Goal: Task Accomplishment & Management: Complete application form

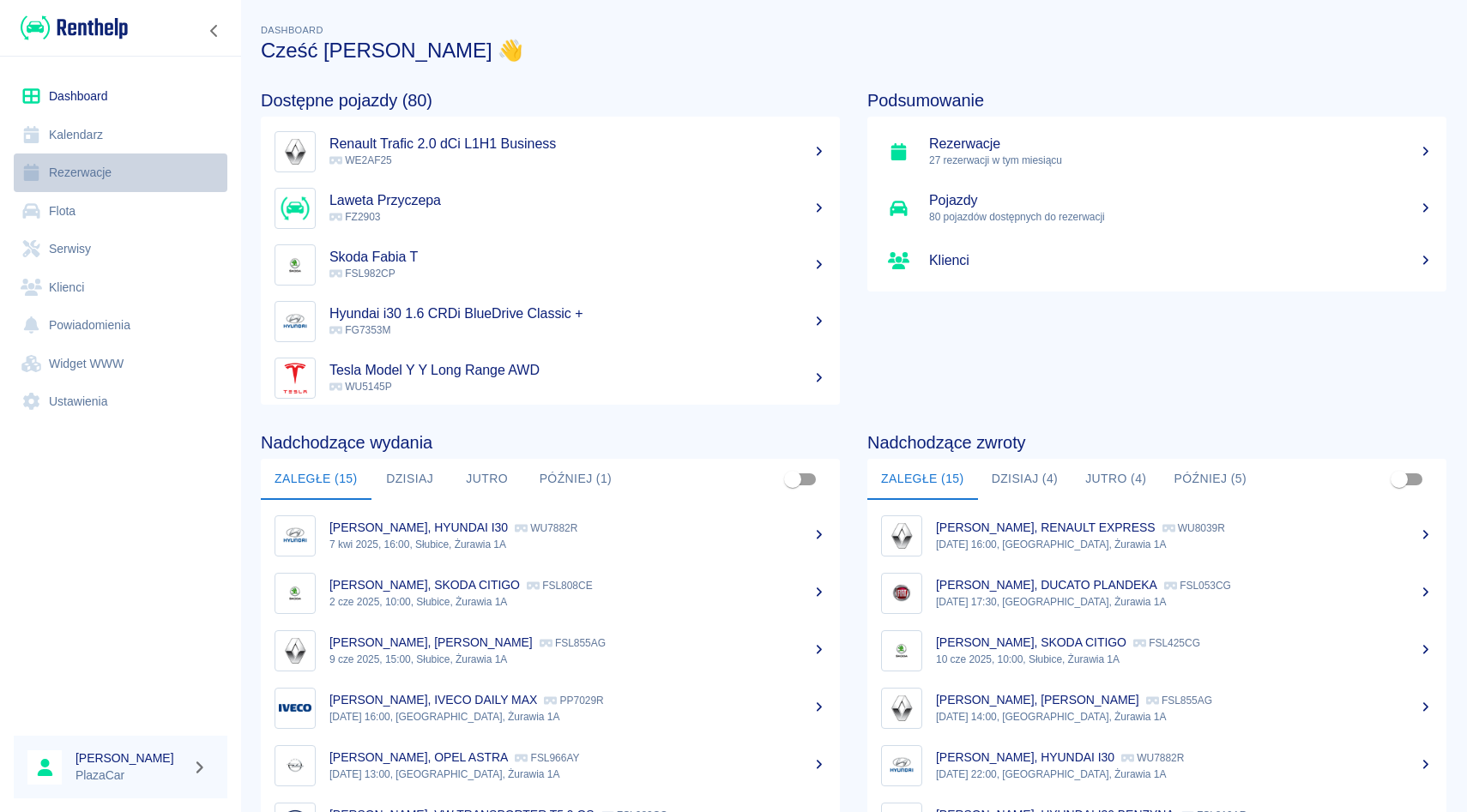
click at [108, 172] on link "Rezerwacje" at bounding box center [120, 173] width 214 height 39
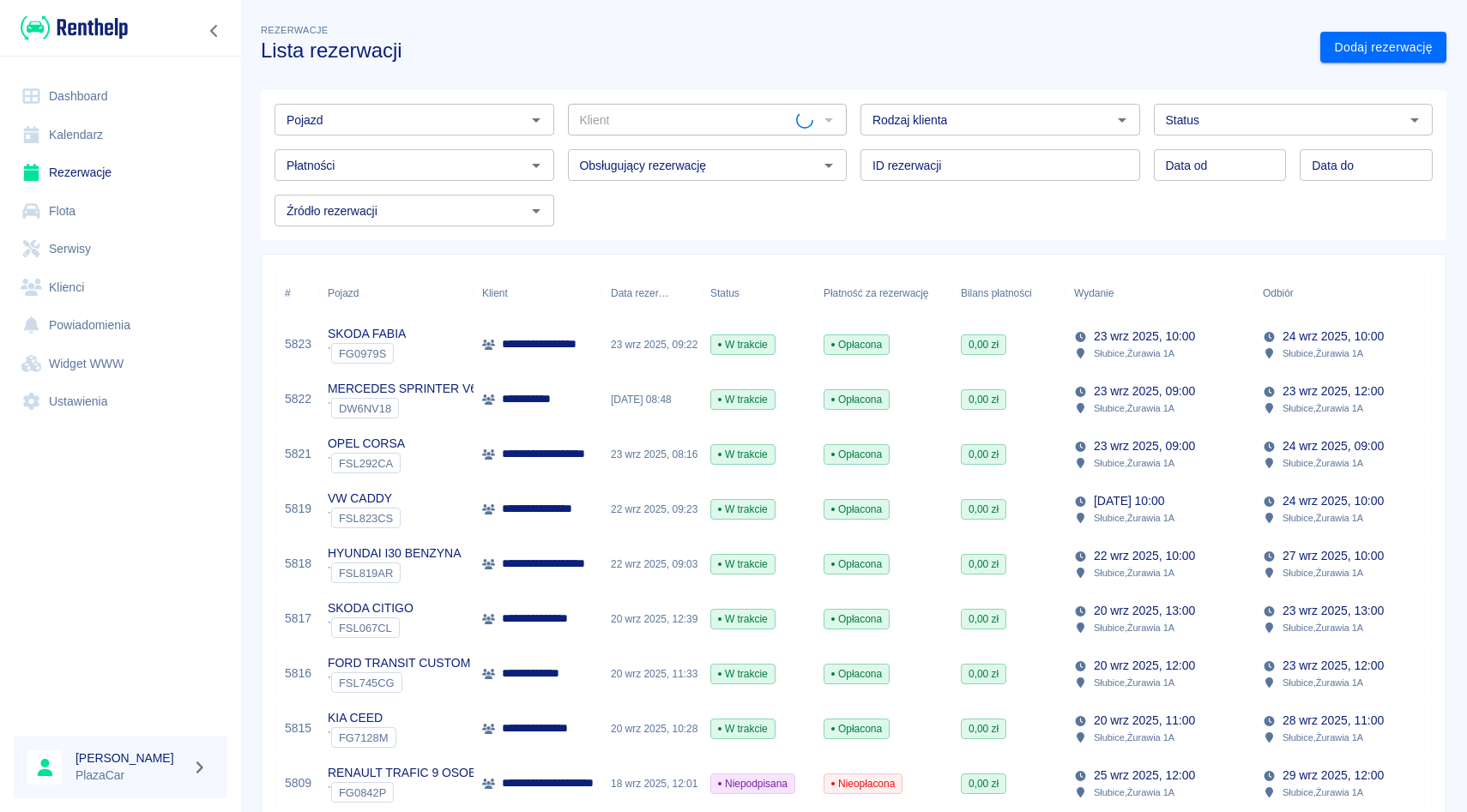
click at [382, 125] on input "Pojazd" at bounding box center [400, 120] width 241 height 22
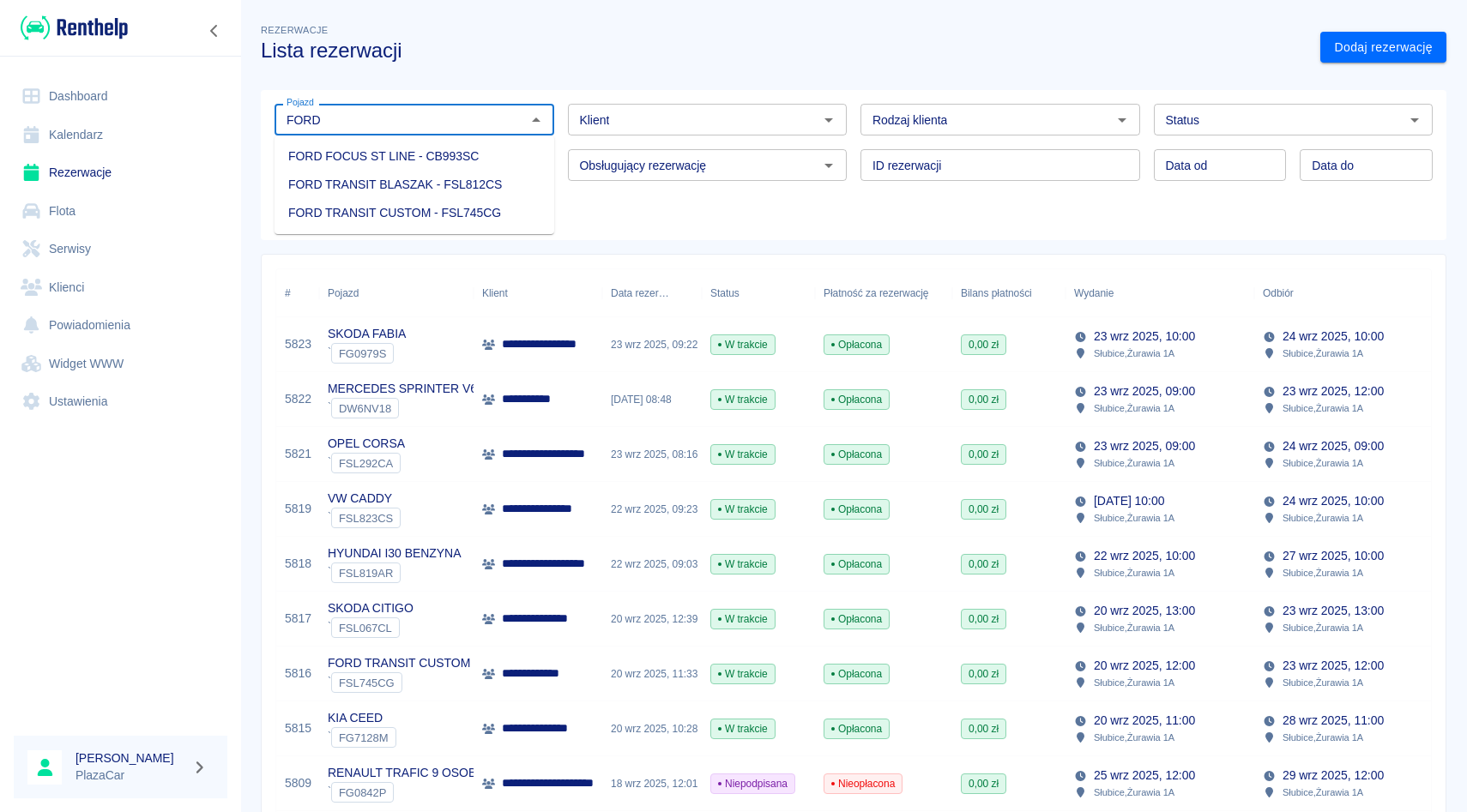
click at [449, 209] on li "FORD TRANSIT CUSTOM - FSL745CG" at bounding box center [414, 212] width 280 height 29
type input "FORD TRANSIT CUSTOM - FSL745CG"
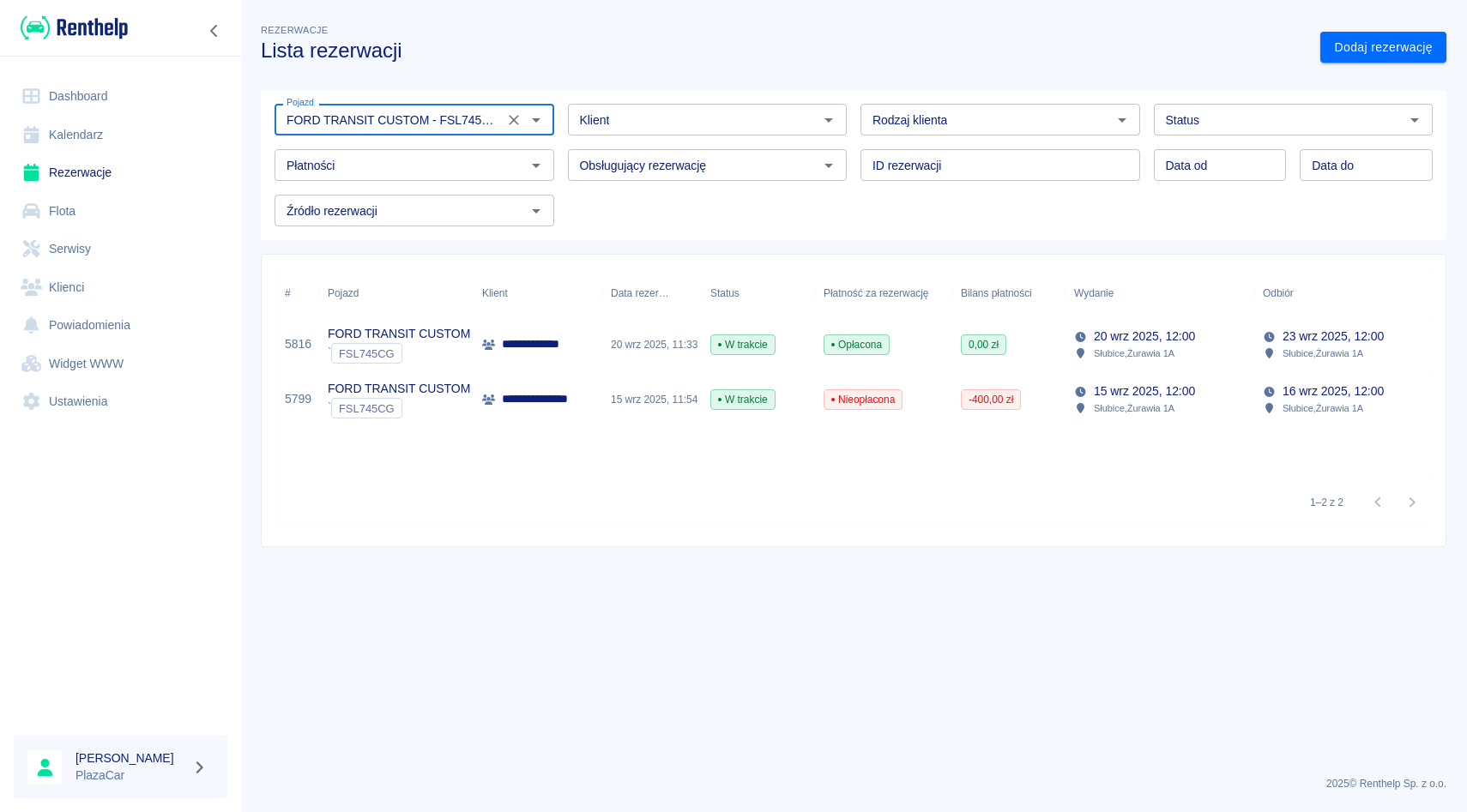
click at [514, 124] on icon "Wyczyść" at bounding box center [513, 119] width 17 height 17
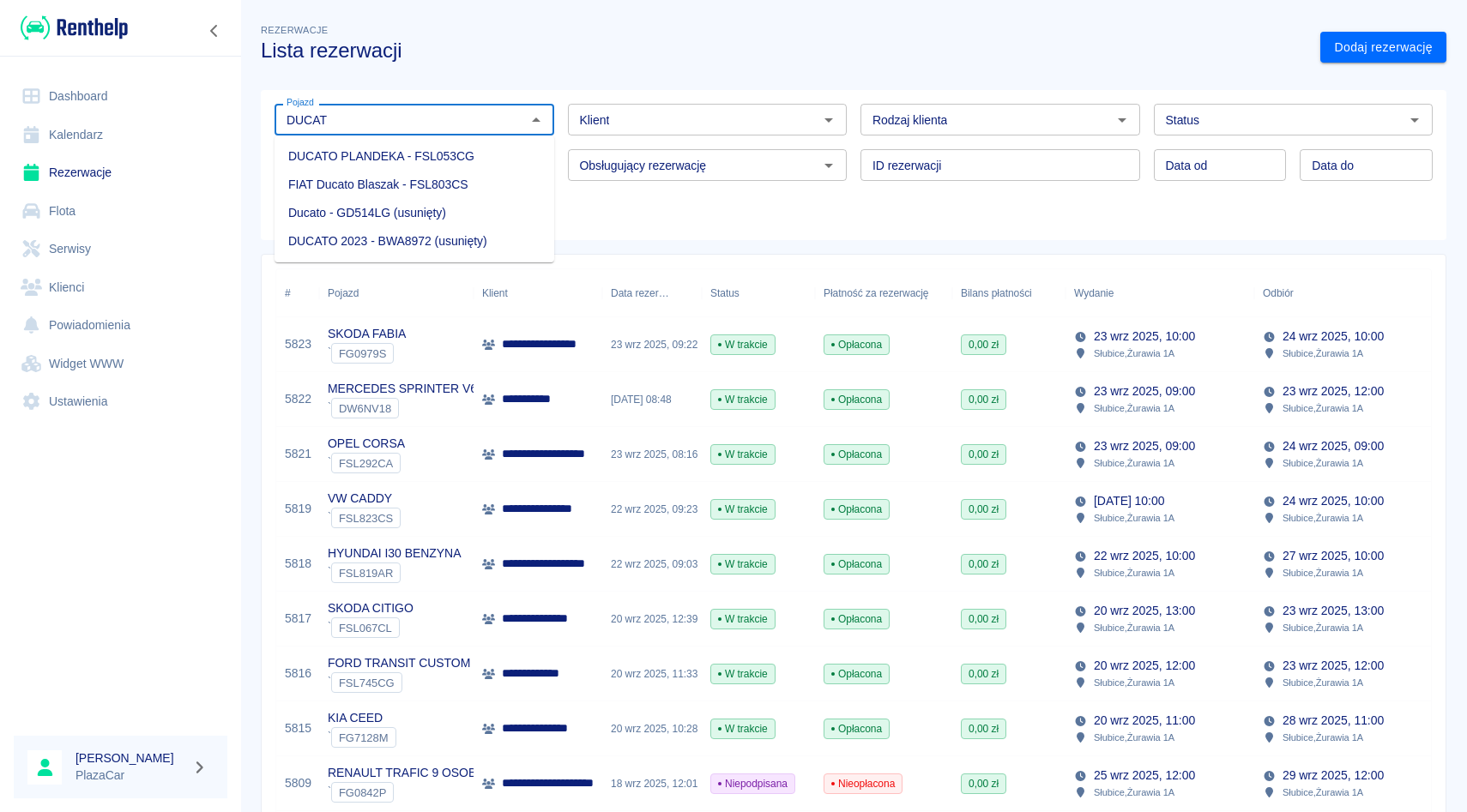
click at [464, 179] on li "FIAT Ducato Blaszak - FSL803CS" at bounding box center [414, 185] width 280 height 29
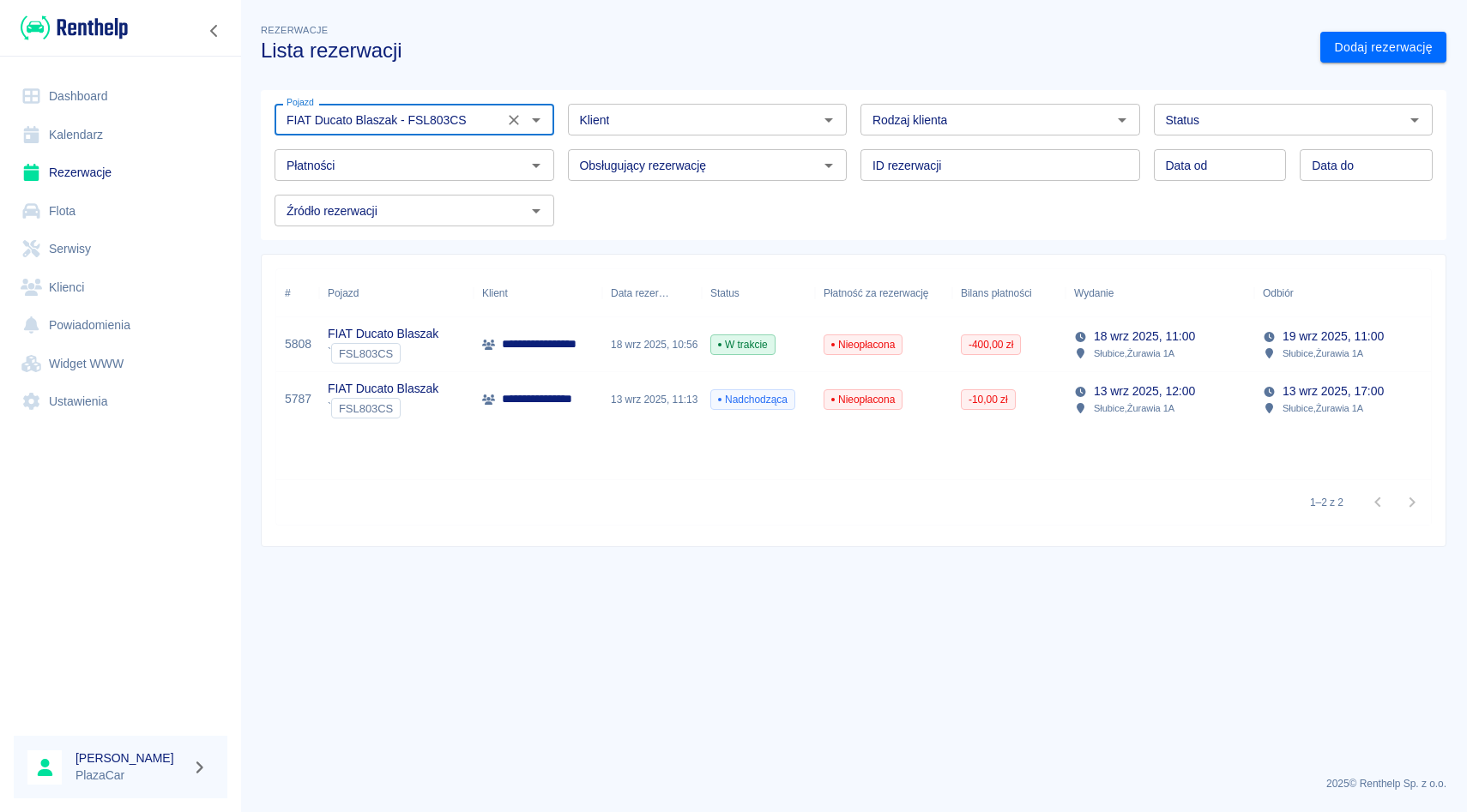
type input "FIAT Ducato Blaszak - FSL803CS"
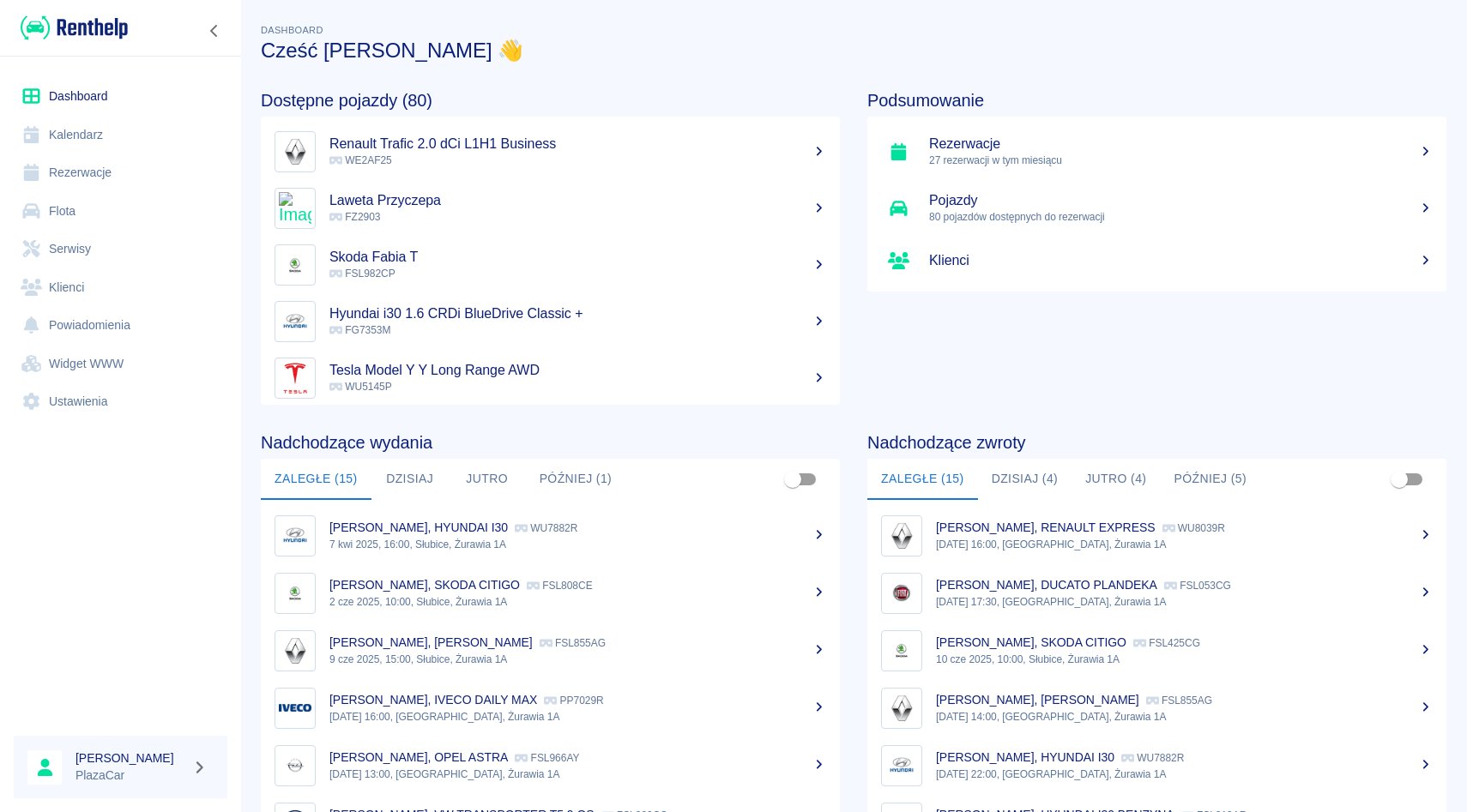
click at [125, 170] on link "Rezerwacje" at bounding box center [120, 173] width 214 height 39
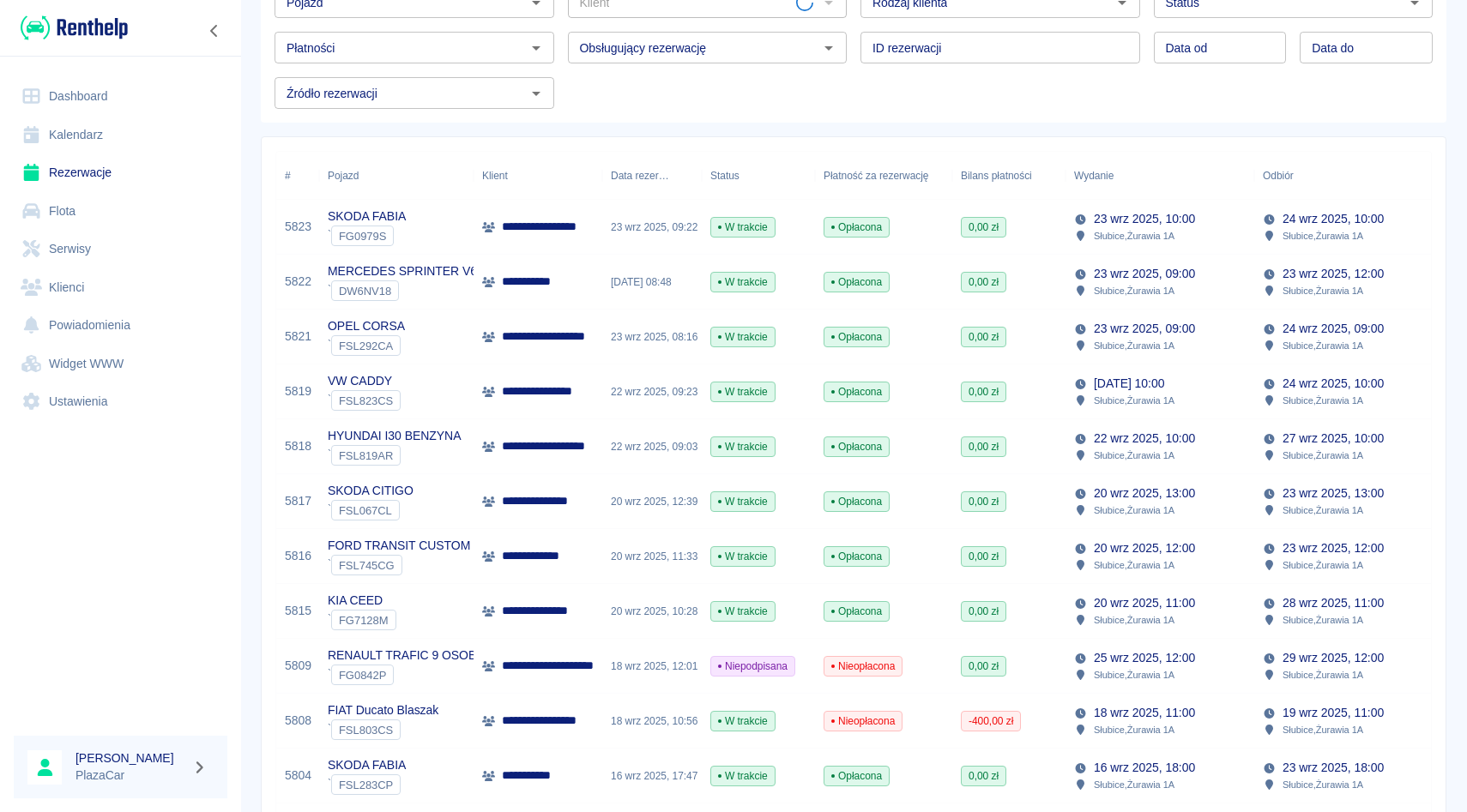
scroll to position [128, 0]
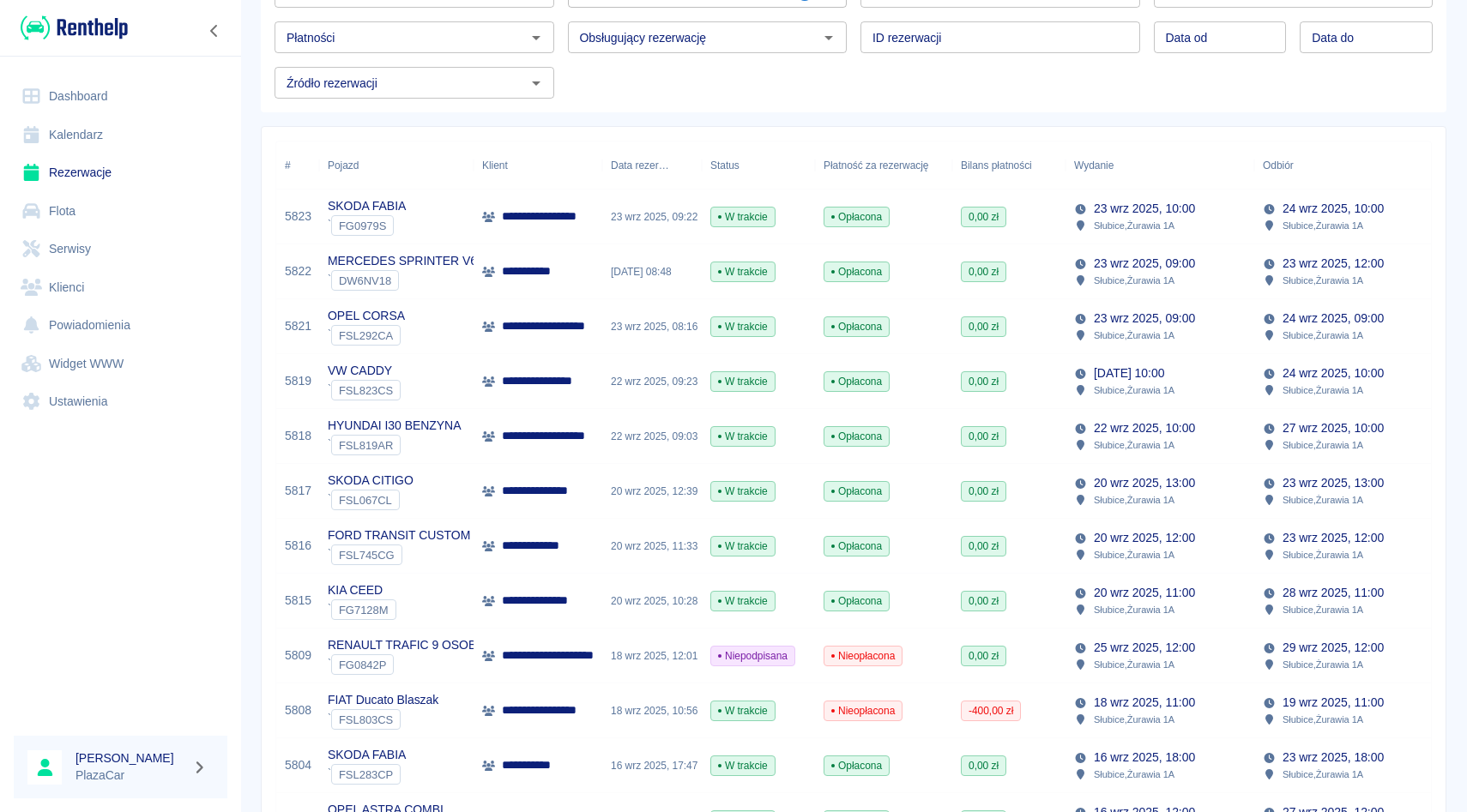
click at [612, 546] on div "20 wrz 2025, 11:33" at bounding box center [653, 546] width 99 height 55
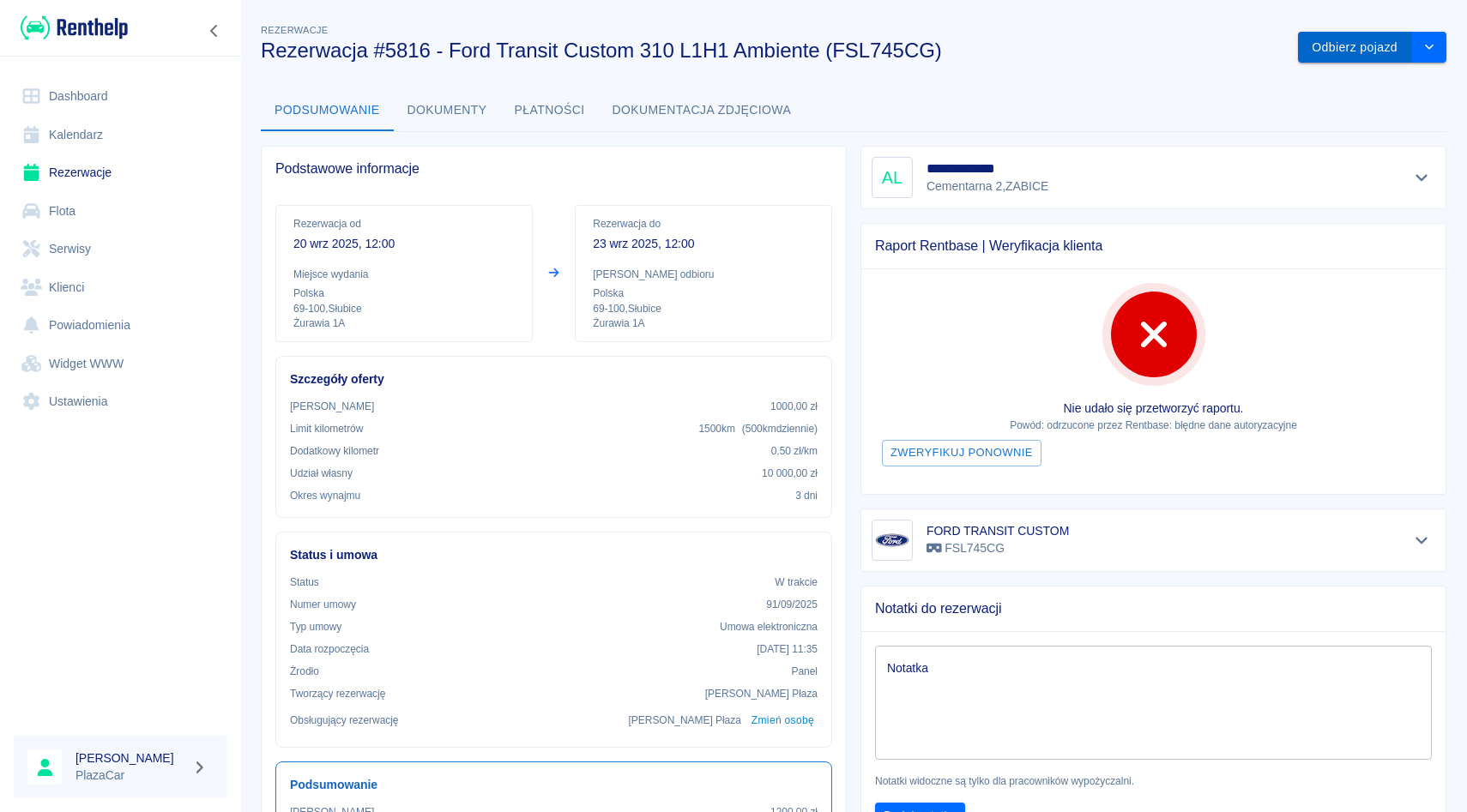
click at [1343, 46] on button "Odbierz pojazd" at bounding box center [1355, 48] width 114 height 32
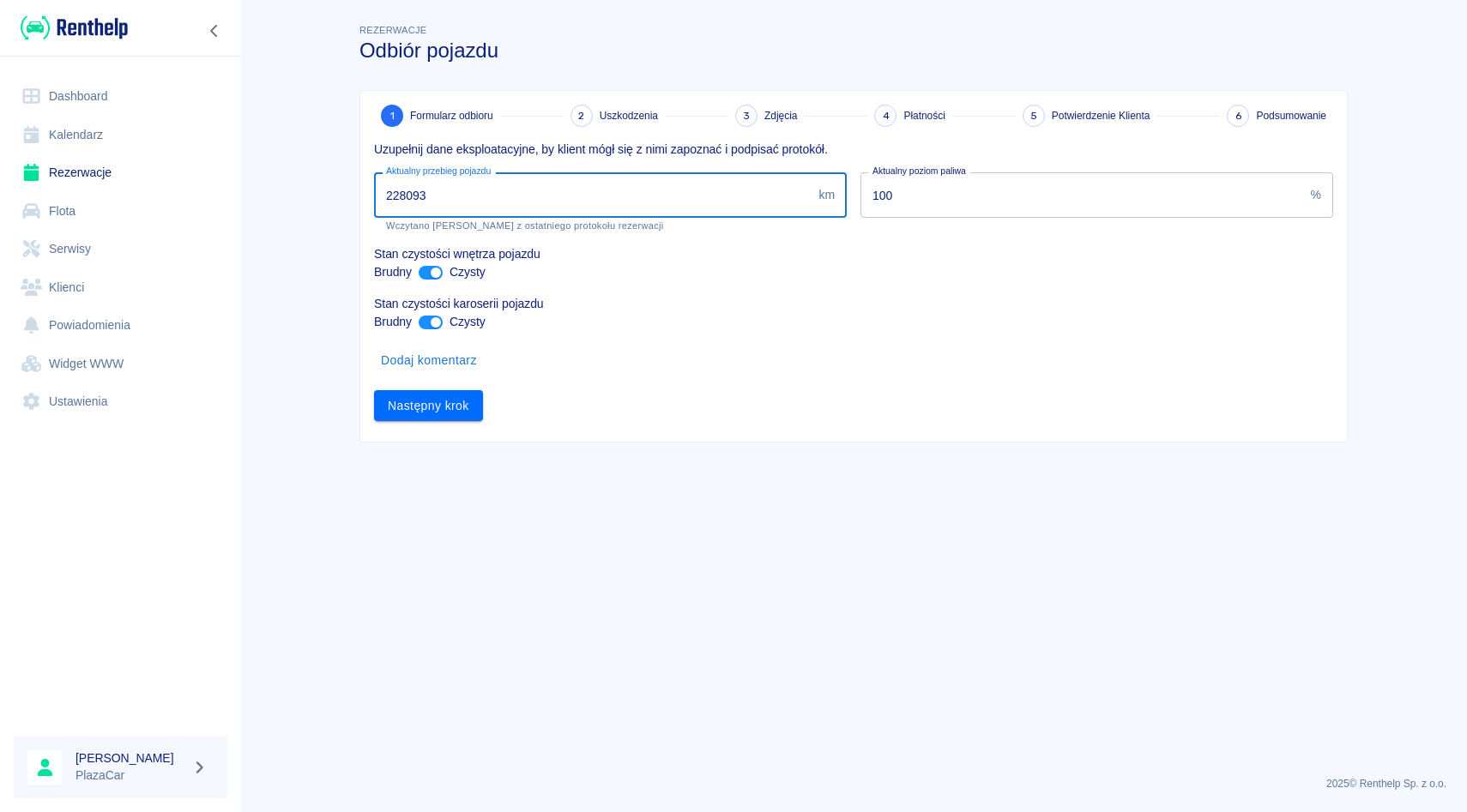
click at [407, 191] on input "228093" at bounding box center [593, 196] width 438 height 46
click at [413, 192] on input "229093" at bounding box center [593, 196] width 438 height 46
type input "229593"
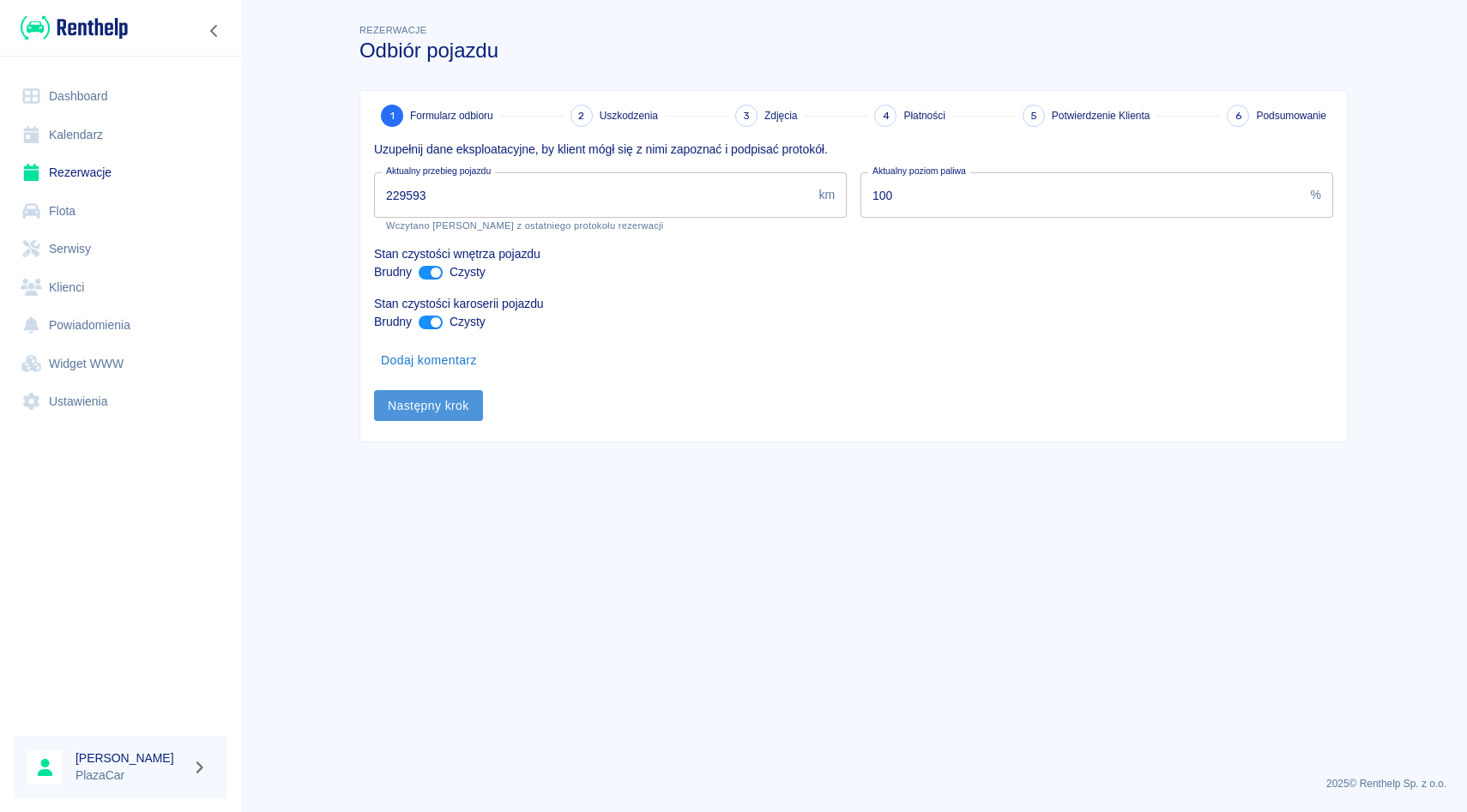
click at [421, 404] on button "Następny krok" at bounding box center [429, 406] width 109 height 32
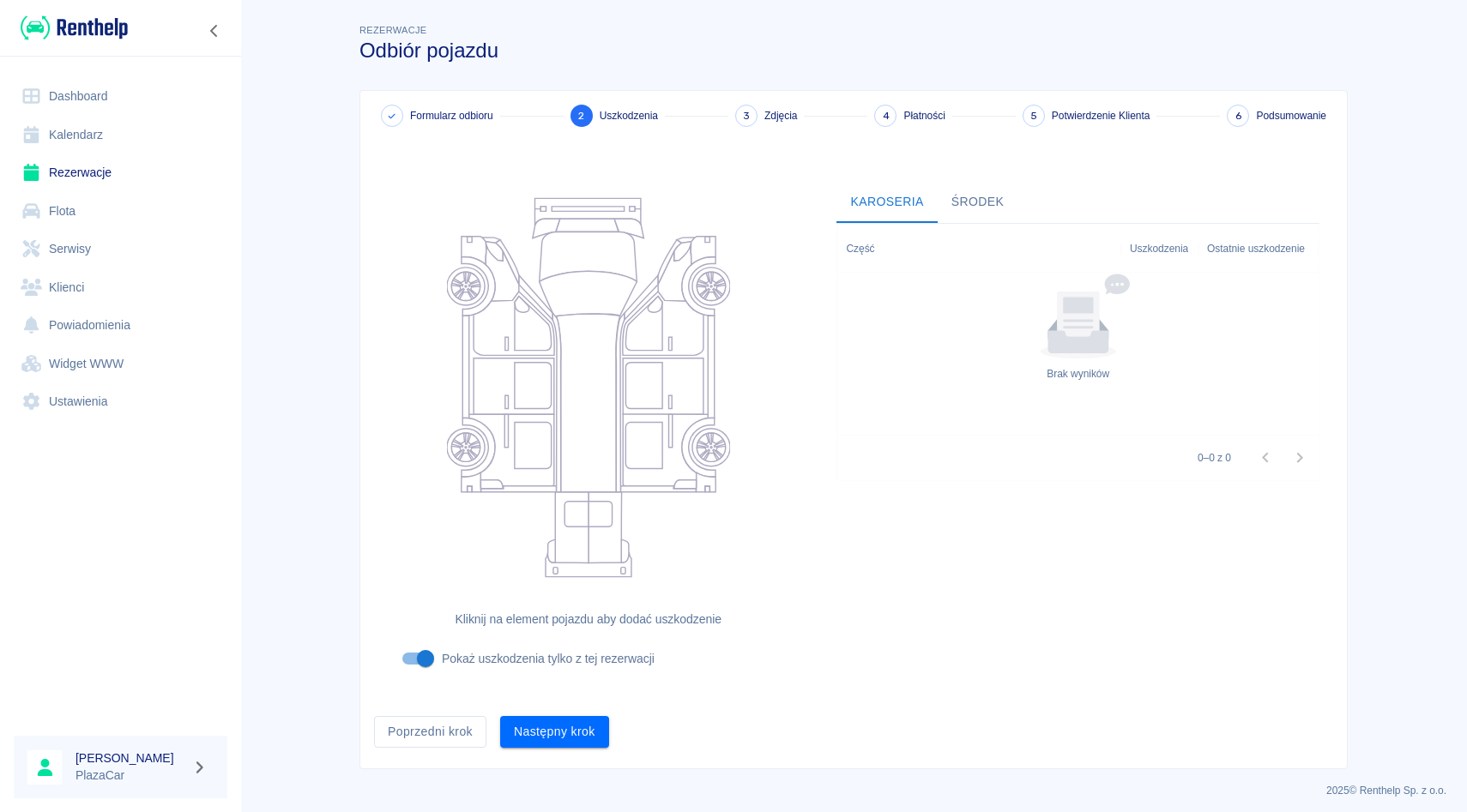
scroll to position [6, 0]
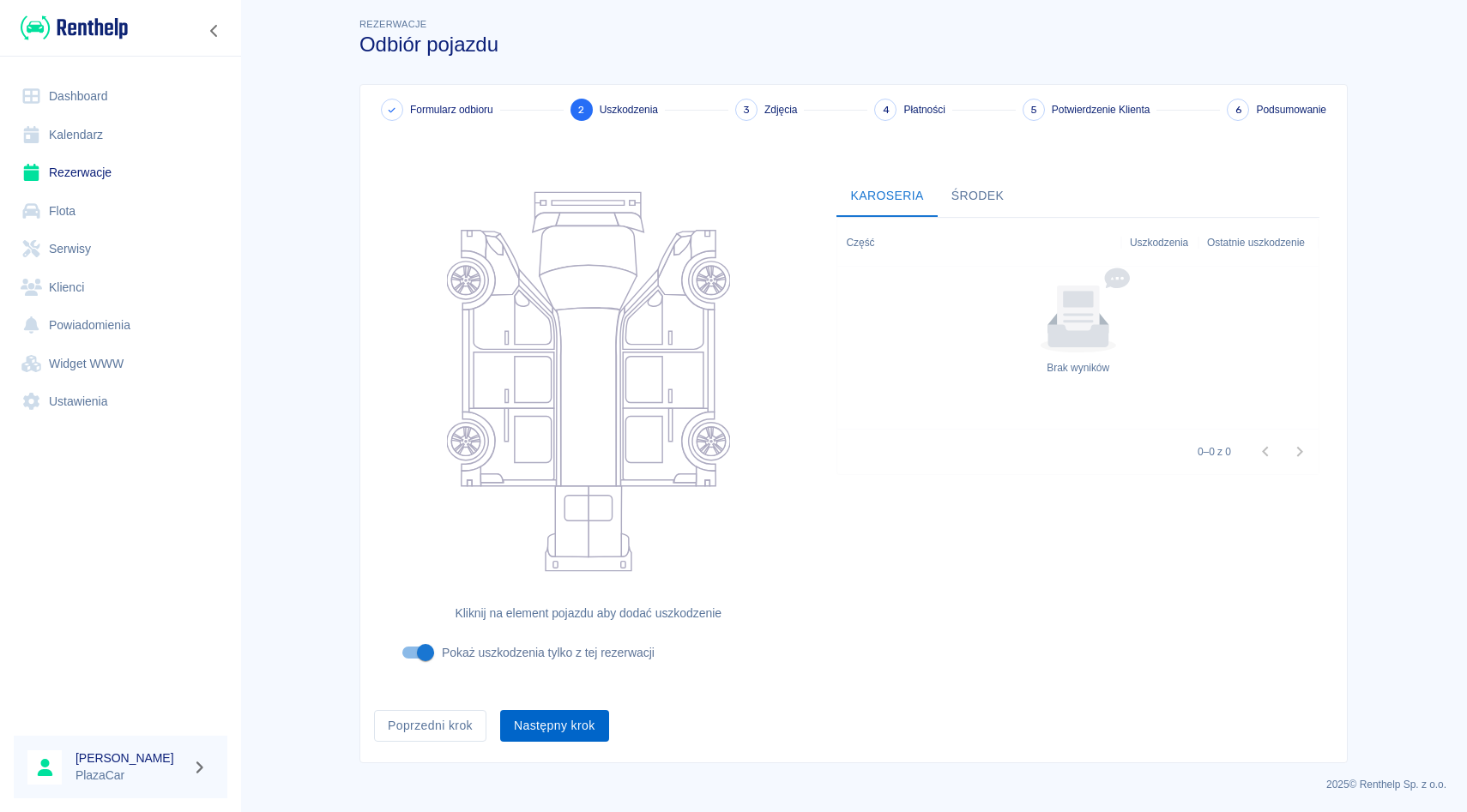
click at [557, 724] on button "Następny krok" at bounding box center [555, 726] width 109 height 32
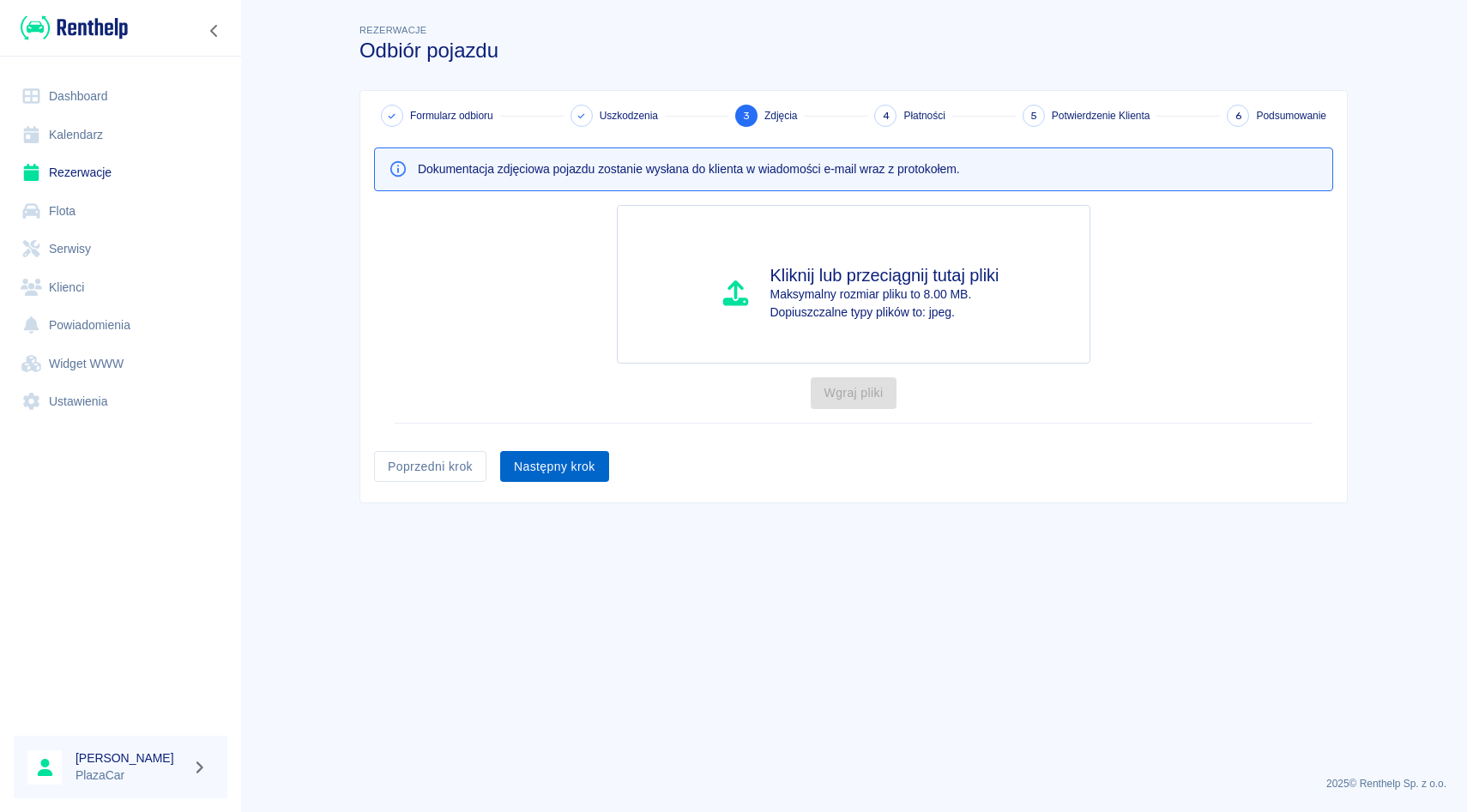
click at [557, 474] on button "Następny krok" at bounding box center [555, 467] width 109 height 32
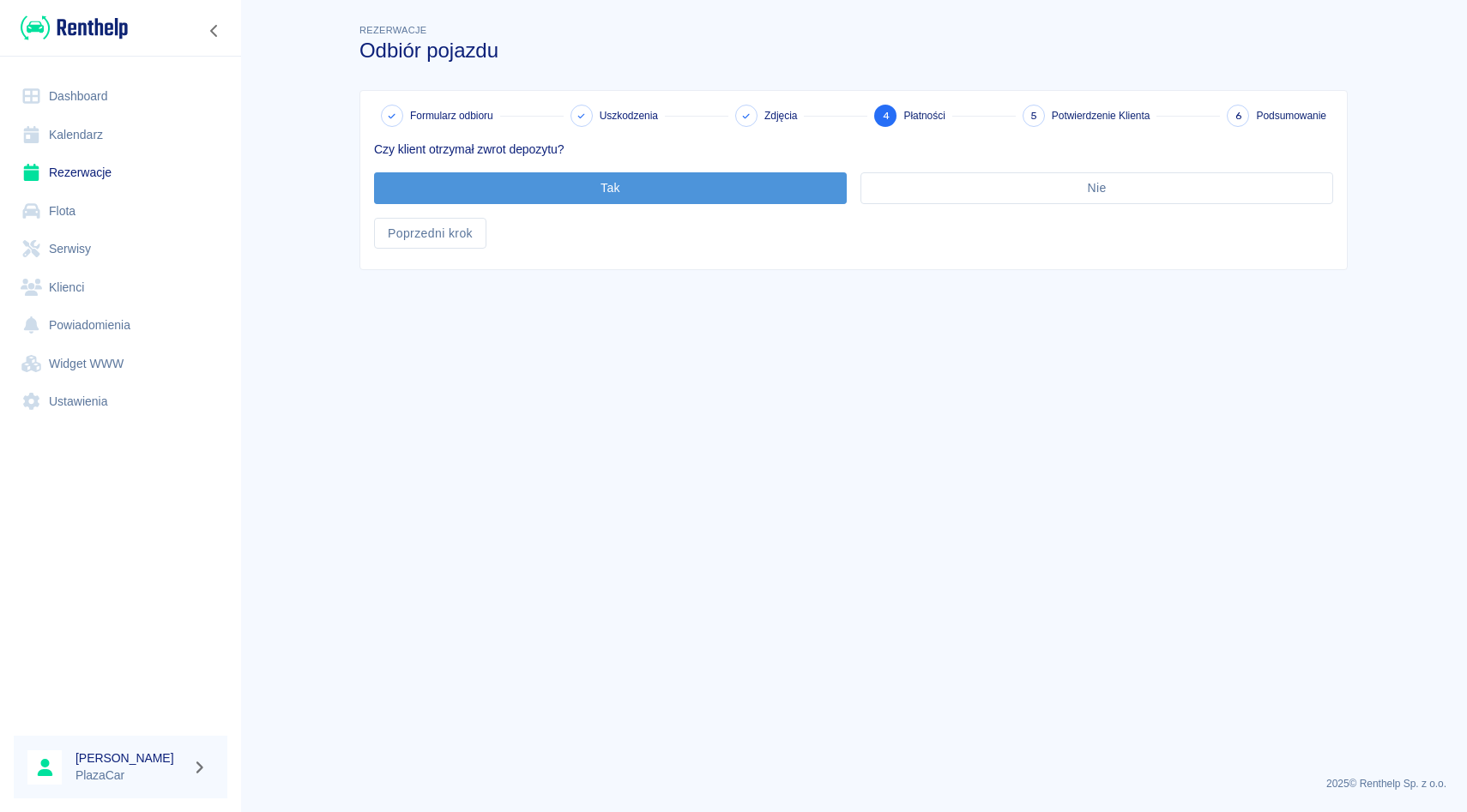
click at [603, 179] on button "Tak" at bounding box center [611, 189] width 473 height 32
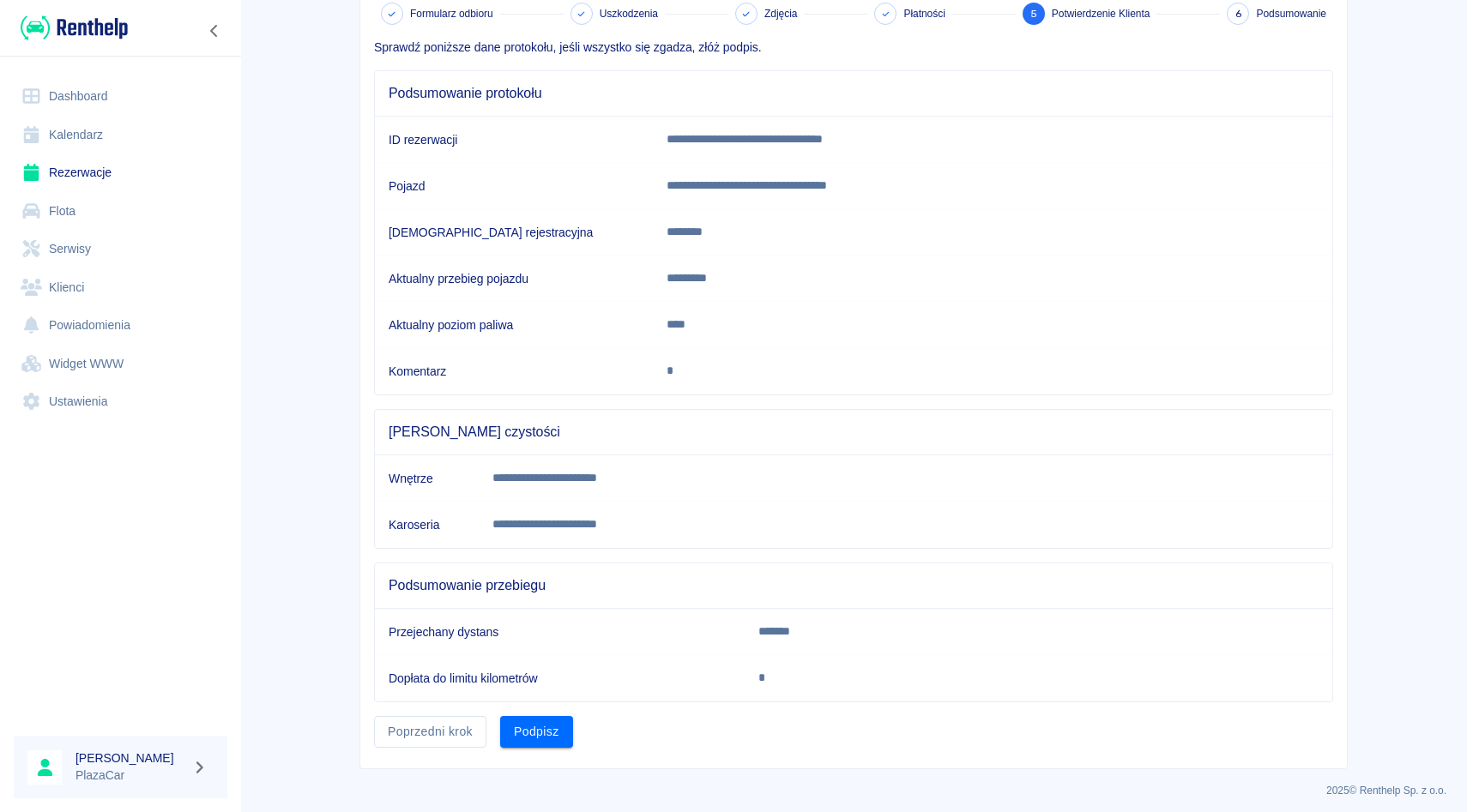
scroll to position [108, 0]
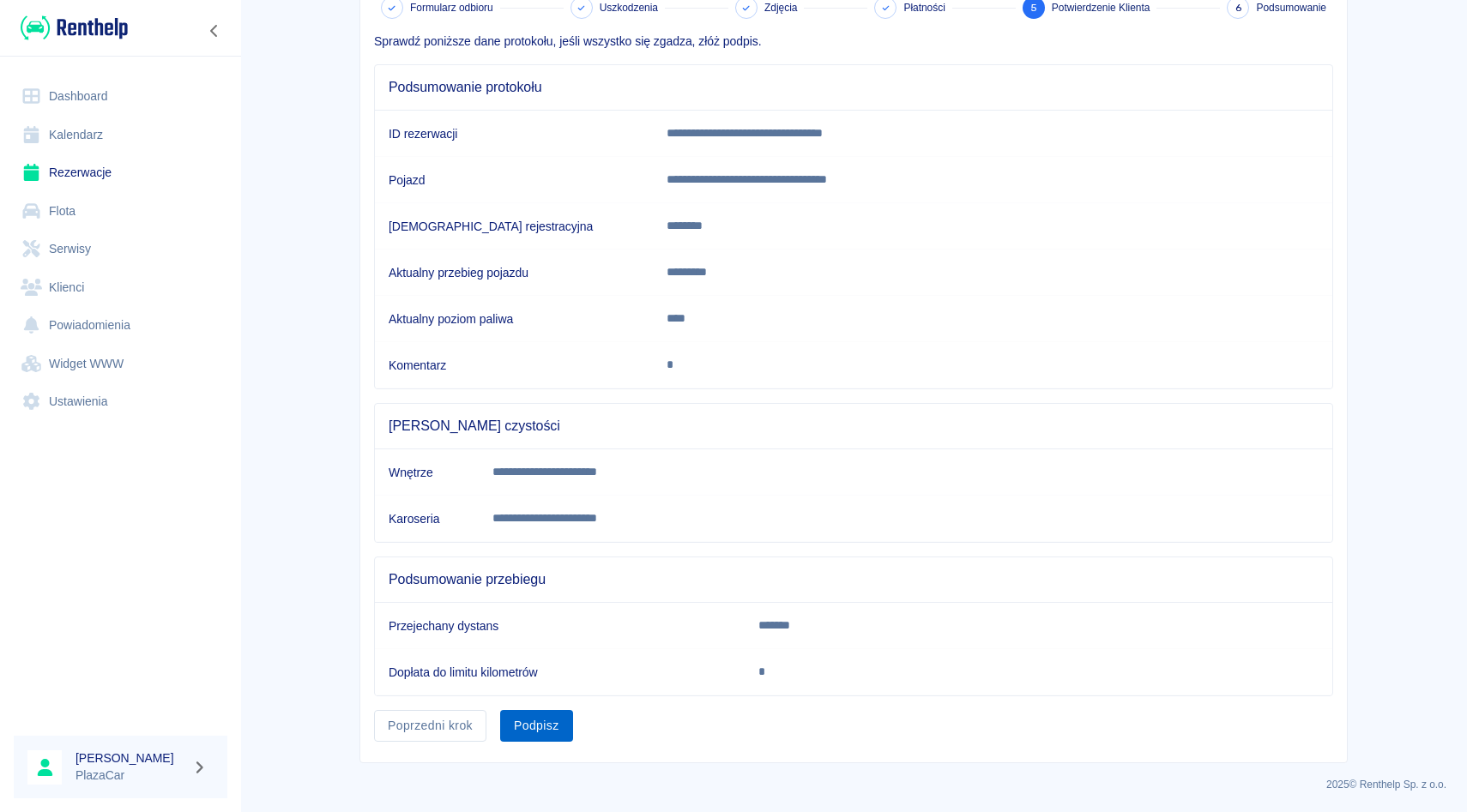
click at [533, 725] on button "Podpisz" at bounding box center [536, 726] width 73 height 32
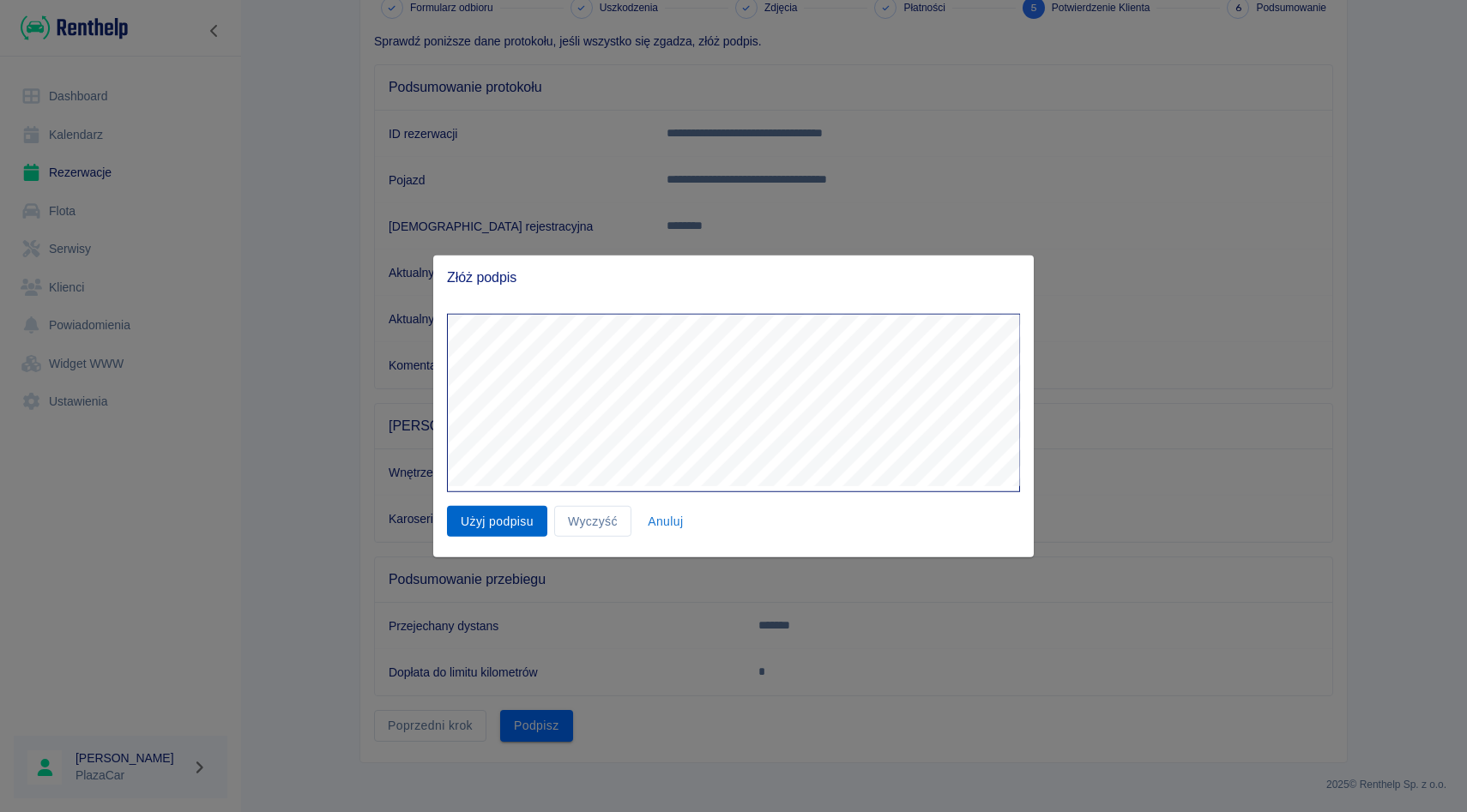
click at [521, 514] on button "Użyj podpisu" at bounding box center [497, 521] width 100 height 32
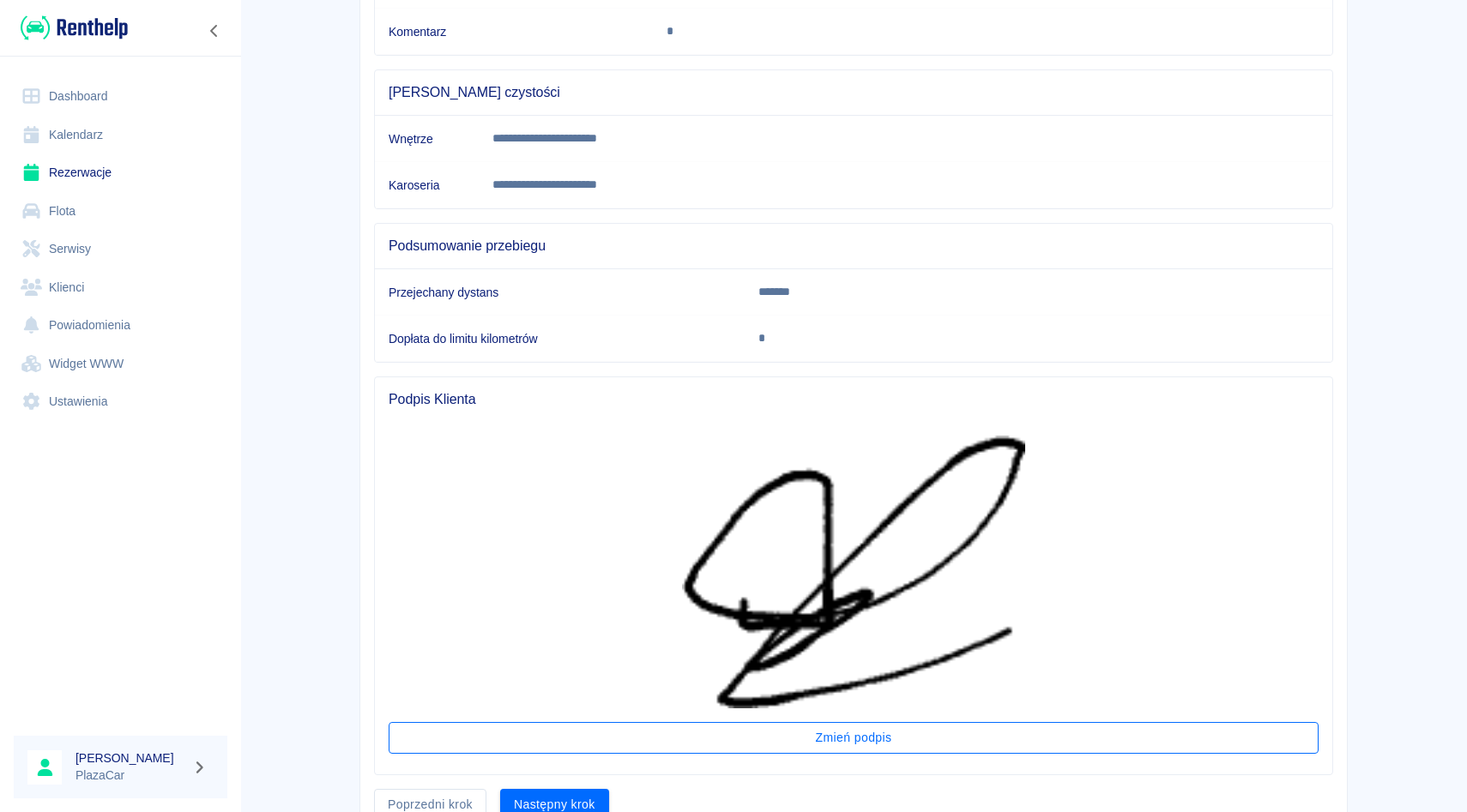
scroll to position [520, 0]
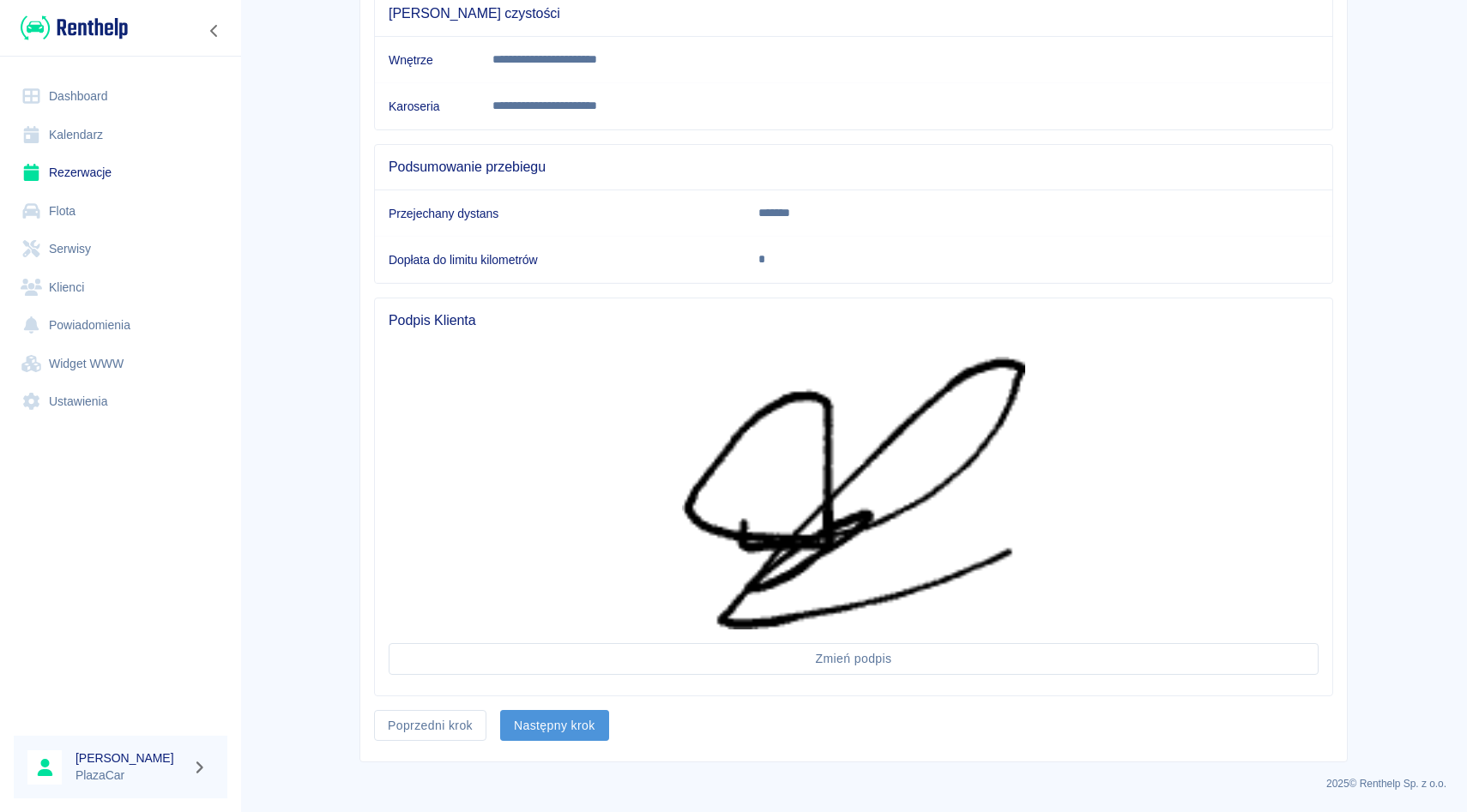
click at [577, 738] on button "Następny krok" at bounding box center [555, 726] width 109 height 32
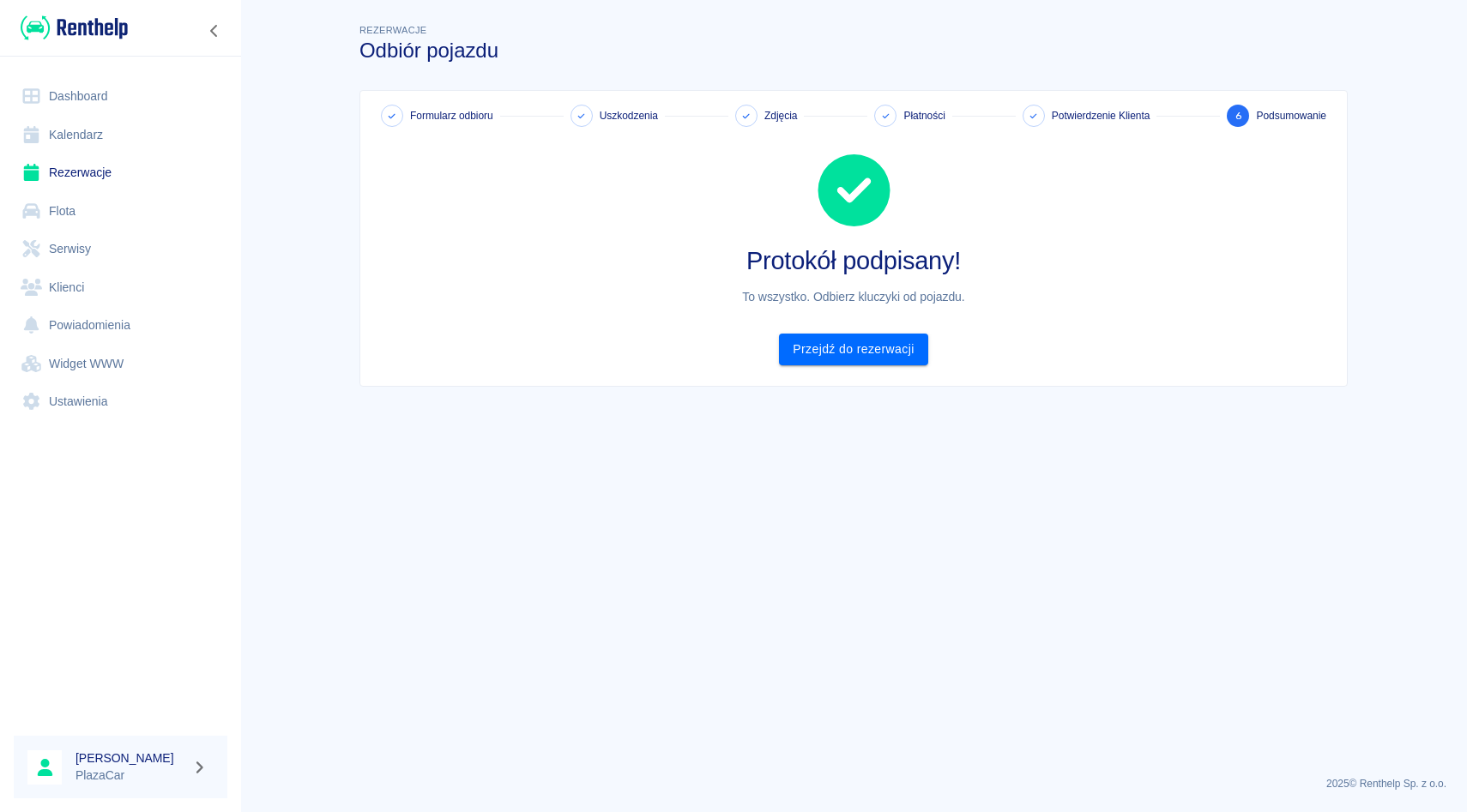
scroll to position [0, 0]
click at [848, 358] on link "Przejdź do rezerwacji" at bounding box center [852, 349] width 148 height 32
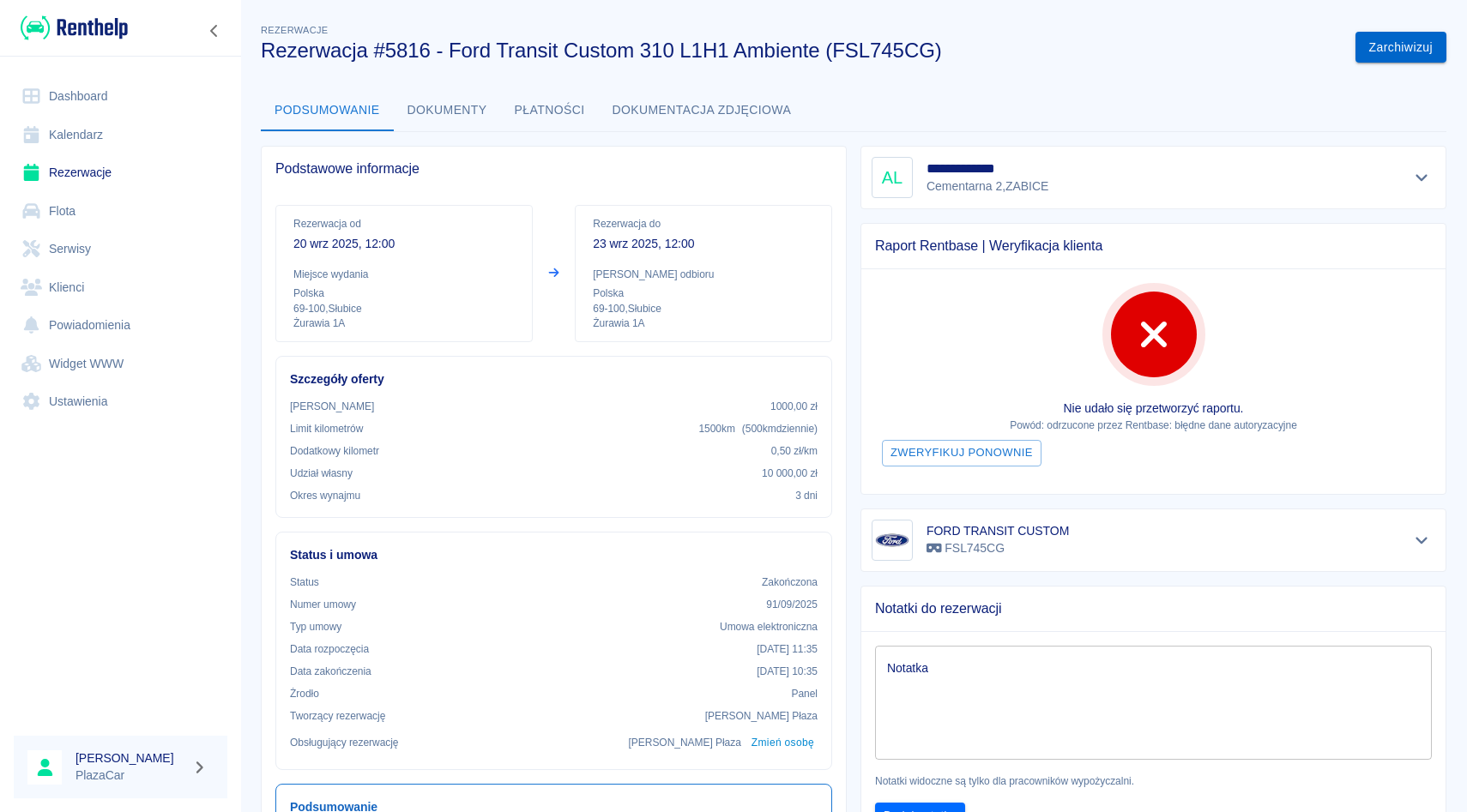
click at [1399, 51] on button "Zarchiwizuj" at bounding box center [1401, 48] width 91 height 32
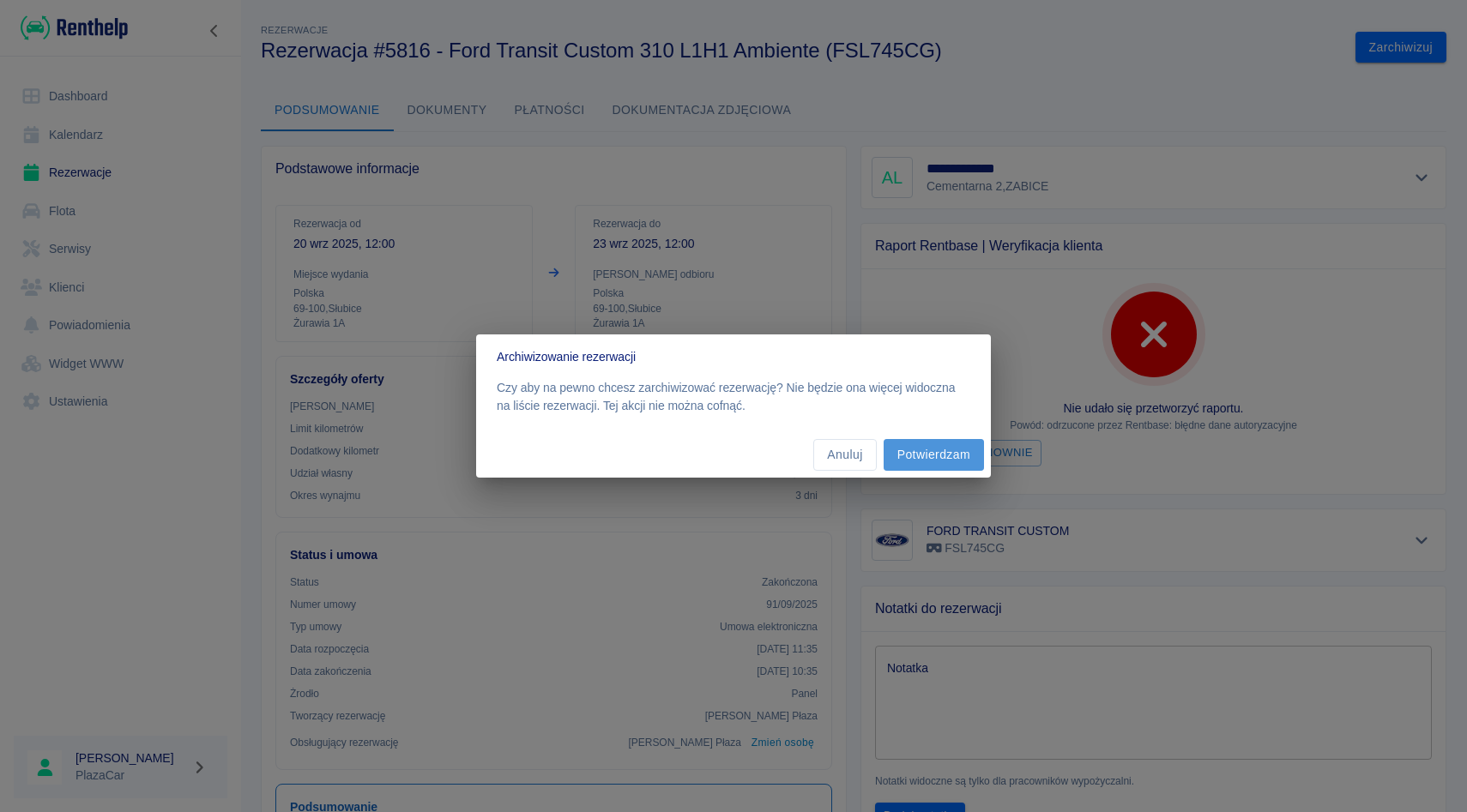
click at [947, 454] on button "Potwierdzam" at bounding box center [934, 455] width 100 height 32
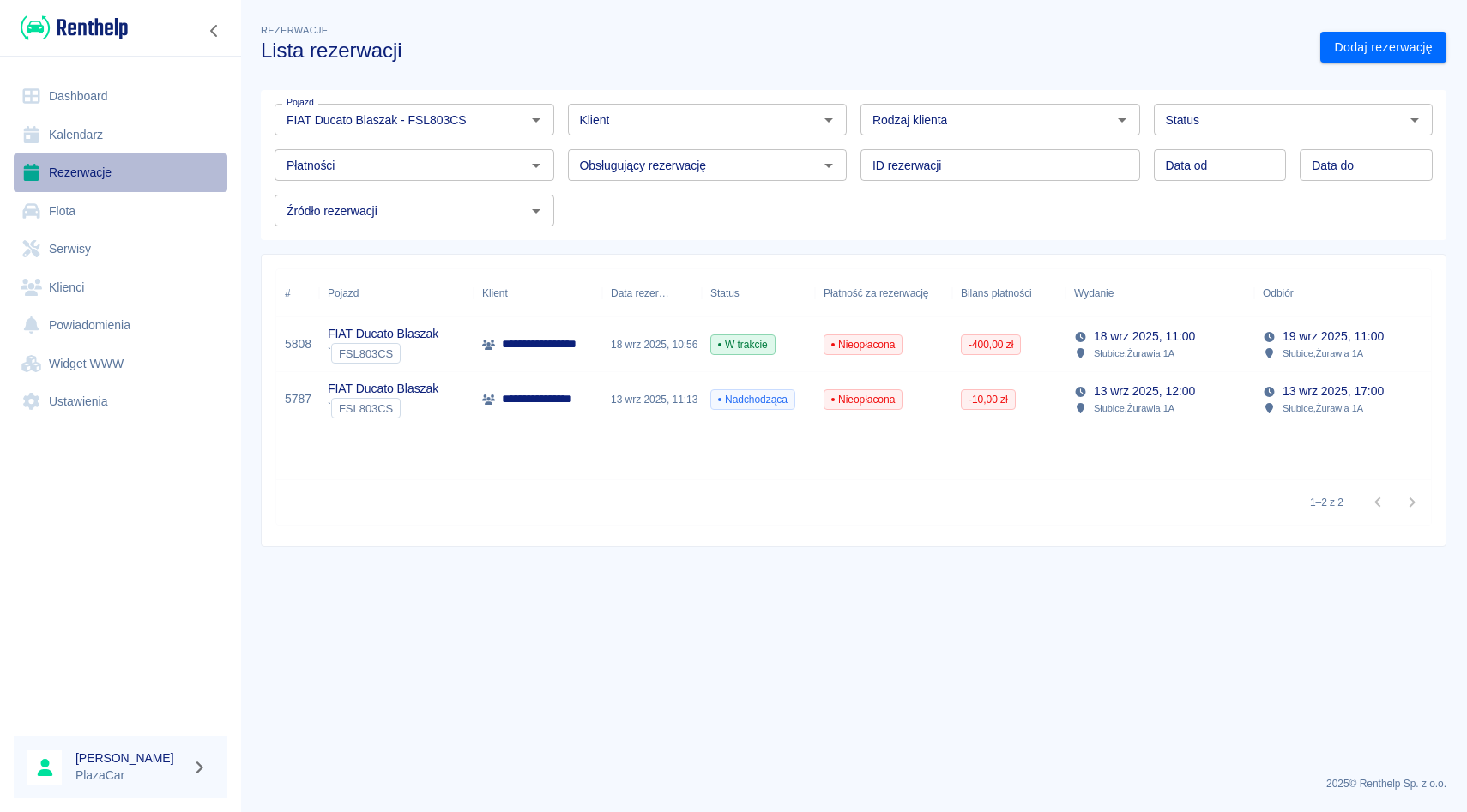
click at [122, 173] on link "Rezerwacje" at bounding box center [120, 173] width 214 height 39
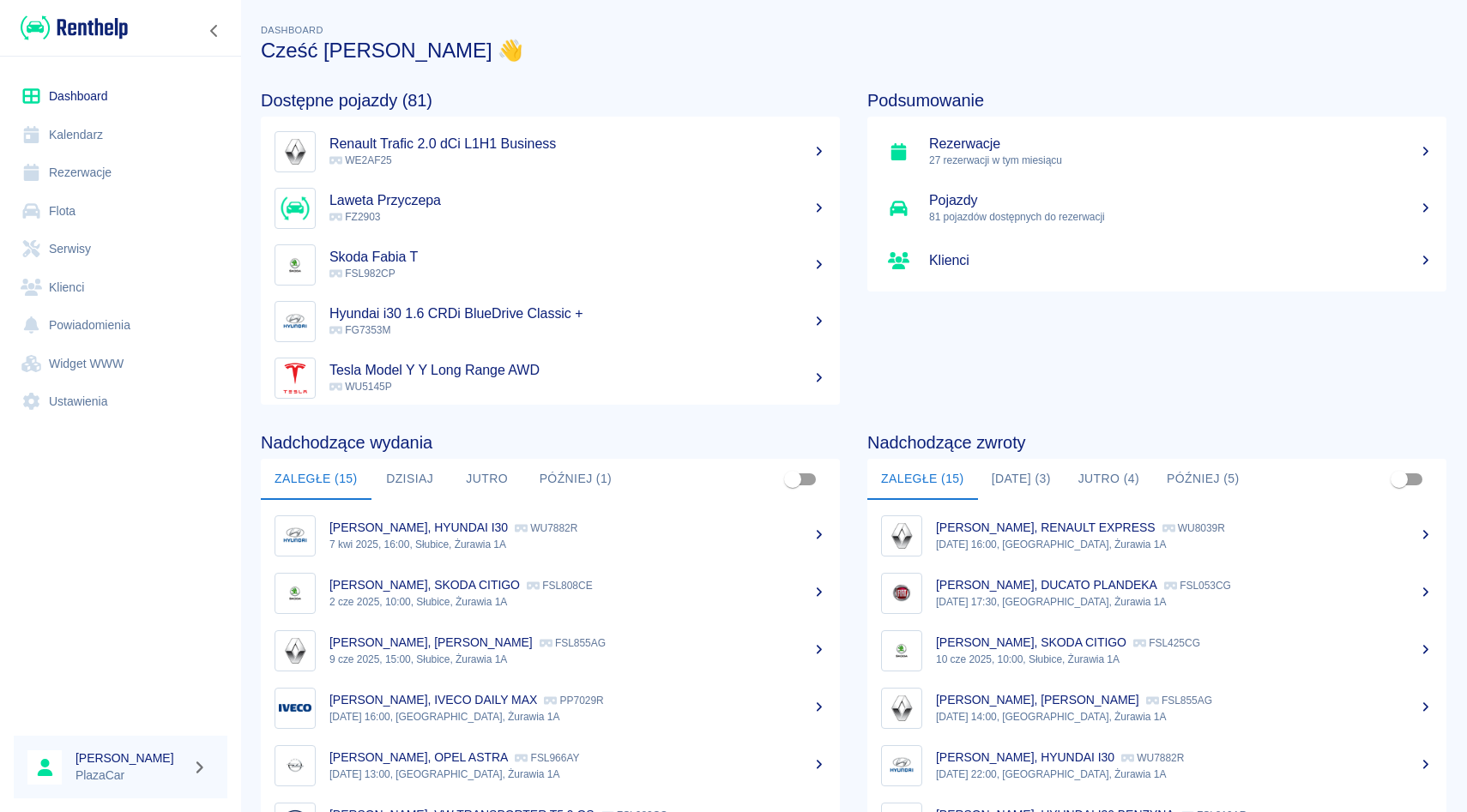
click at [100, 285] on link "Klienci" at bounding box center [120, 287] width 214 height 39
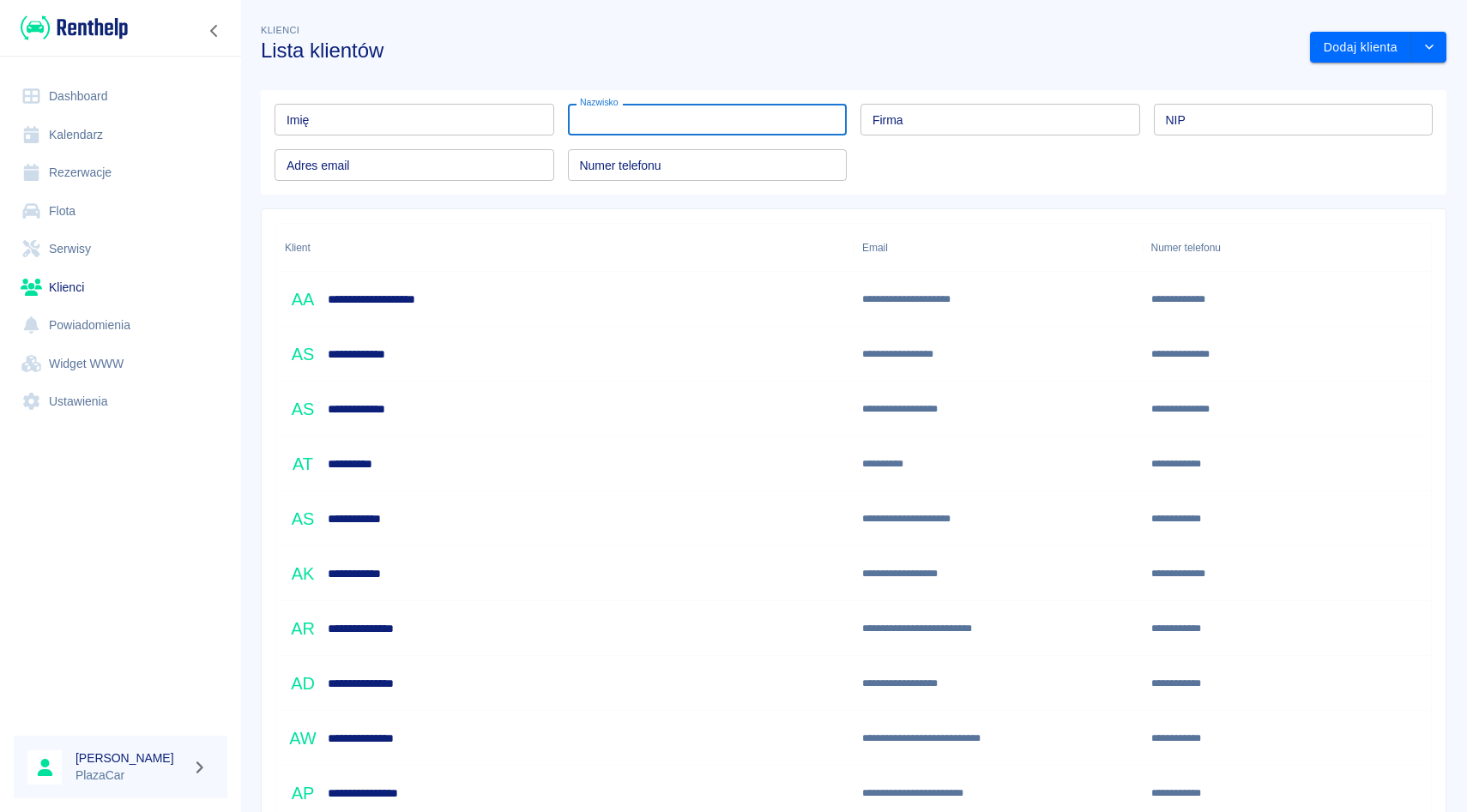
click at [649, 116] on input "Nazwisko" at bounding box center [708, 120] width 280 height 32
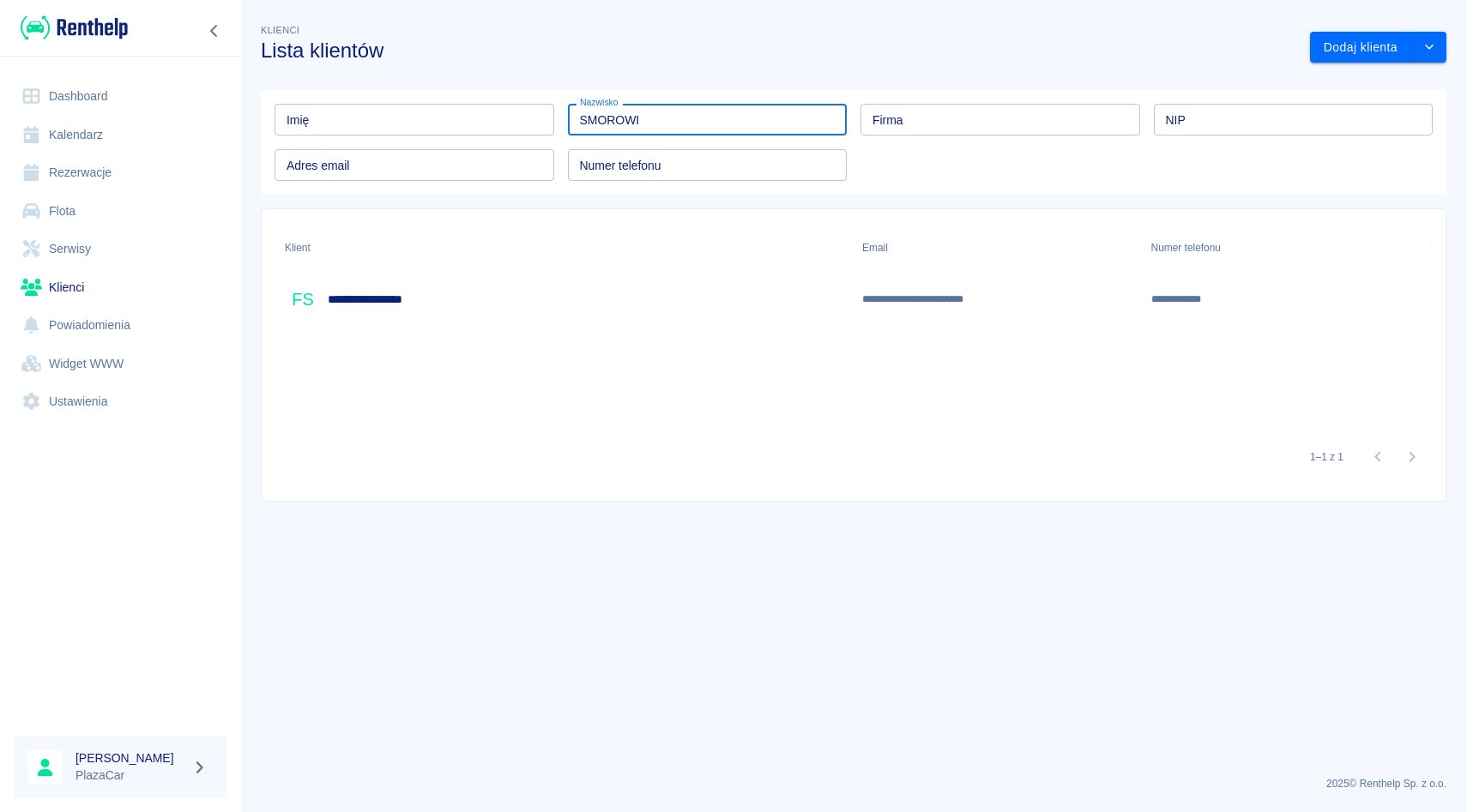
type input "SMOROWI"
click at [577, 298] on div "**********" at bounding box center [564, 299] width 577 height 55
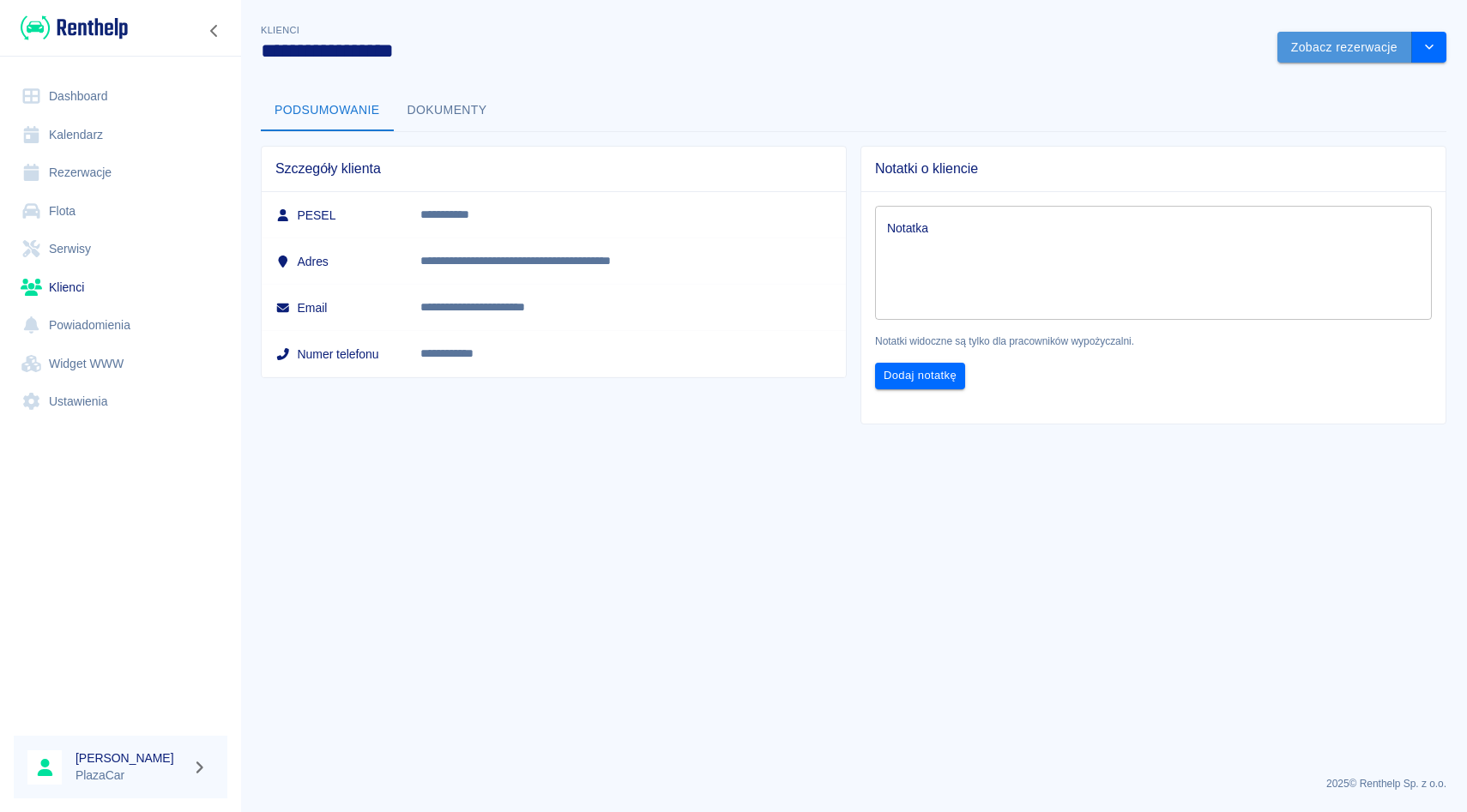
click at [1301, 59] on button "Zobacz rezerwacje" at bounding box center [1345, 48] width 135 height 32
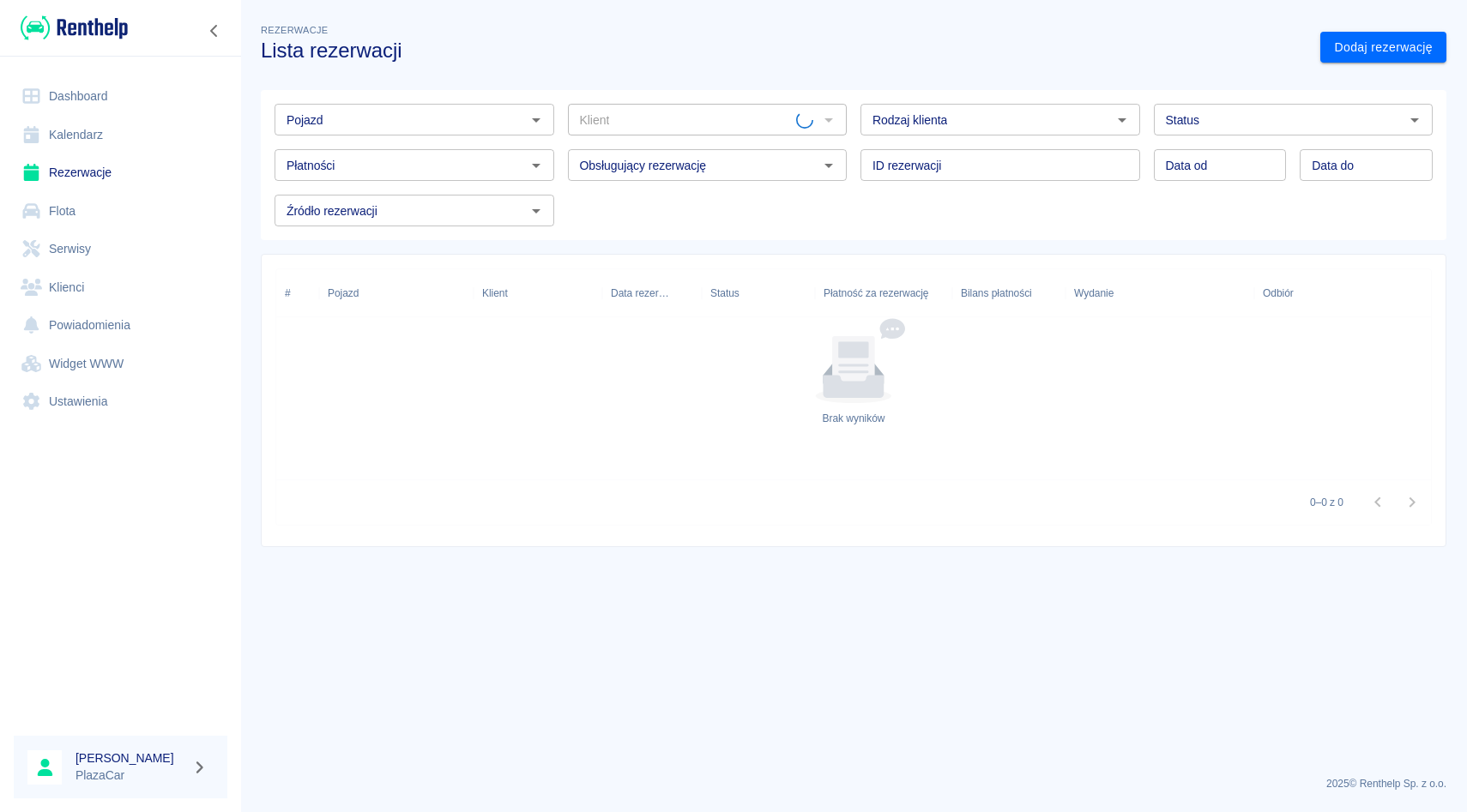
click at [1372, 136] on div "Data od Data od Data do Data do" at bounding box center [1286, 159] width 293 height 46
type input "Filip Smorowiński (+48517155565)"
click at [1378, 130] on div "Status" at bounding box center [1294, 120] width 280 height 32
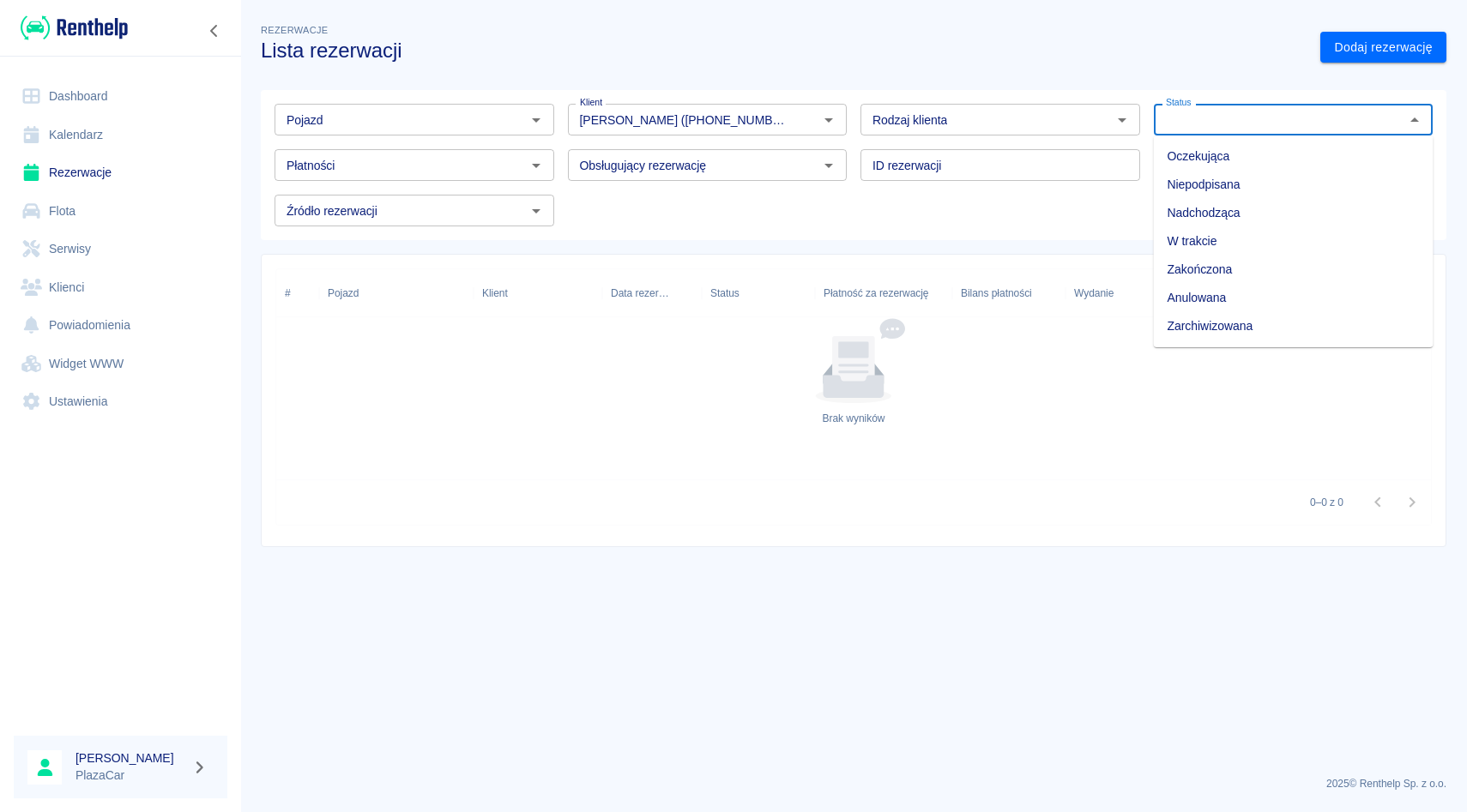
click at [1327, 315] on li "Zarchiwizowana" at bounding box center [1294, 326] width 280 height 29
type input "Zarchiwizowana"
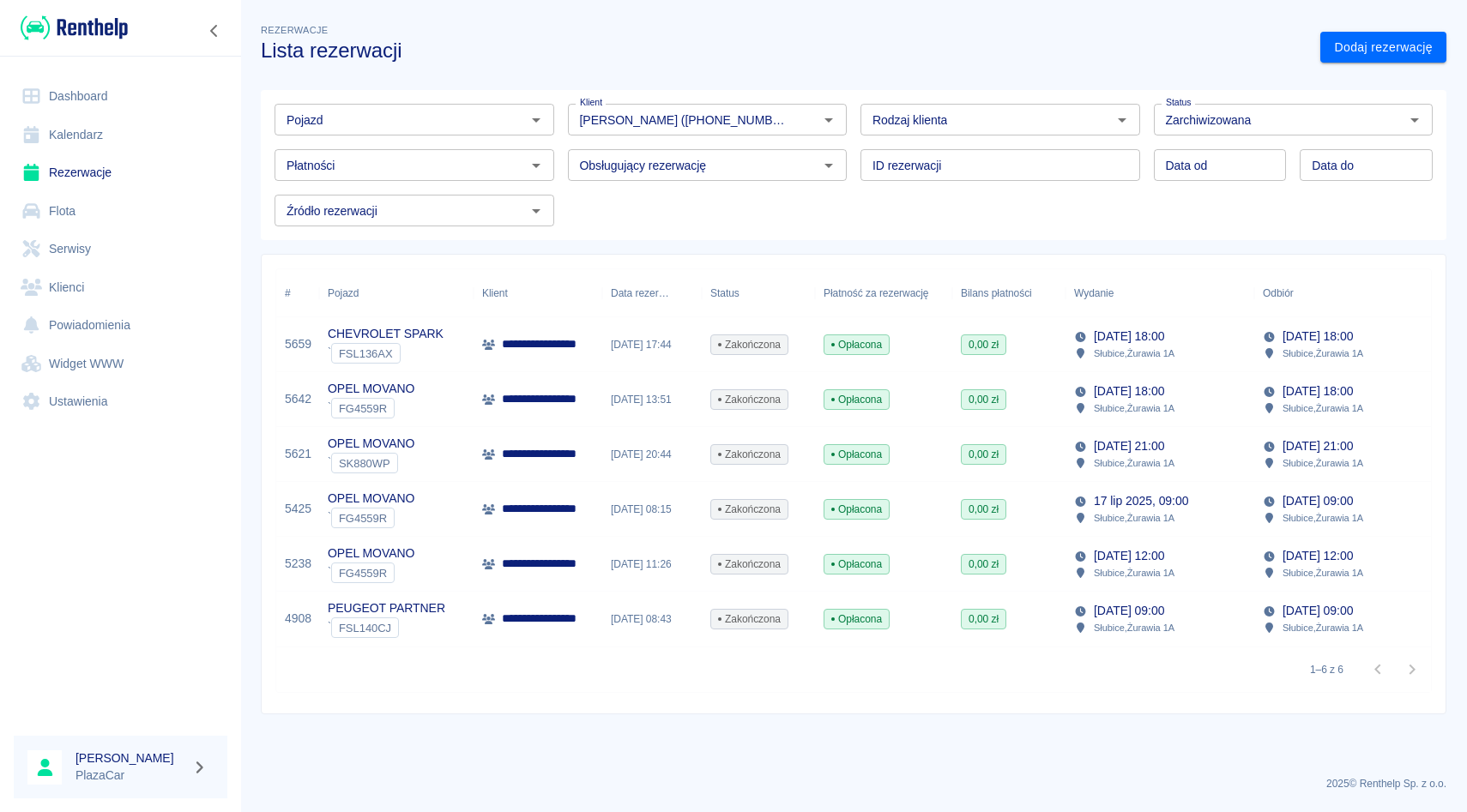
click at [637, 394] on div "19 sie 2025, 13:51" at bounding box center [653, 399] width 99 height 55
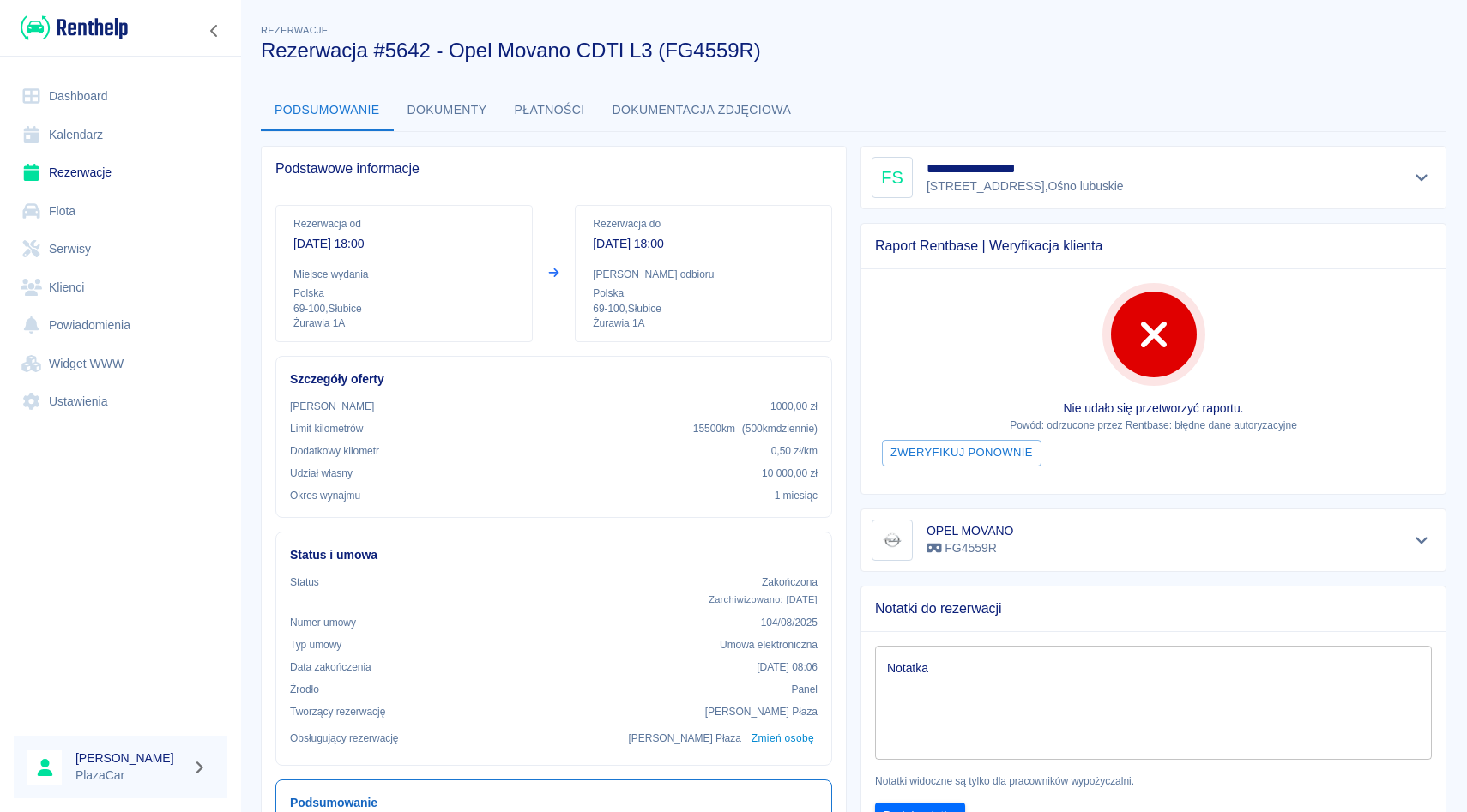
click at [1396, 180] on div "**********" at bounding box center [1154, 177] width 564 height 41
click at [1417, 180] on icon "Pokaż szczegóły" at bounding box center [1422, 178] width 20 height 16
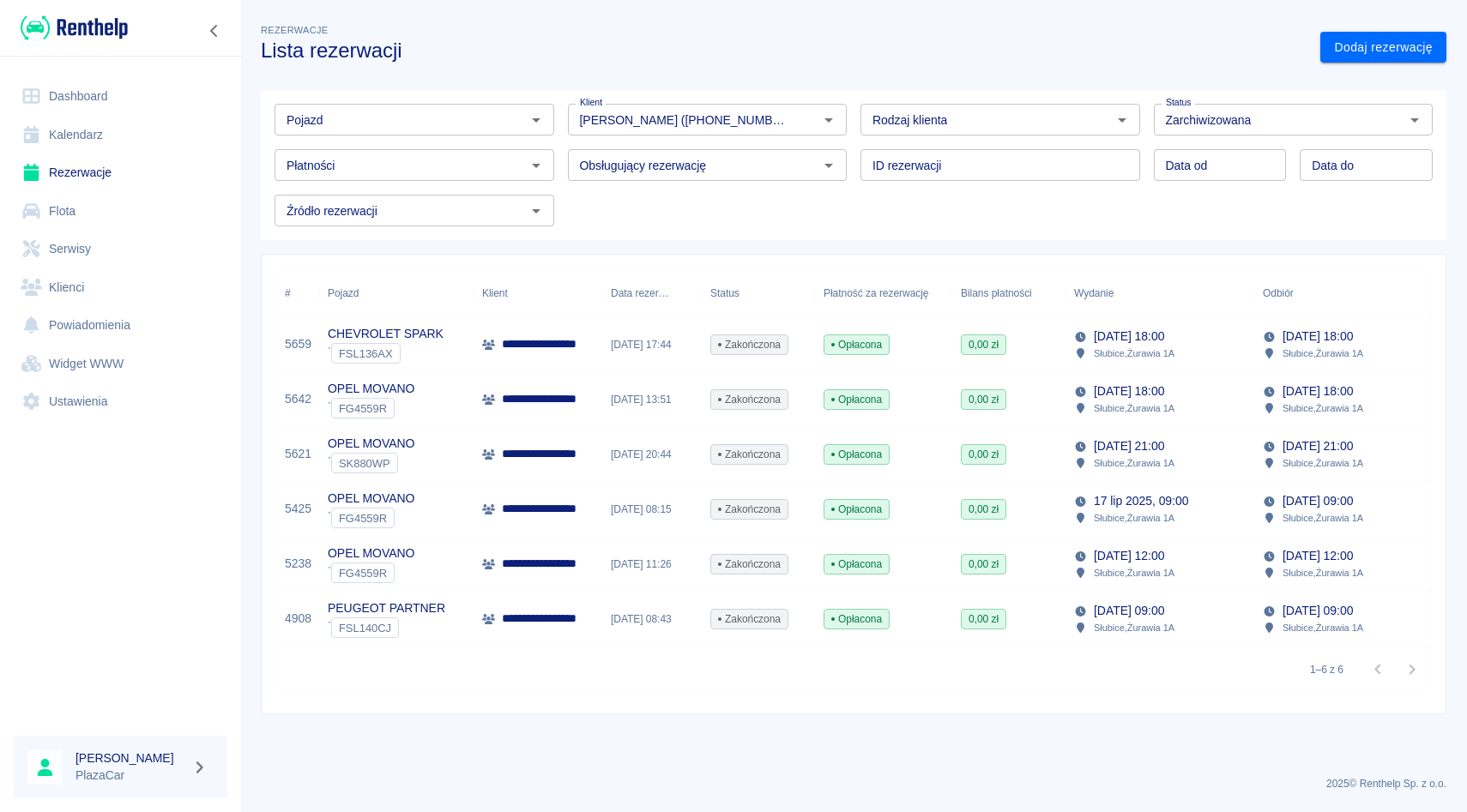
click at [86, 168] on link "Rezerwacje" at bounding box center [120, 173] width 214 height 39
click at [1392, 53] on link "Dodaj rezerwację" at bounding box center [1384, 48] width 126 height 32
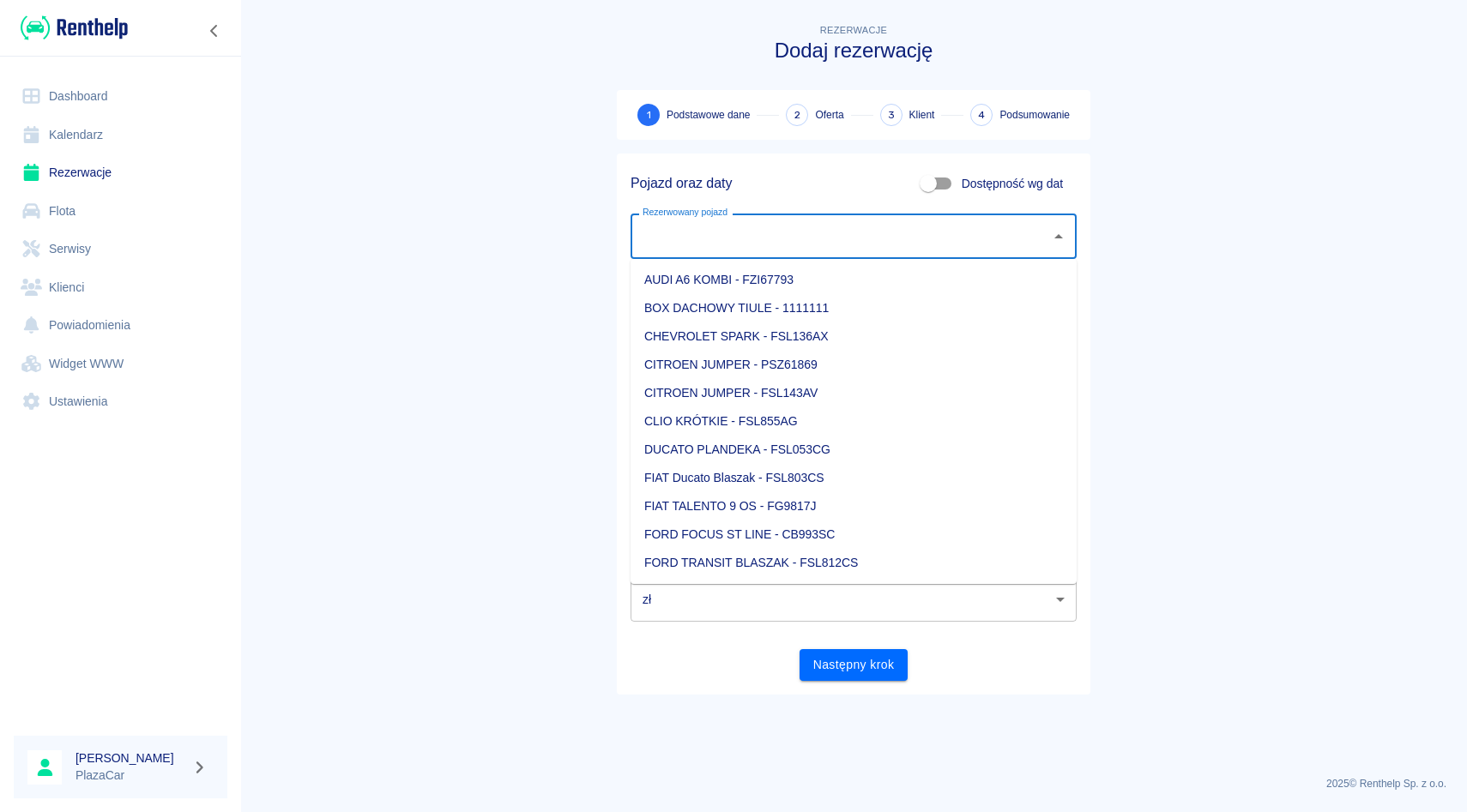
click at [761, 248] on input "Rezerwowany pojazd" at bounding box center [841, 236] width 405 height 30
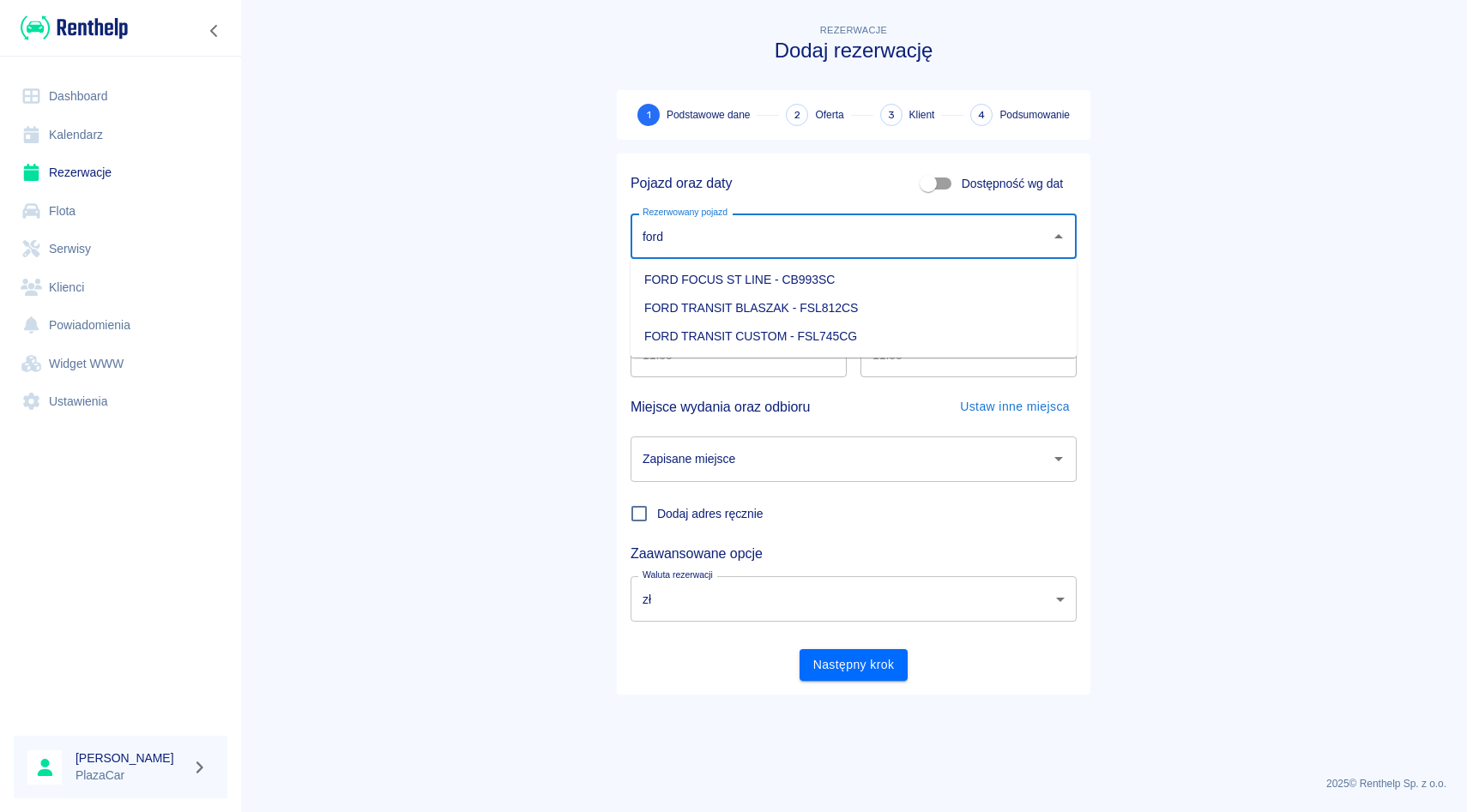
click at [867, 300] on li "FORD TRANSIT BLASZAK - FSL812CS" at bounding box center [853, 308] width 446 height 29
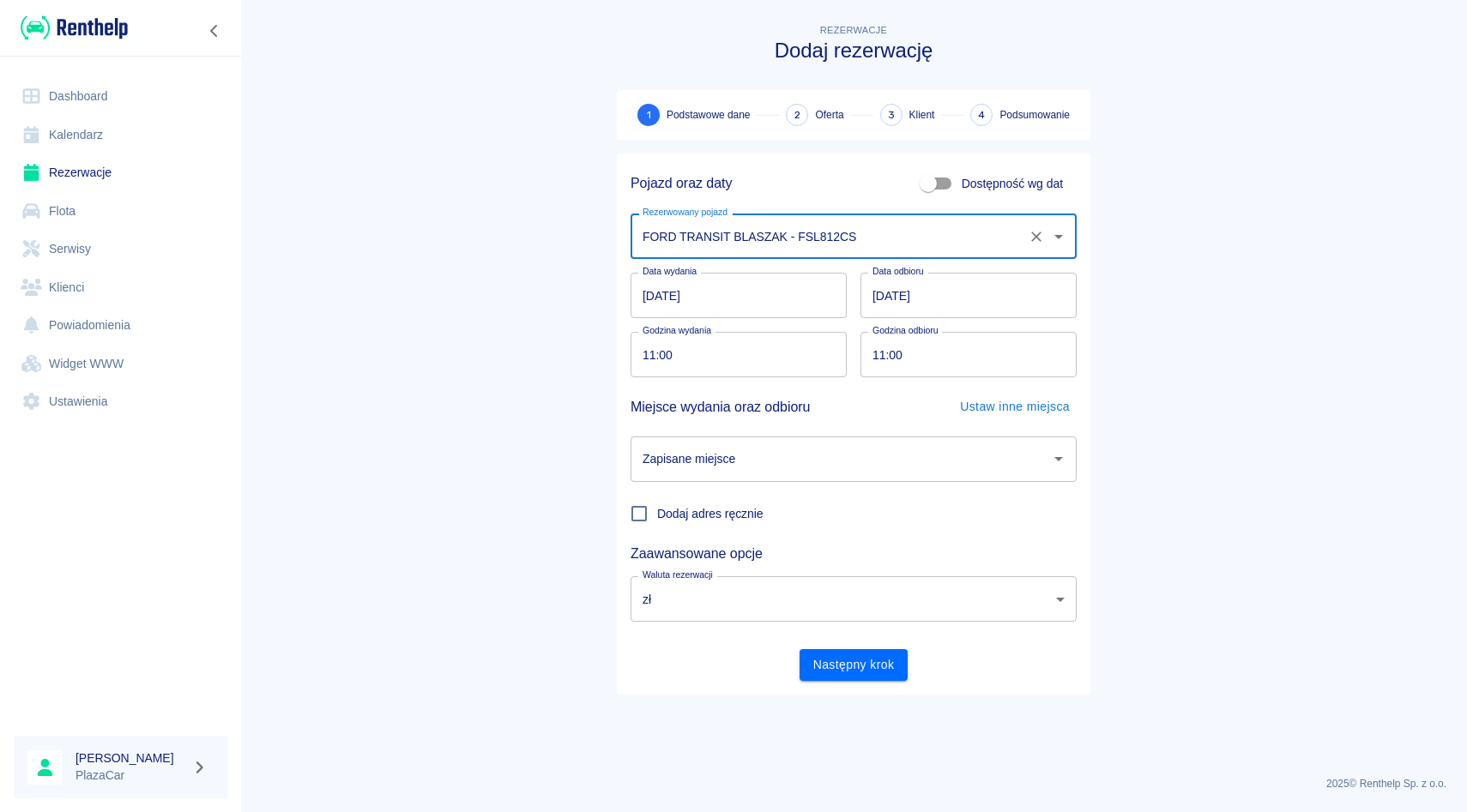
type input "FORD TRANSIT BLASZAK - FSL812CS"
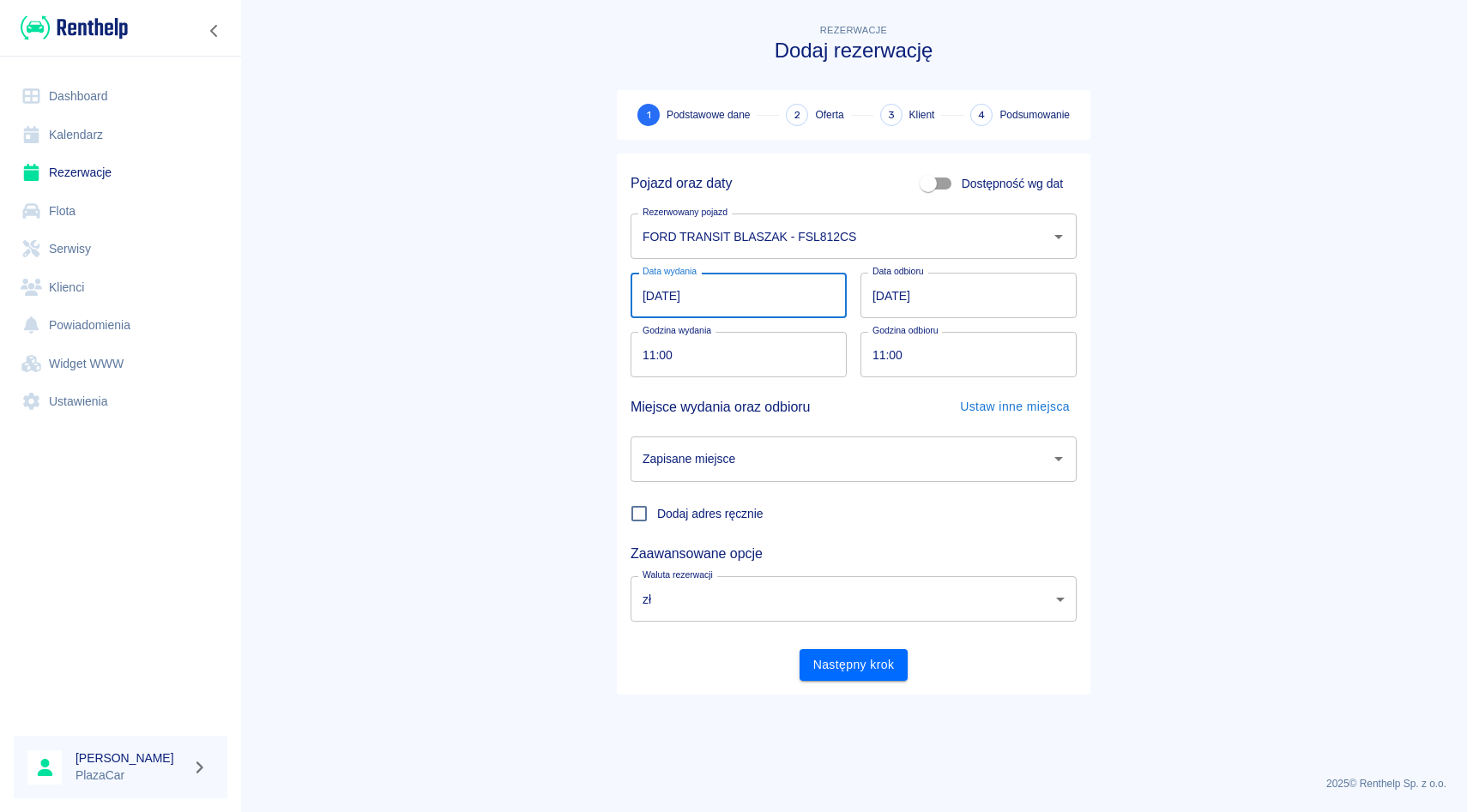
click at [735, 301] on input "23.09.2025" at bounding box center [739, 296] width 217 height 46
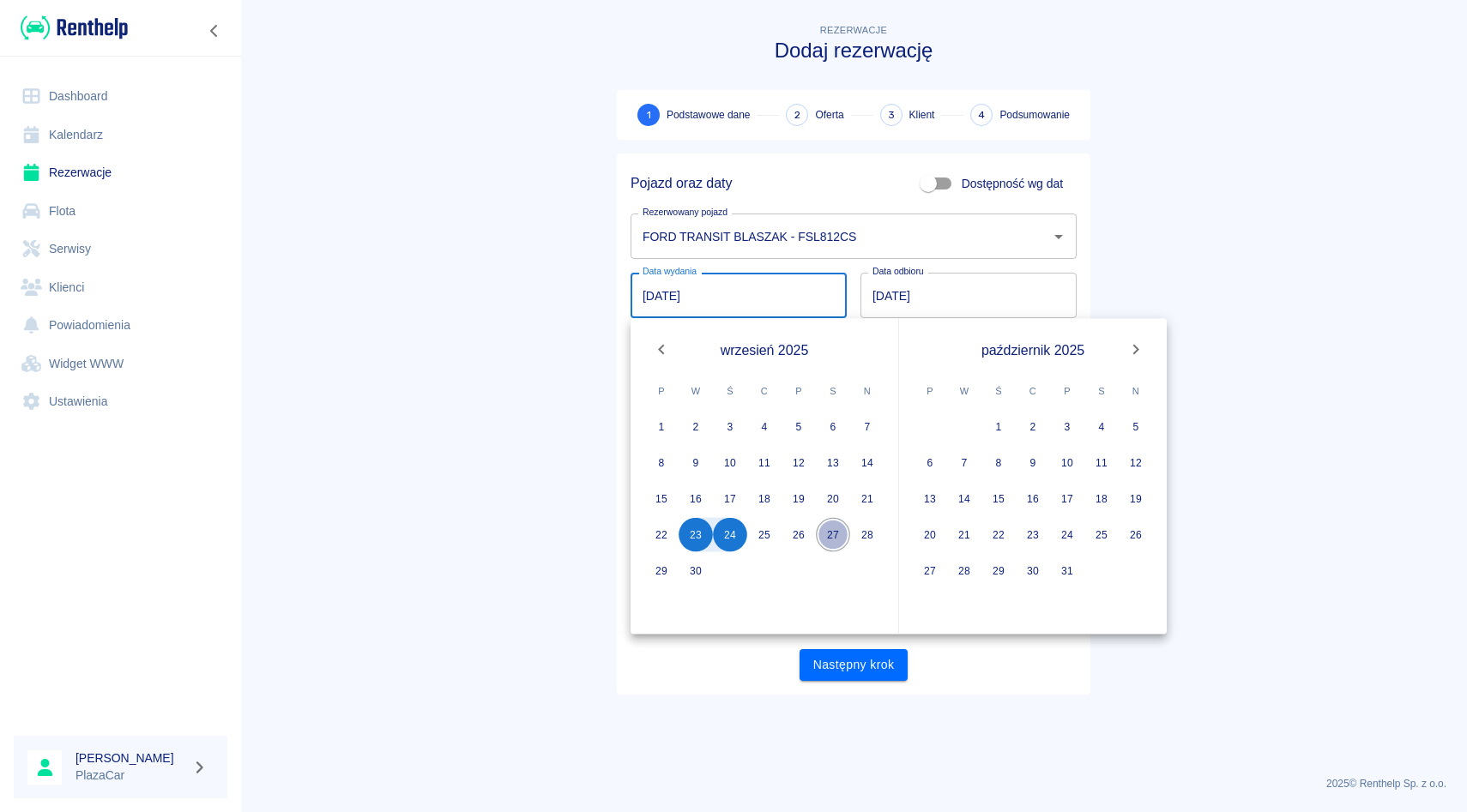
click at [830, 531] on button "27" at bounding box center [833, 535] width 35 height 35
type input "27.09.2025"
type input "DD.MM.YYYY"
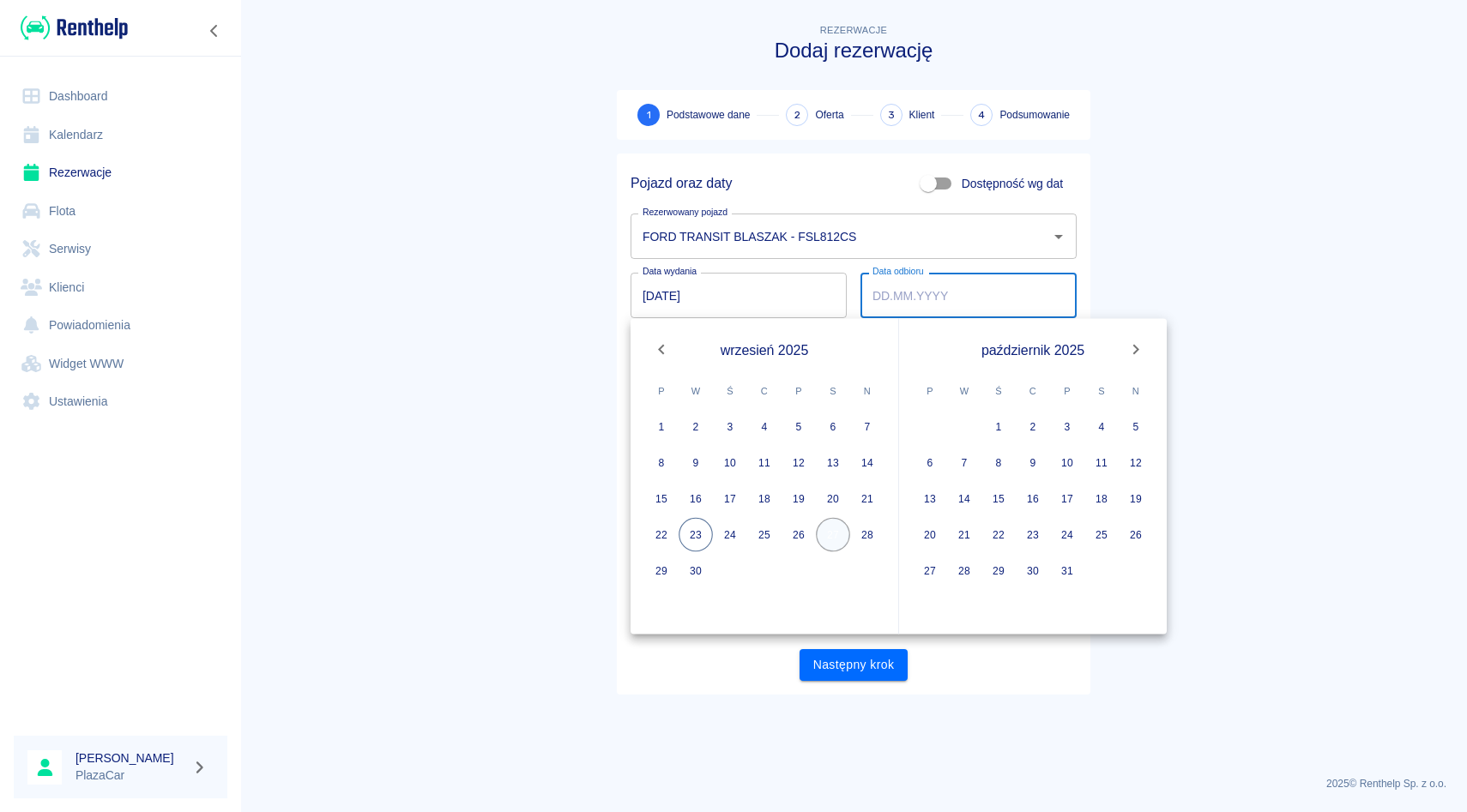
click at [834, 533] on button "27" at bounding box center [833, 535] width 35 height 35
type input "27.09.2025"
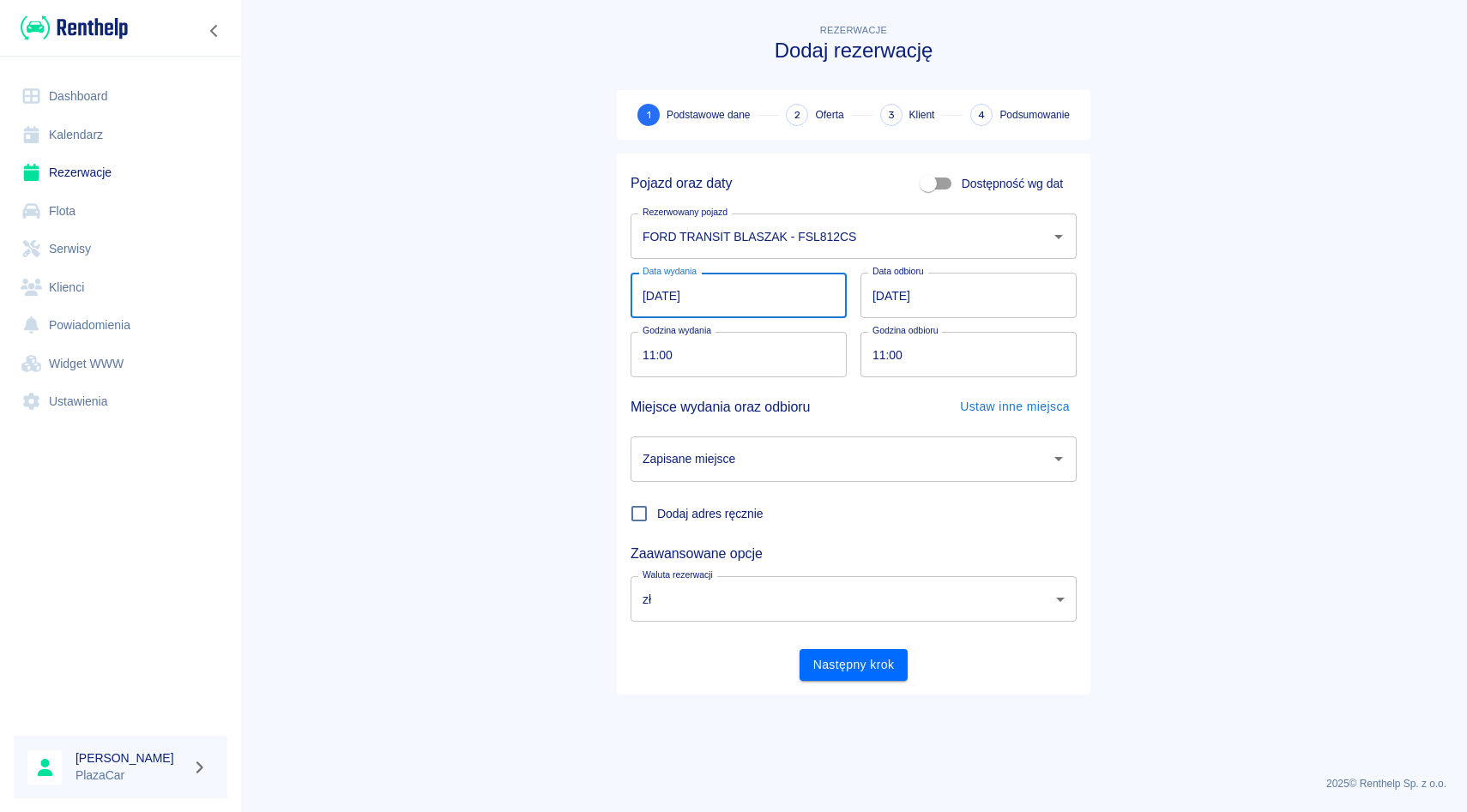
click at [767, 300] on input "27.09.2025" at bounding box center [739, 296] width 217 height 46
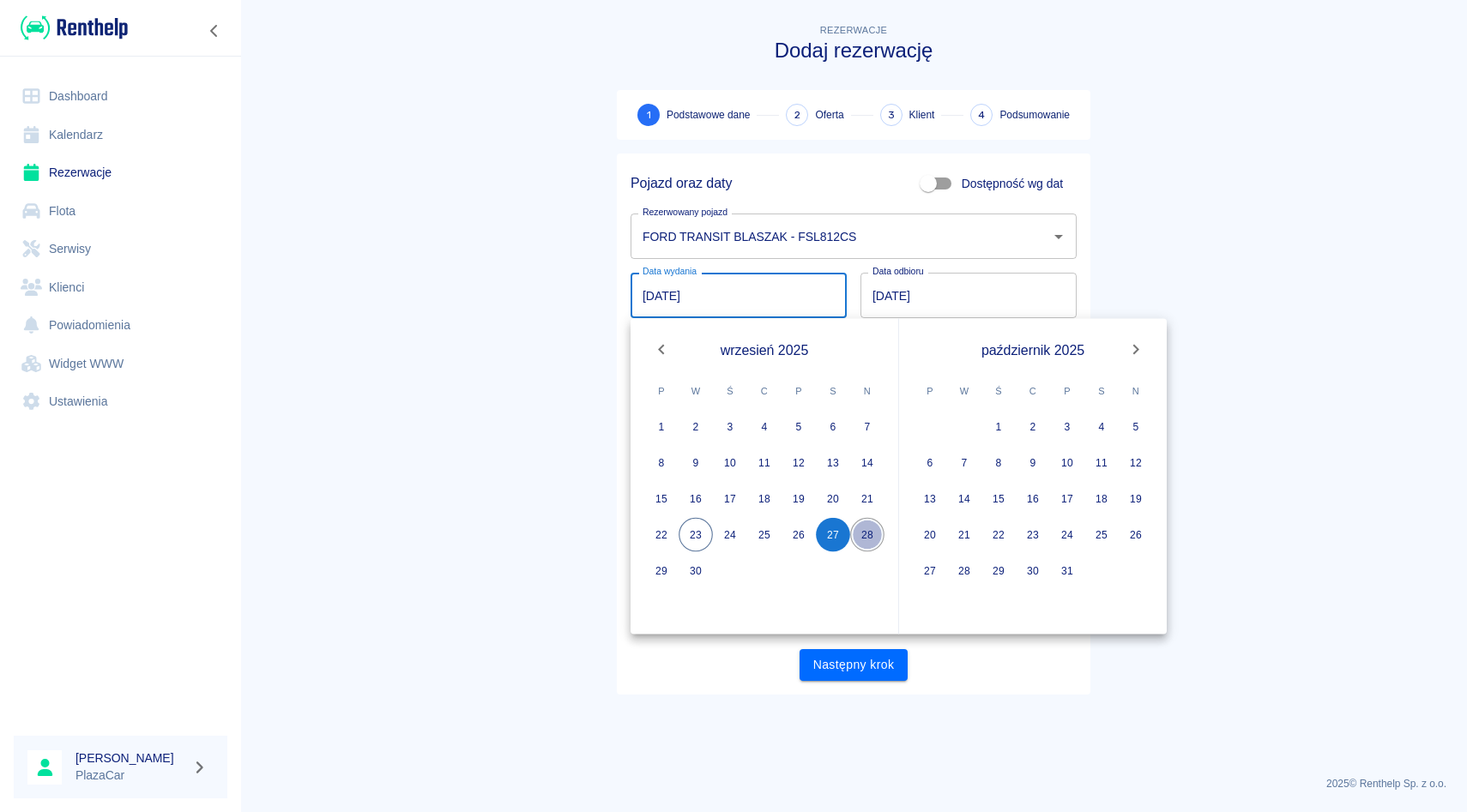
click at [871, 530] on button "28" at bounding box center [867, 535] width 35 height 35
type input "28.09.2025"
type input "DD.MM.YYYY"
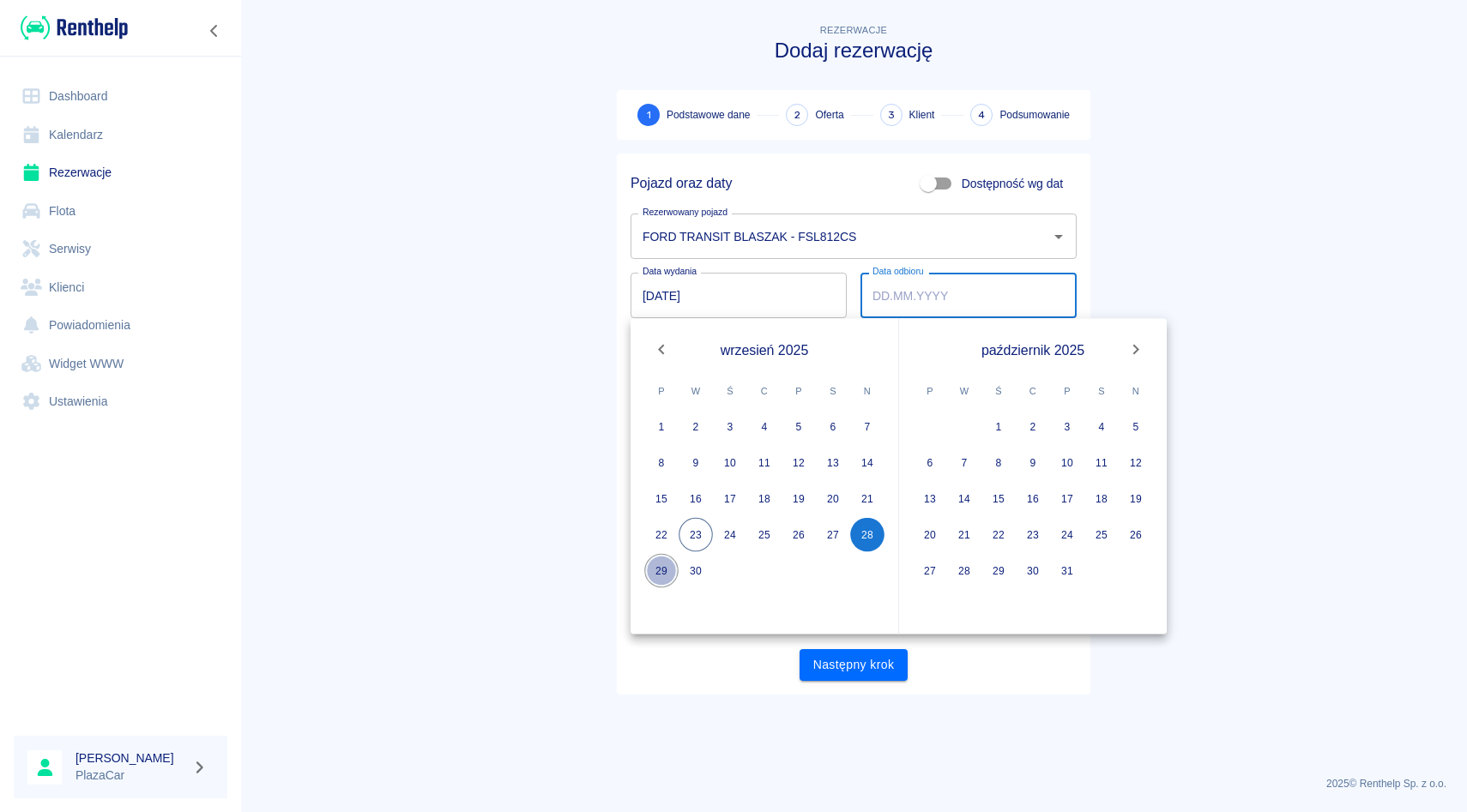
click at [658, 566] on button "29" at bounding box center [661, 571] width 35 height 35
type input "29.09.2025"
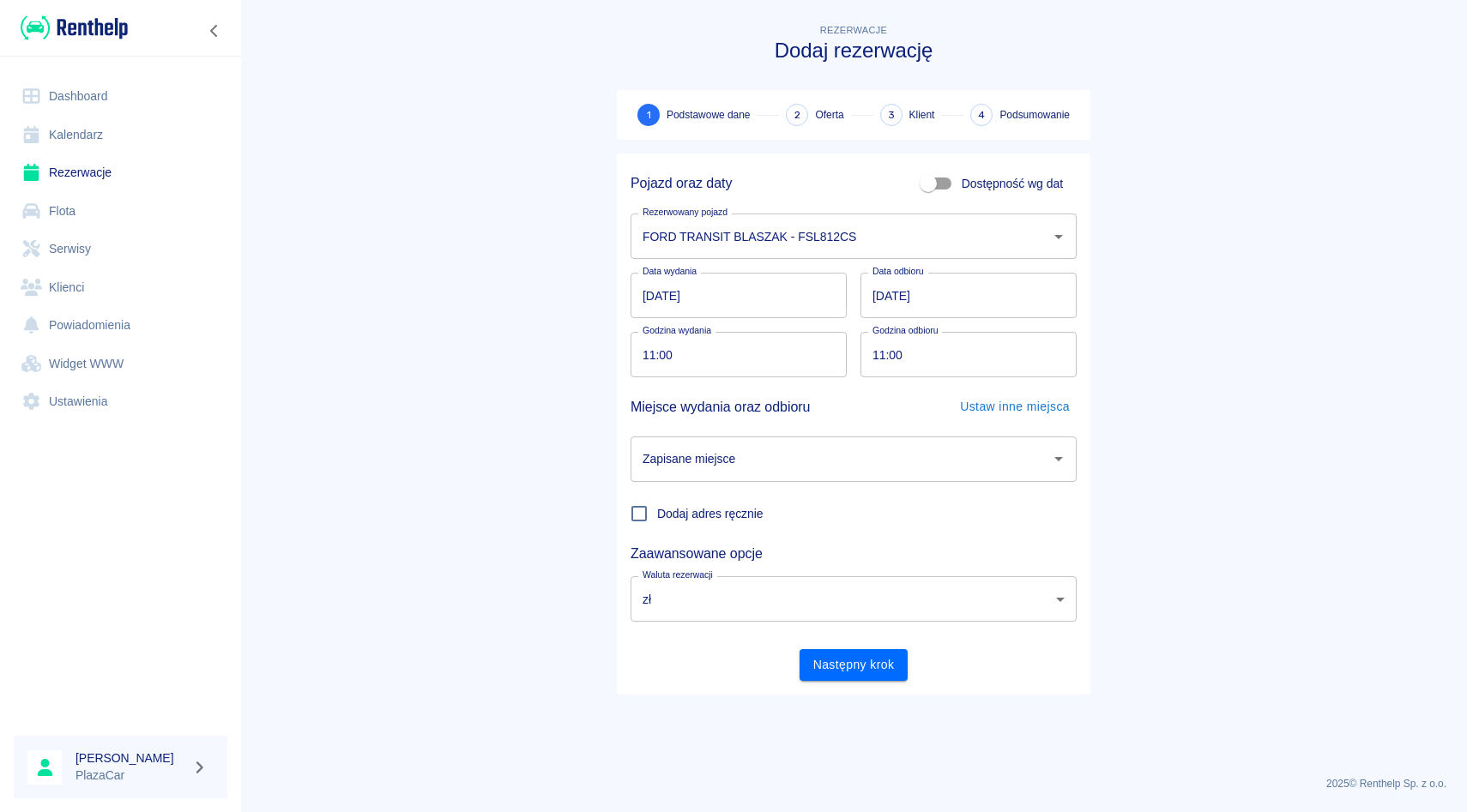
click at [758, 300] on input "28.09.2025" at bounding box center [739, 296] width 217 height 46
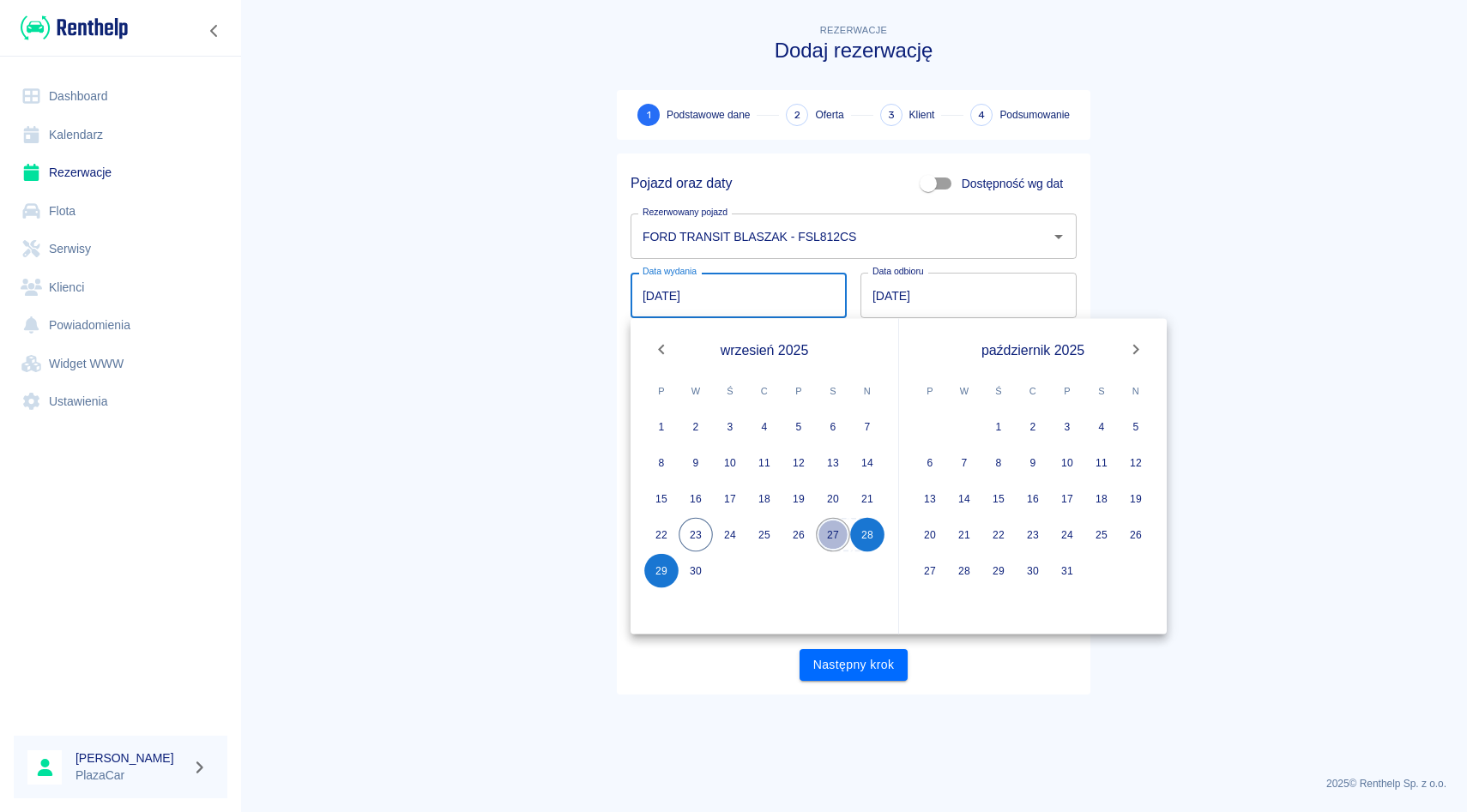
click at [839, 534] on button "27" at bounding box center [833, 535] width 35 height 35
type input "27.09.2025"
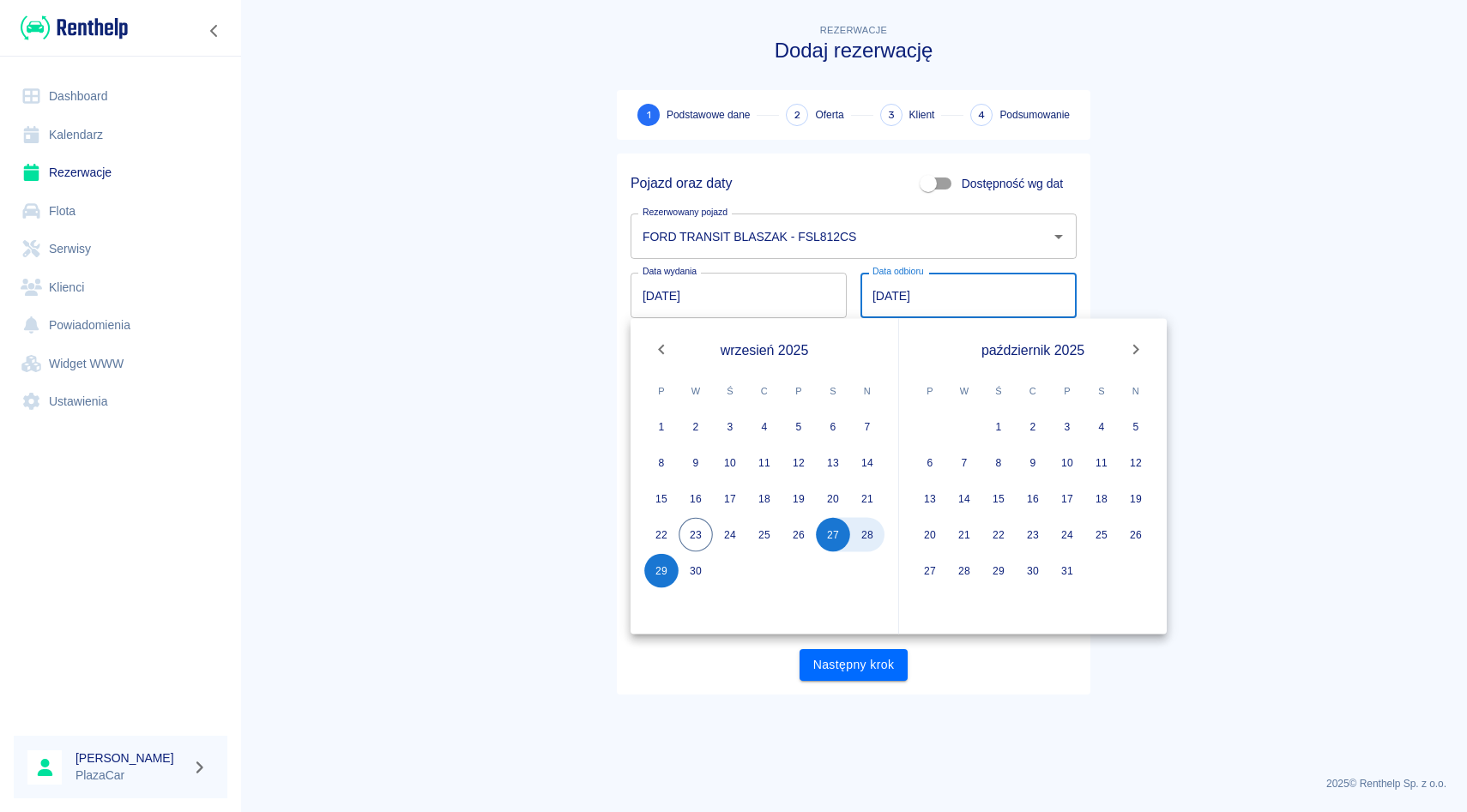
click at [1189, 232] on main "Rezerwacje Dodaj rezerwację 1 Podstawowe dane 2 Oferta 3 Klient 4 Podsumowanie …" at bounding box center [853, 391] width 1227 height 742
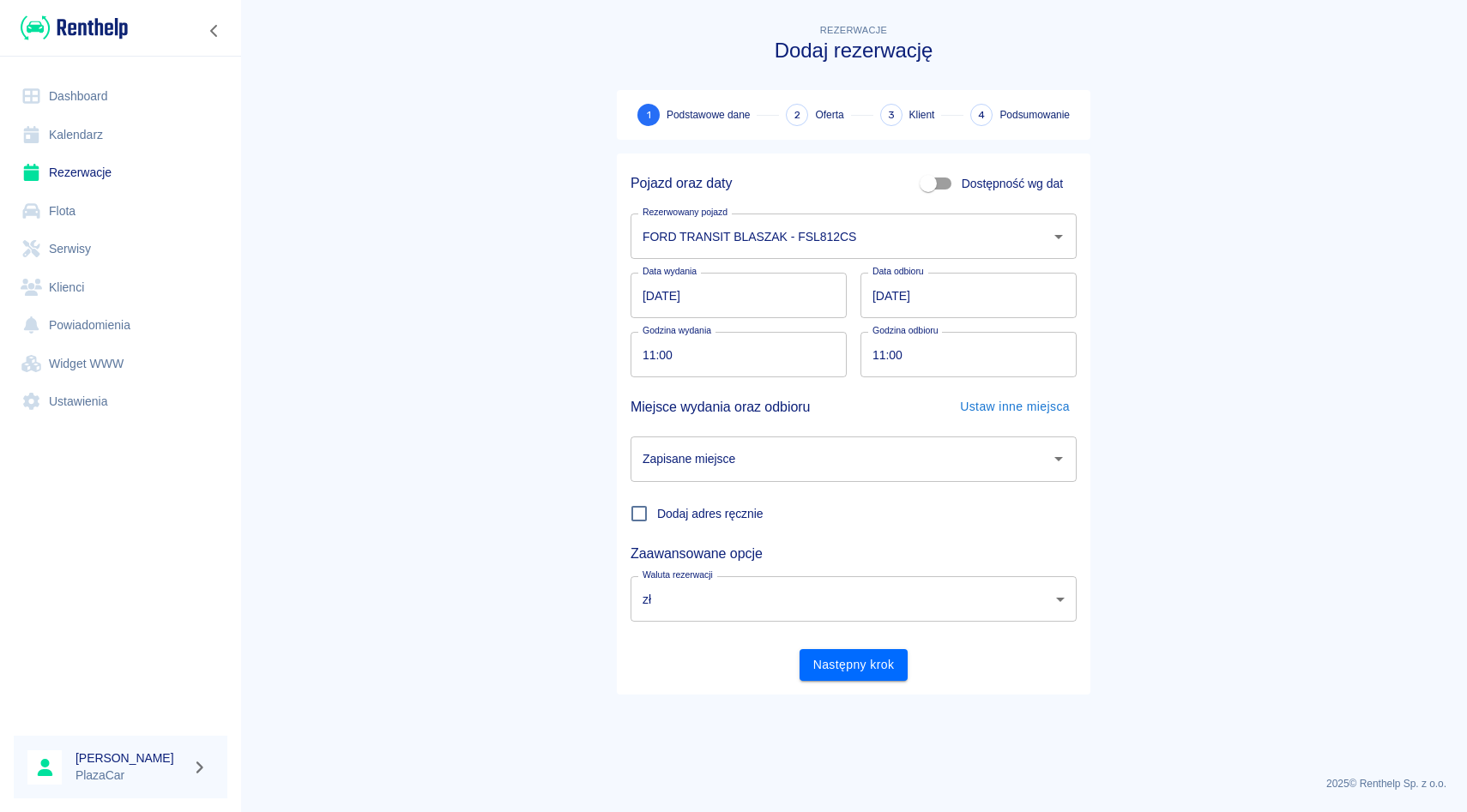
click at [897, 457] on input "Zapisane miejsce" at bounding box center [841, 460] width 405 height 30
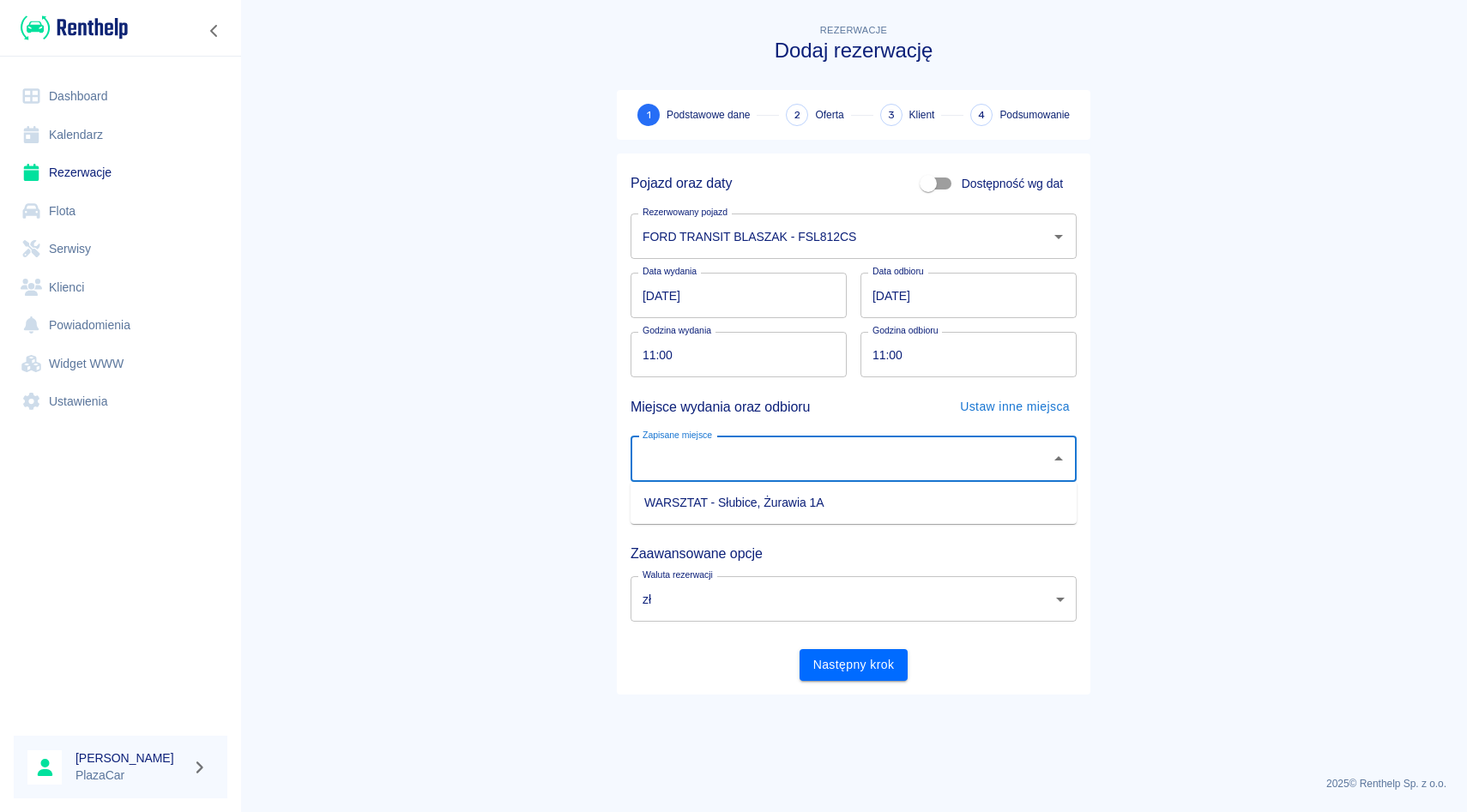
click at [807, 492] on li "WARSZTAT - Słubice, Żurawia 1A" at bounding box center [853, 502] width 446 height 29
type input "WARSZTAT - Słubice, Żurawia 1A"
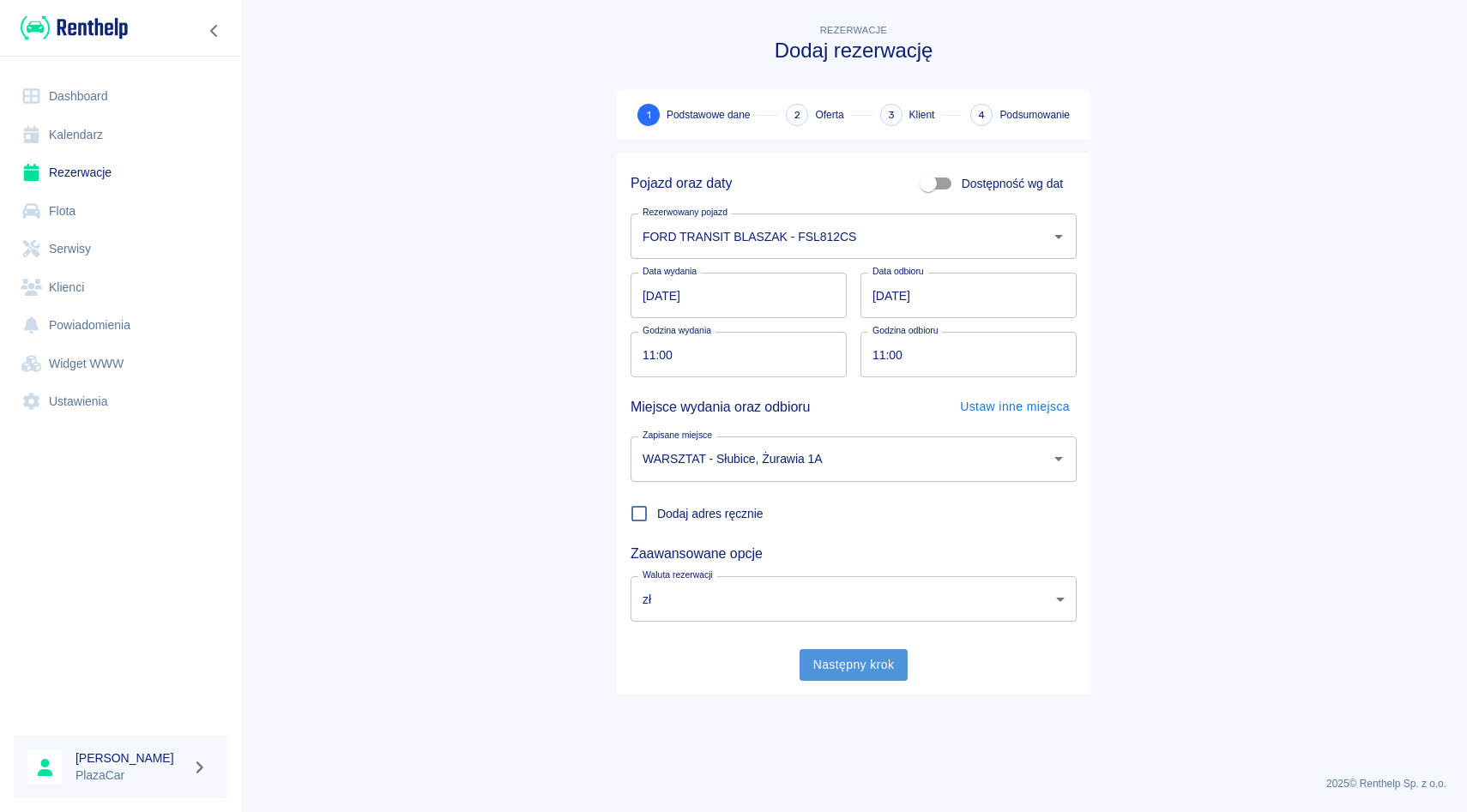
click at [851, 663] on button "Następny krok" at bounding box center [854, 665] width 109 height 32
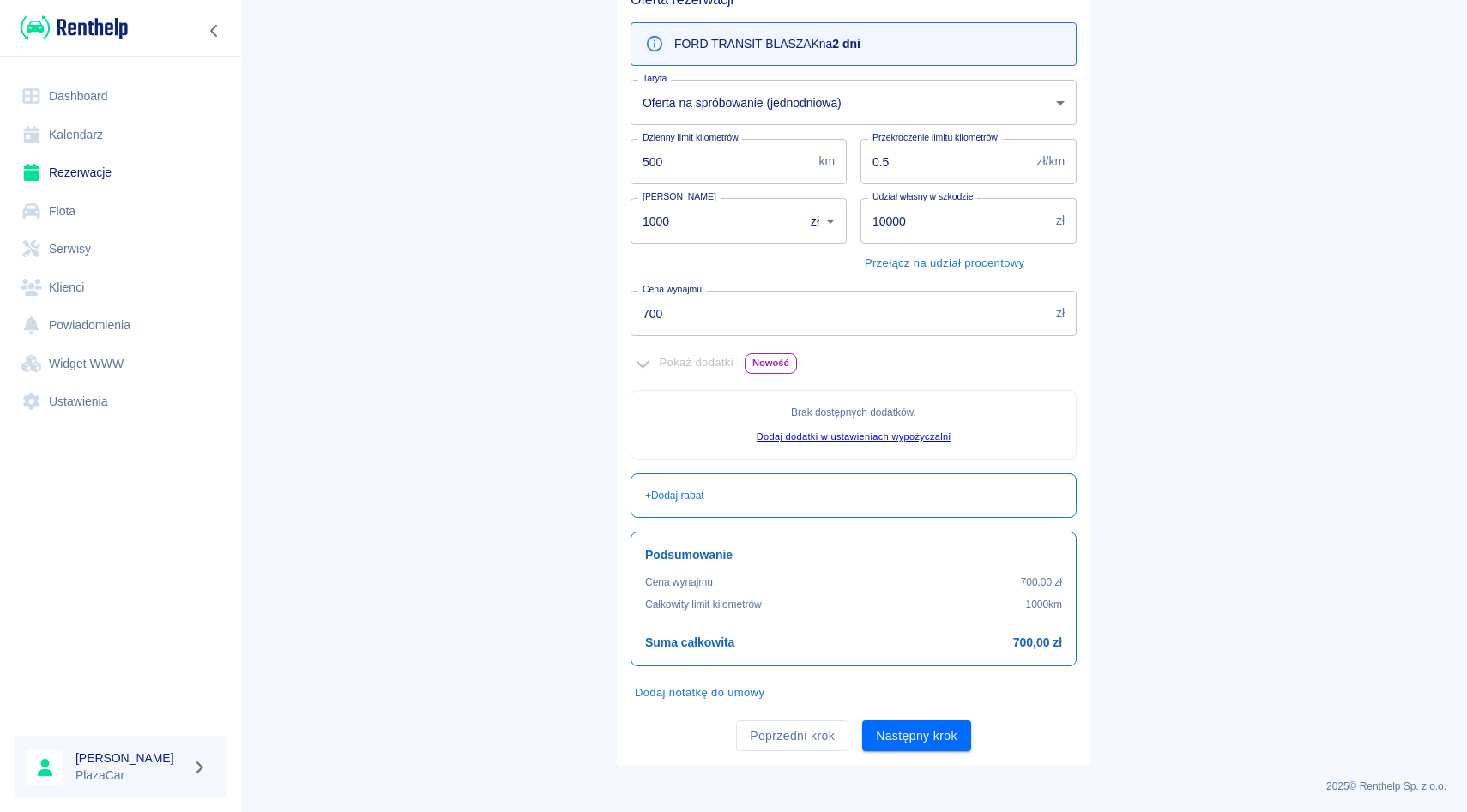
scroll to position [179, 0]
click at [911, 736] on button "Następny krok" at bounding box center [917, 734] width 109 height 32
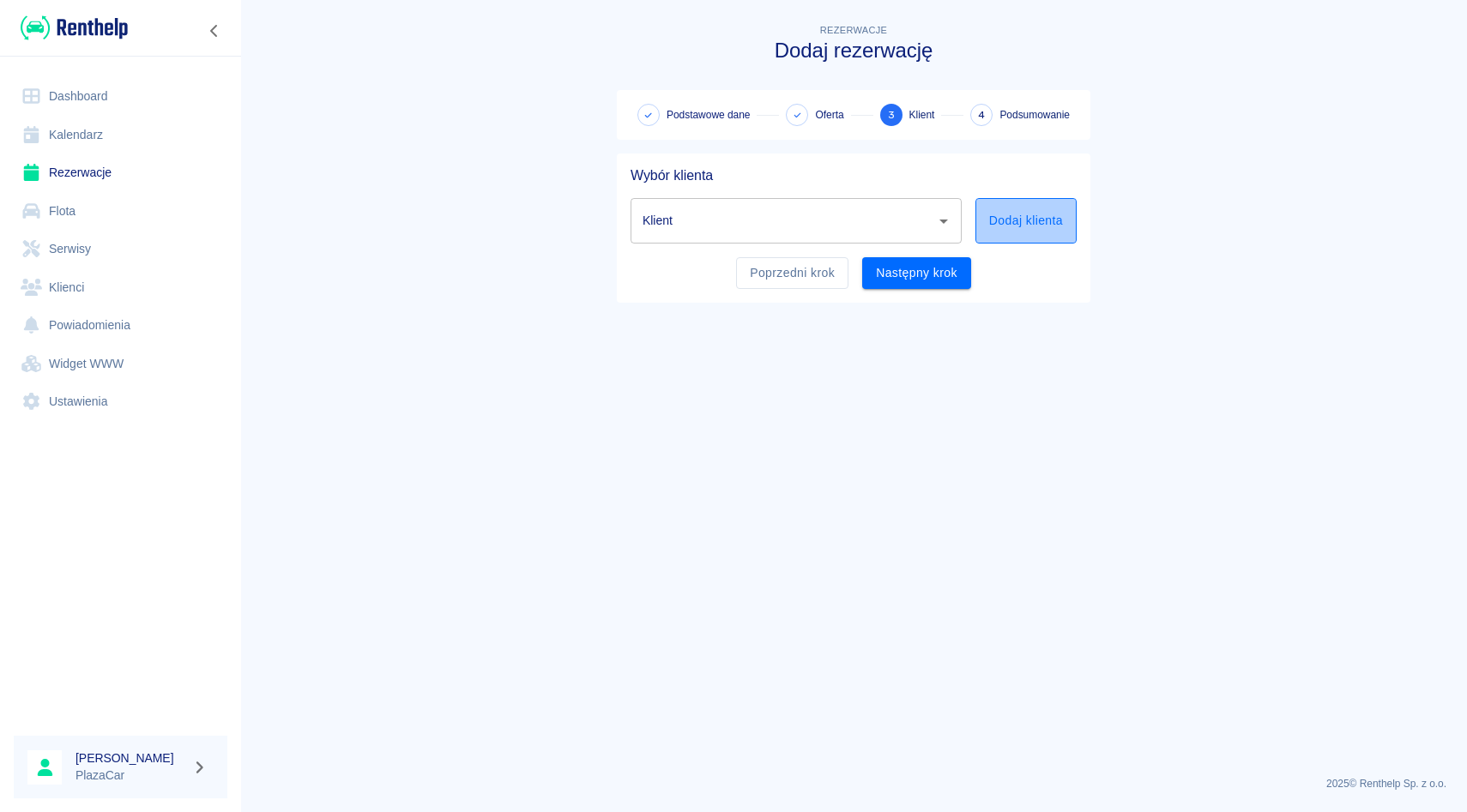
click at [1027, 221] on button "Dodaj klienta" at bounding box center [1026, 221] width 101 height 46
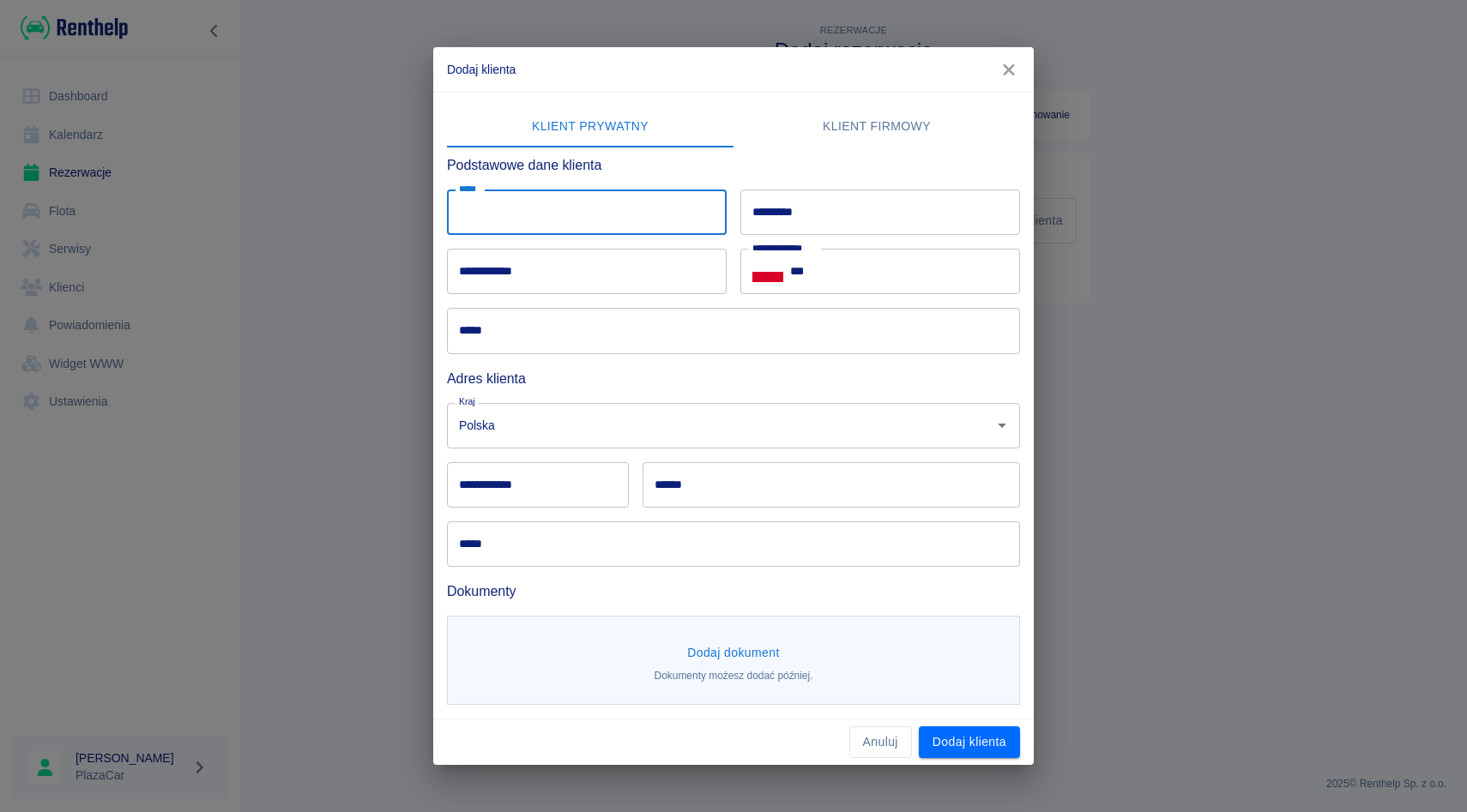
click at [633, 217] on input "*****" at bounding box center [587, 212] width 280 height 46
type input "********"
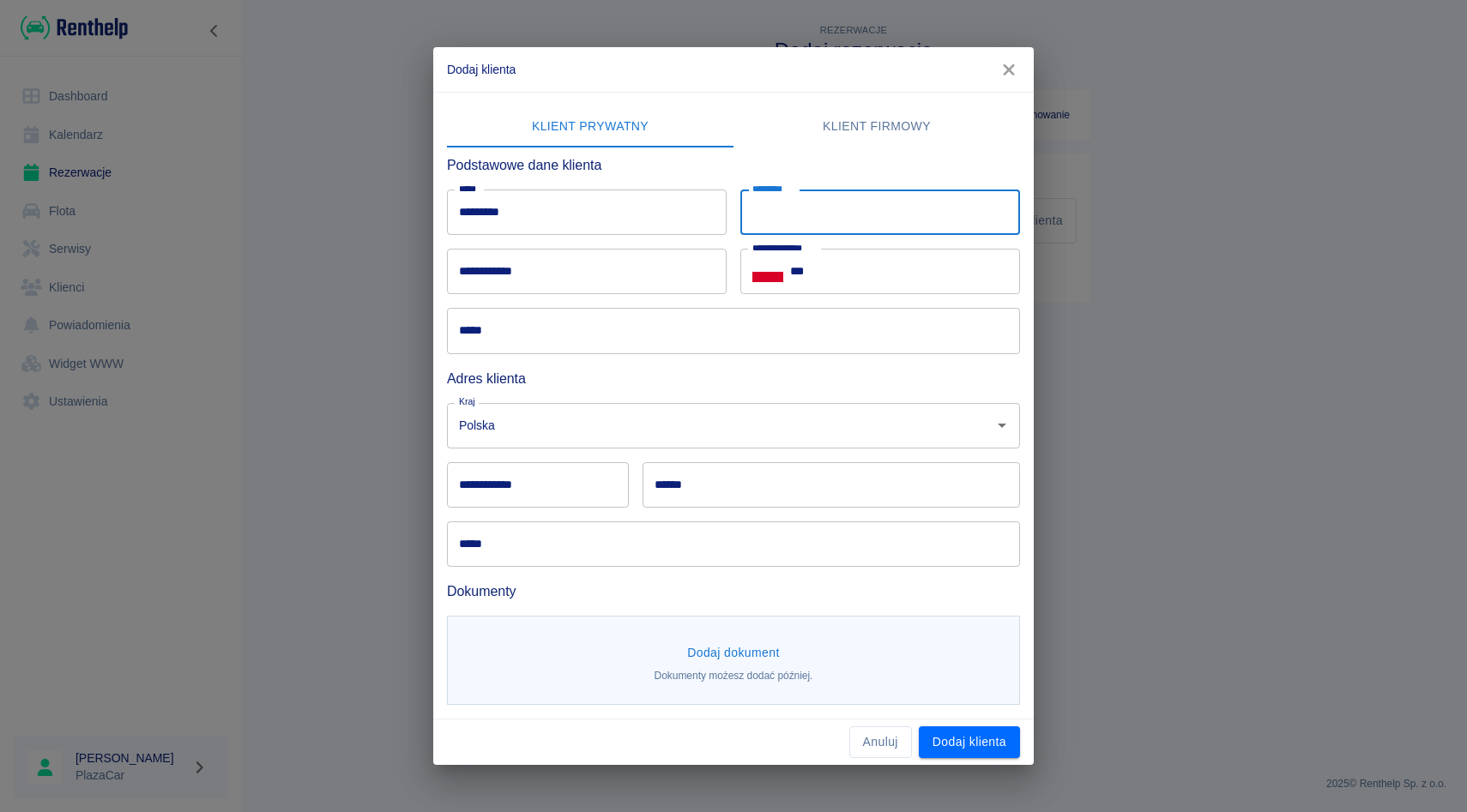
click at [843, 215] on input "*********" at bounding box center [881, 212] width 280 height 46
type input "*********"
click at [883, 274] on input "***" at bounding box center [906, 272] width 230 height 46
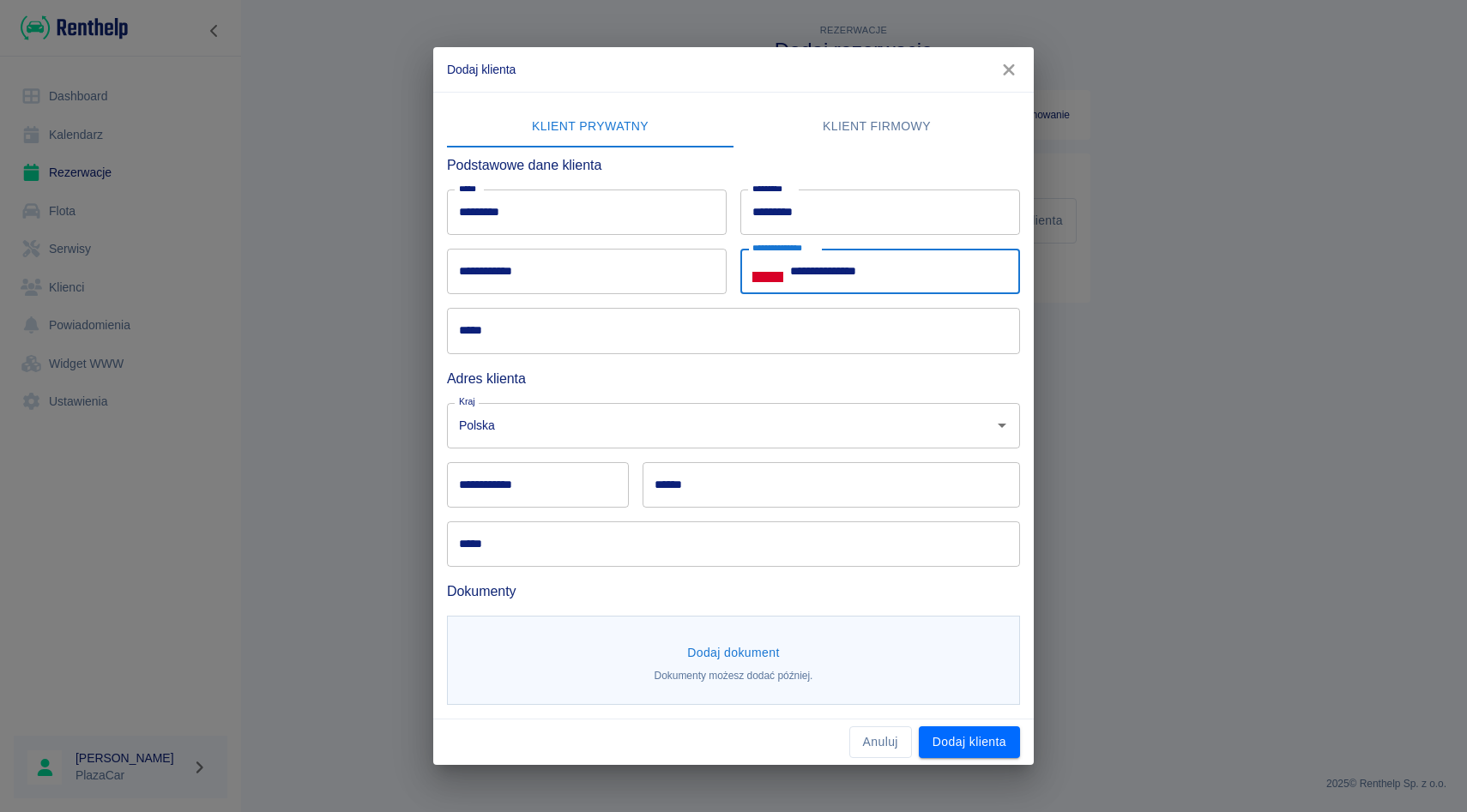
type input "**********"
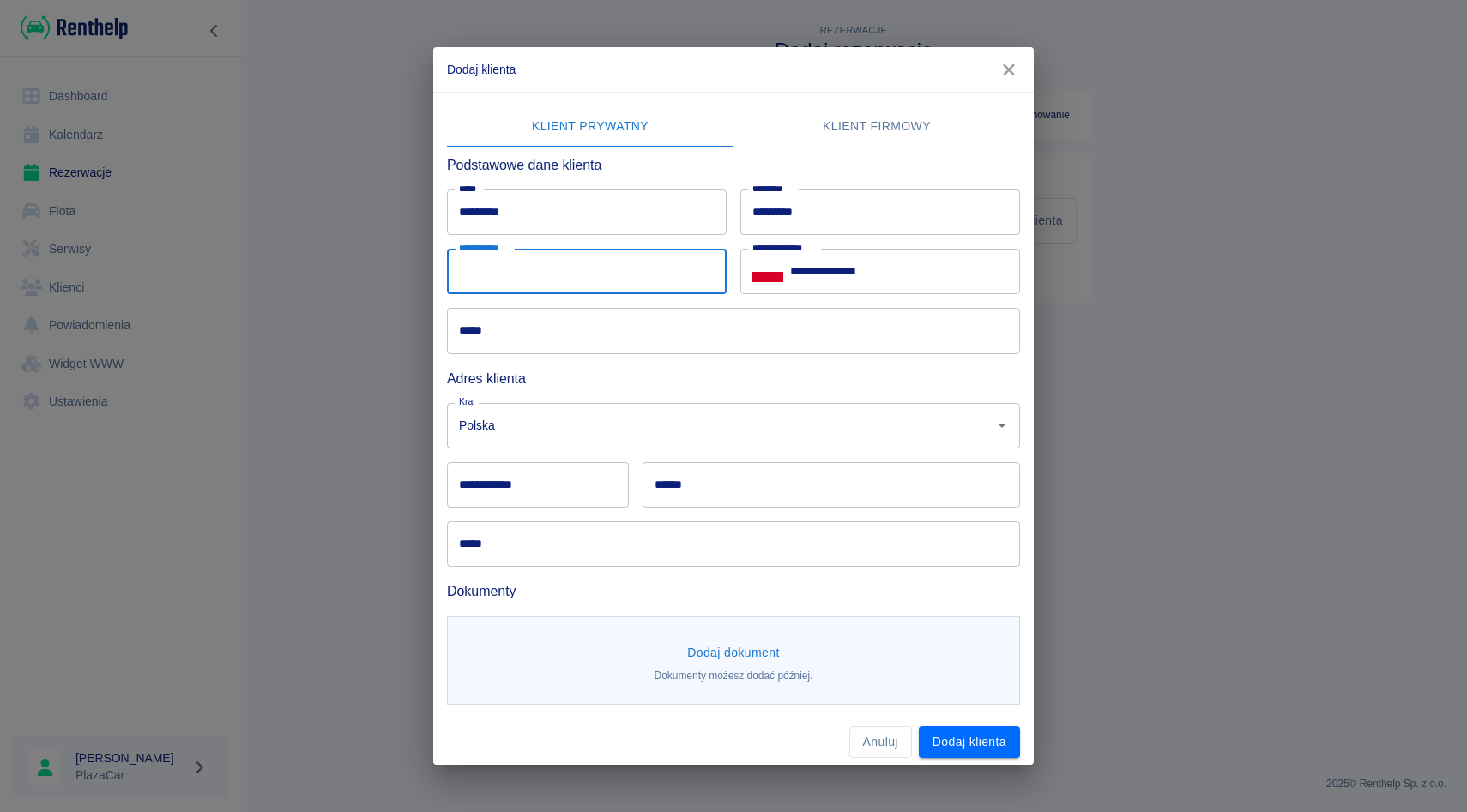
click at [681, 271] on input "**********" at bounding box center [587, 272] width 280 height 46
type input "**********"
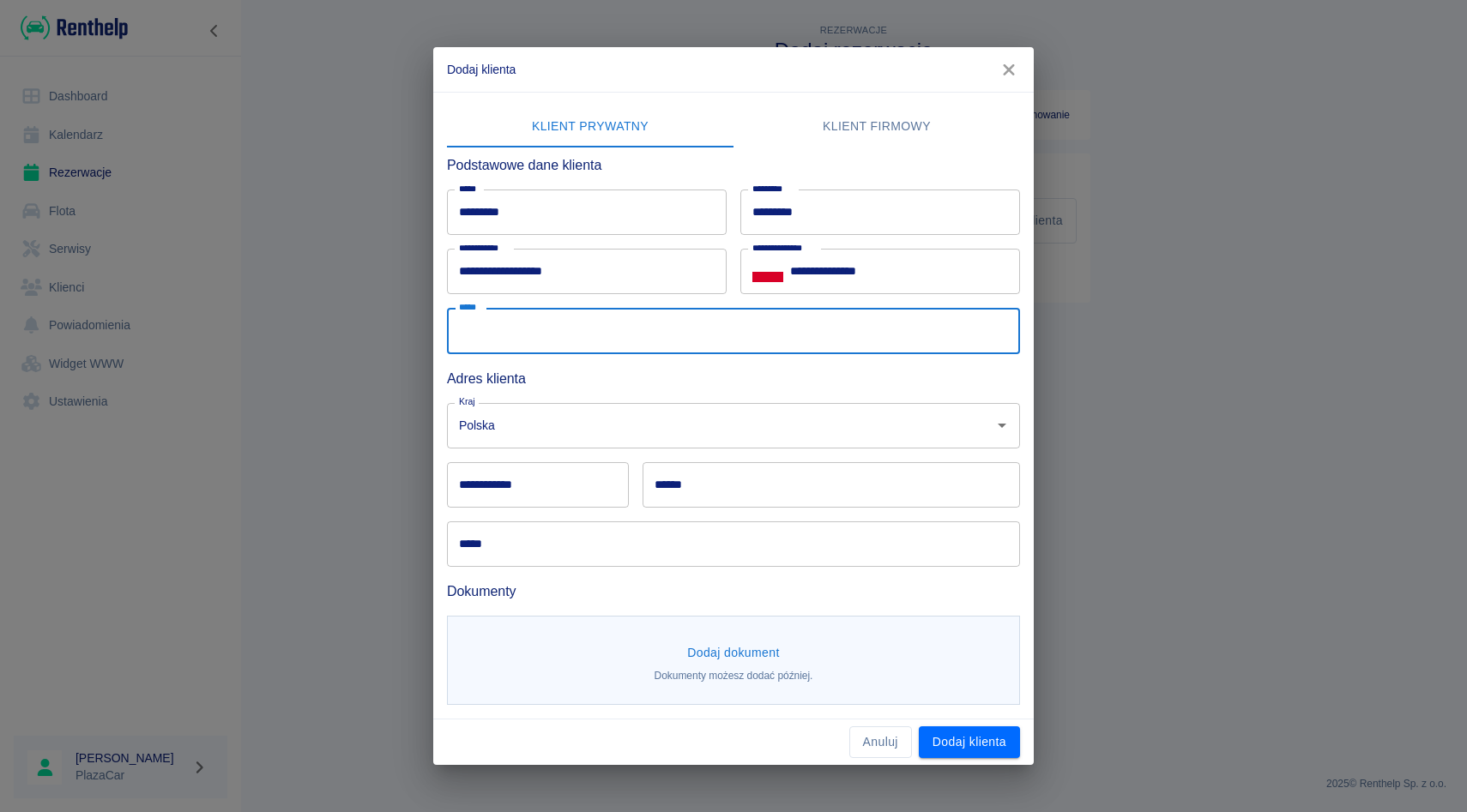
click at [660, 327] on input "*****" at bounding box center [733, 331] width 573 height 46
type input "**********"
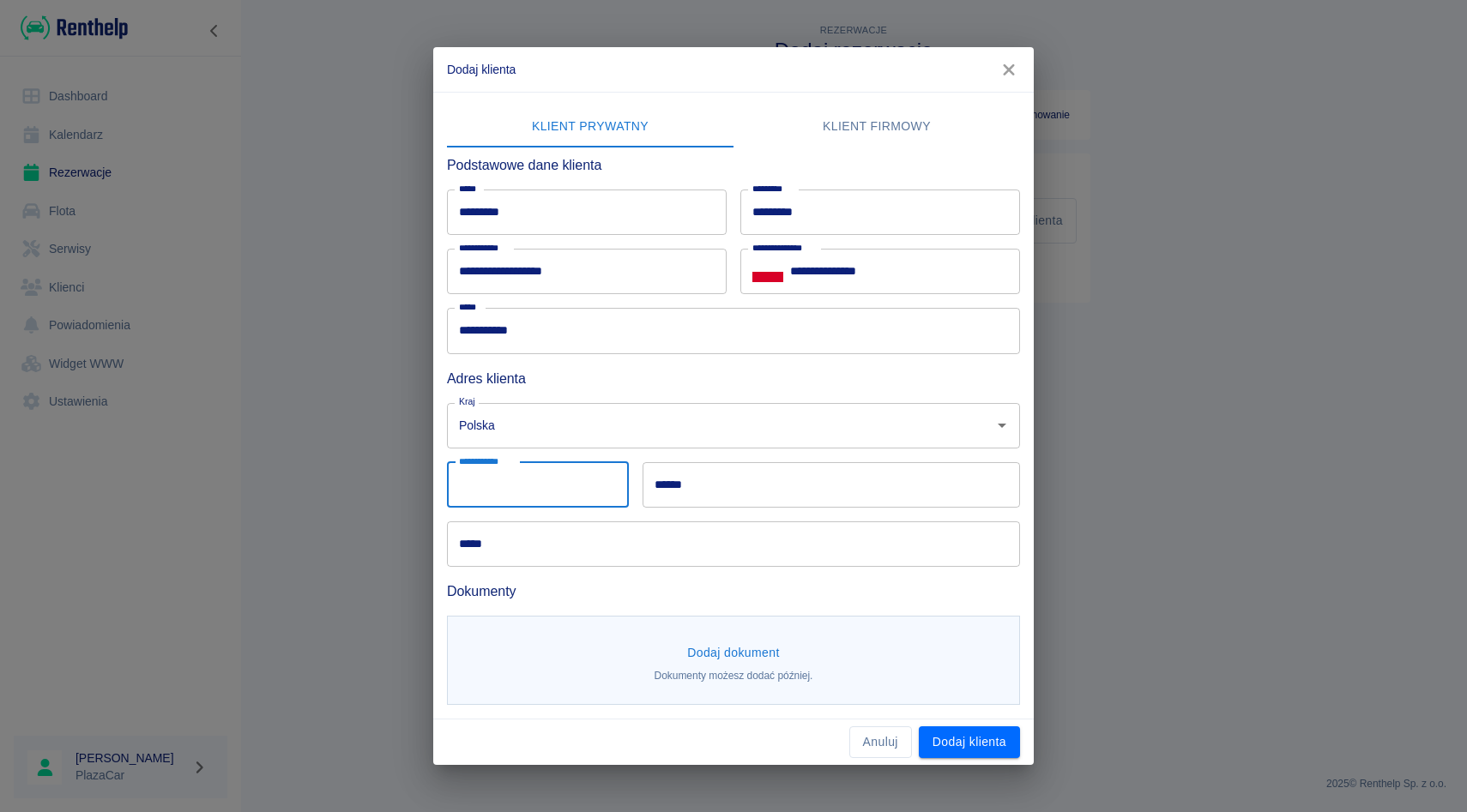
click at [552, 482] on input "**********" at bounding box center [537, 485] width 182 height 46
type input "******"
type input "*******"
type input "**********"
click at [584, 543] on input "**********" at bounding box center [733, 544] width 573 height 46
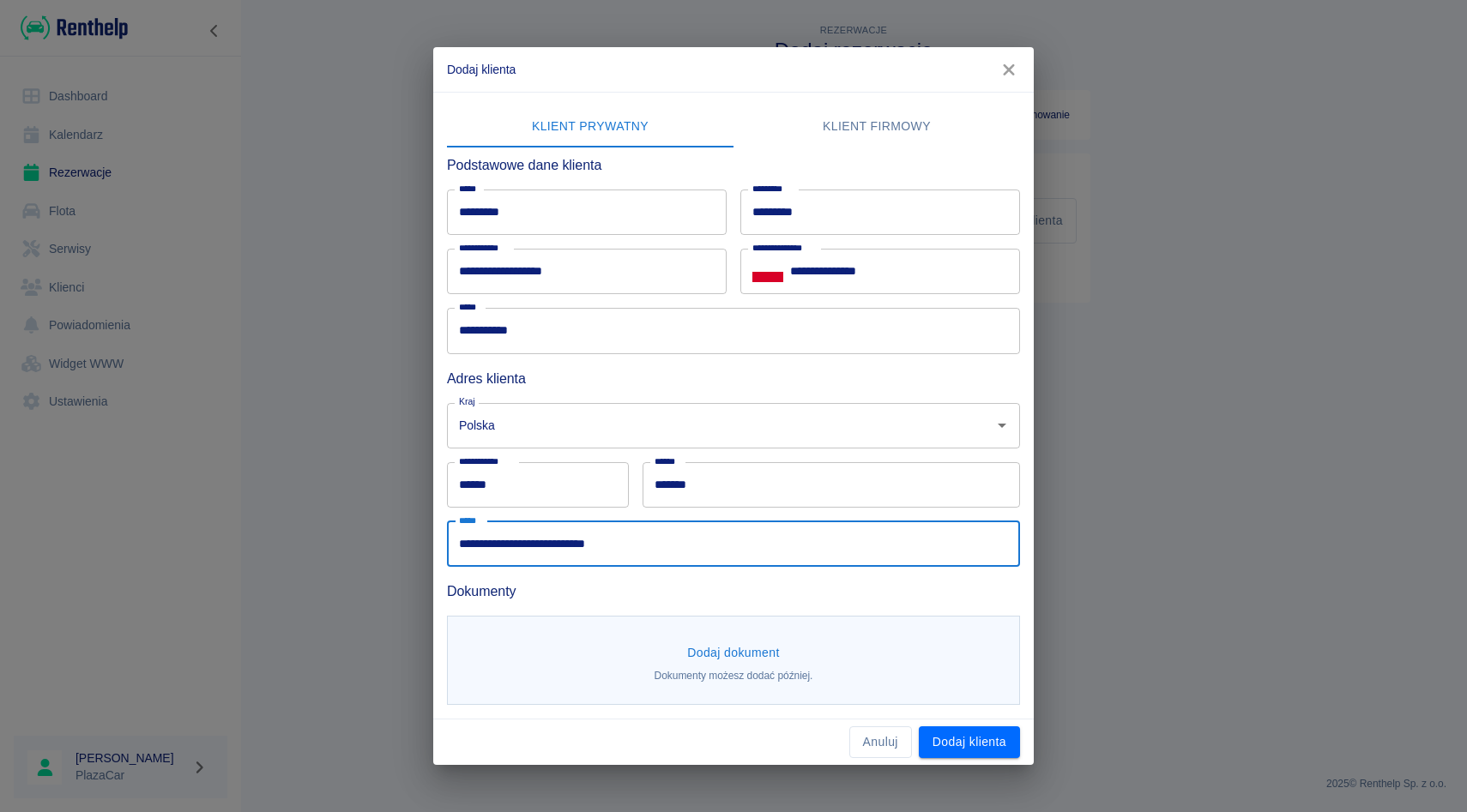
click at [584, 543] on input "**********" at bounding box center [733, 544] width 573 height 46
type input "*"
type input "**********"
click at [733, 646] on button "Dodaj dokument" at bounding box center [733, 653] width 106 height 32
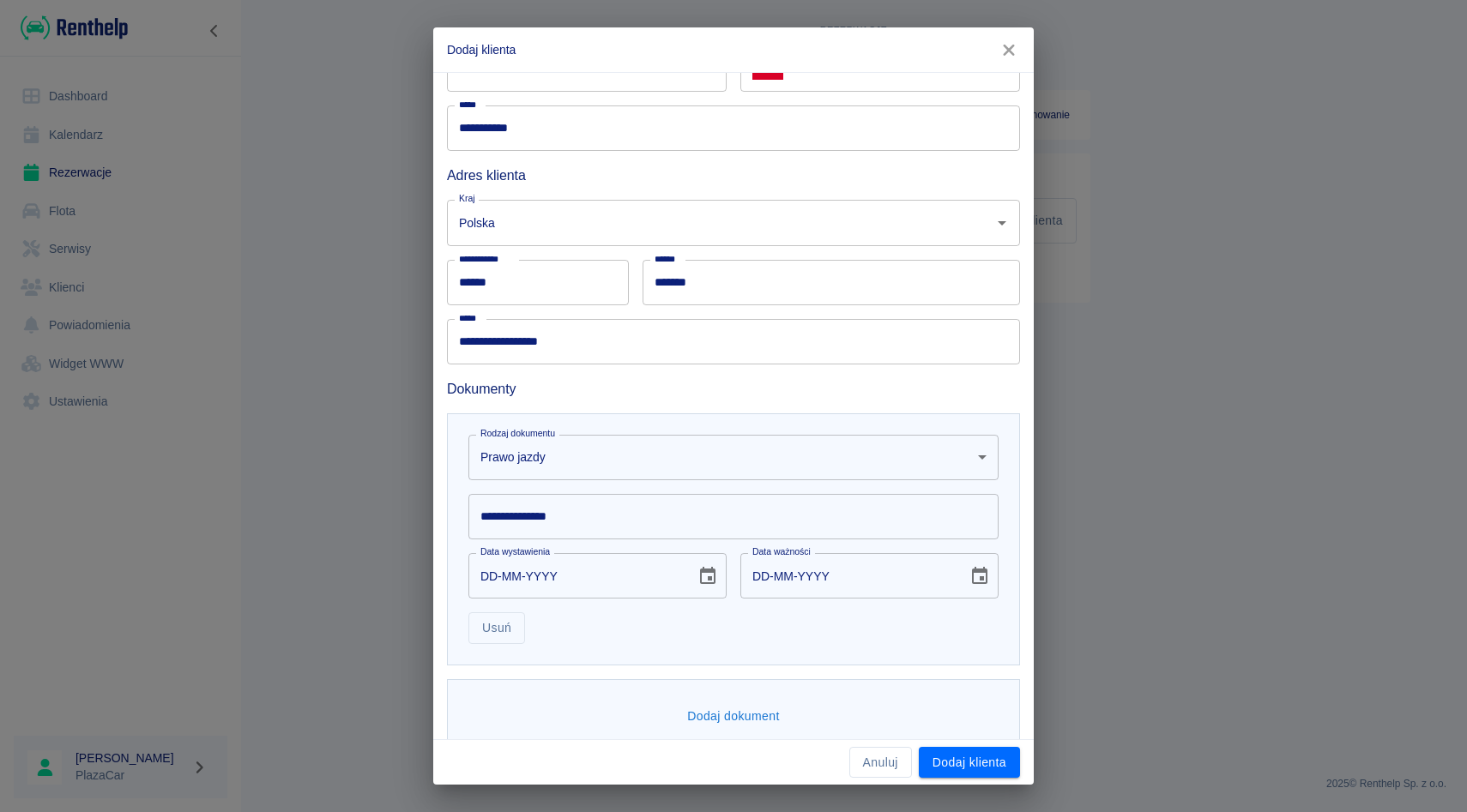
scroll to position [210, 0]
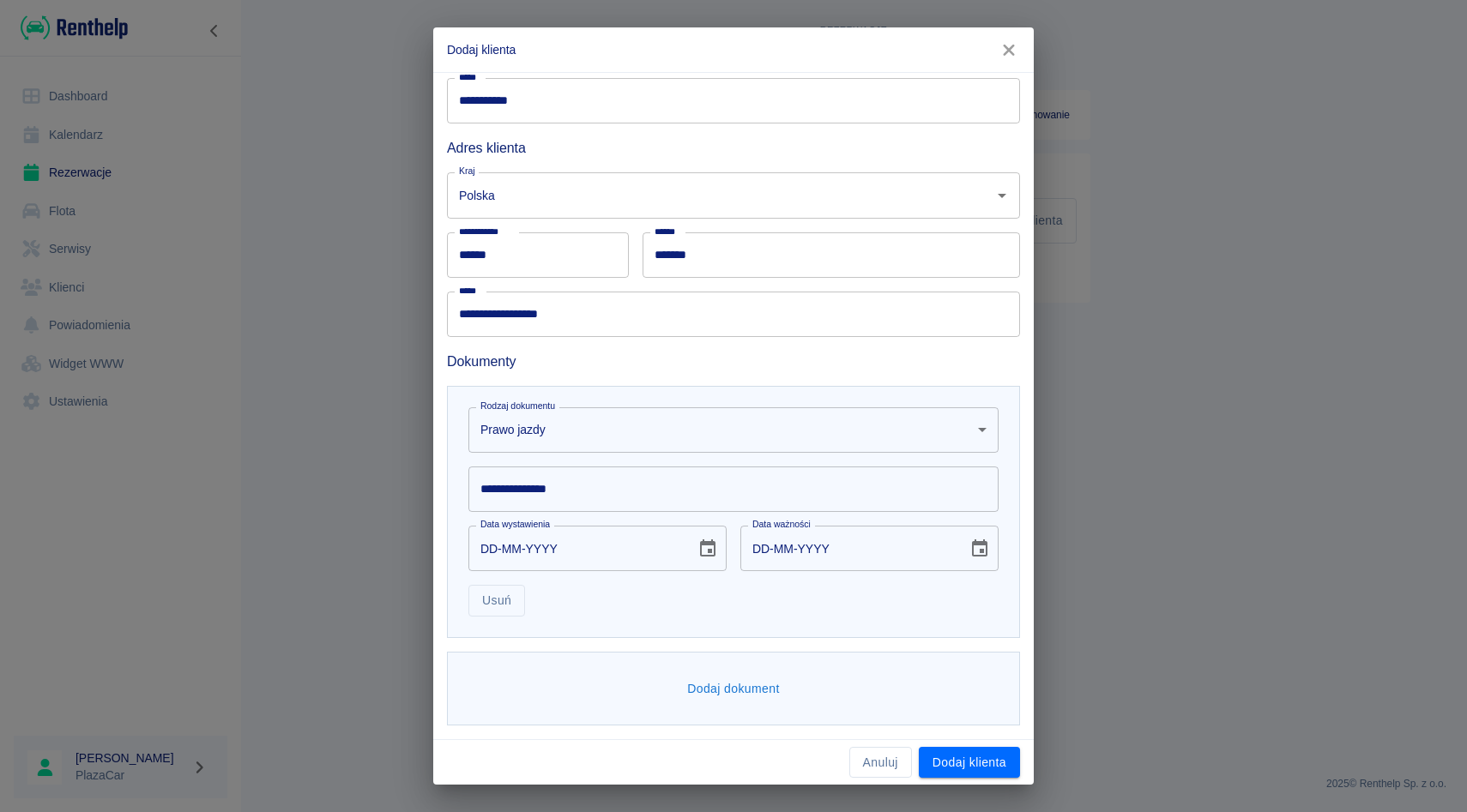
click at [654, 418] on body "**********" at bounding box center [733, 406] width 1467 height 812
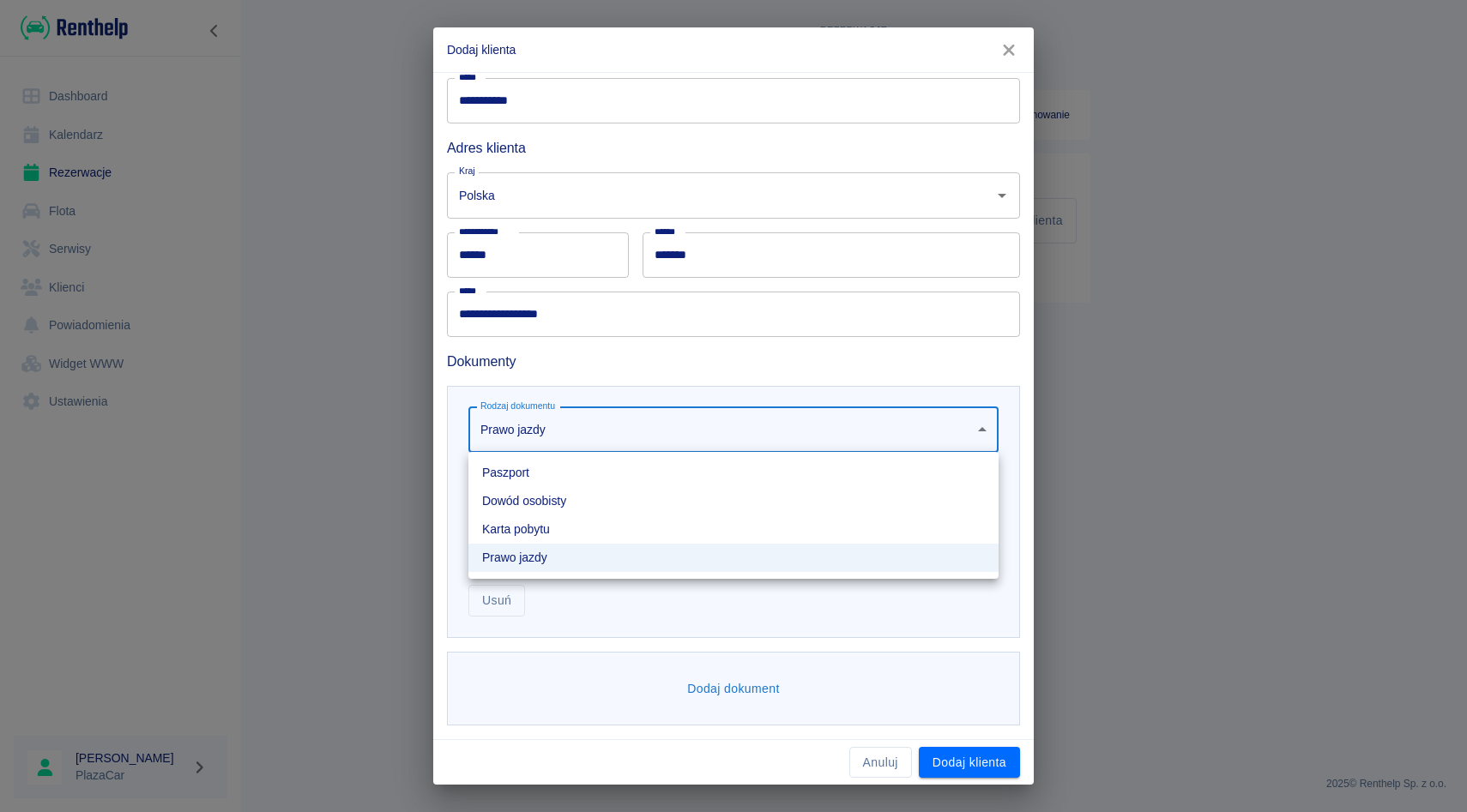
click at [571, 500] on li "Dowód osobisty" at bounding box center [734, 501] width 530 height 29
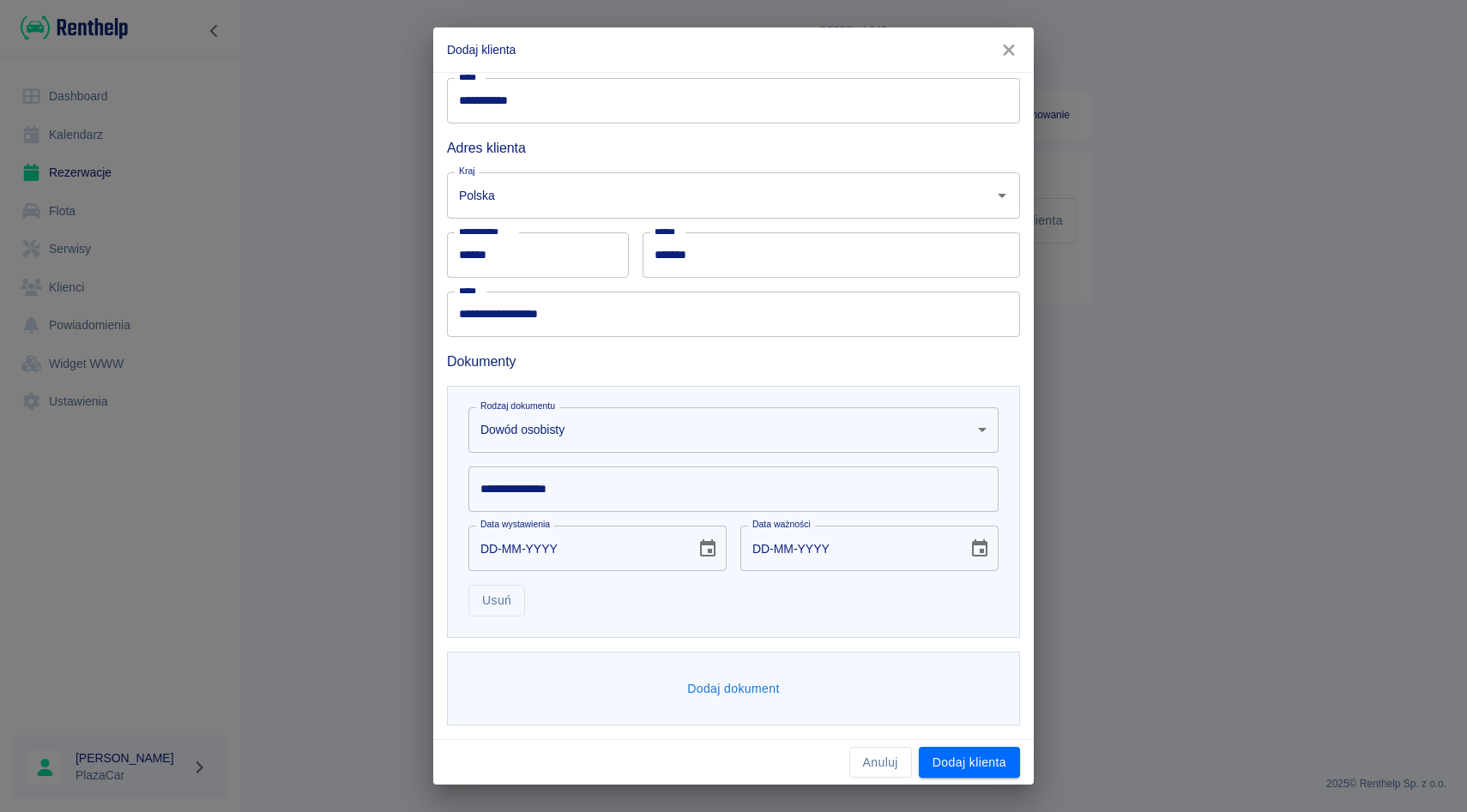
click at [550, 490] on input "**********" at bounding box center [734, 489] width 530 height 46
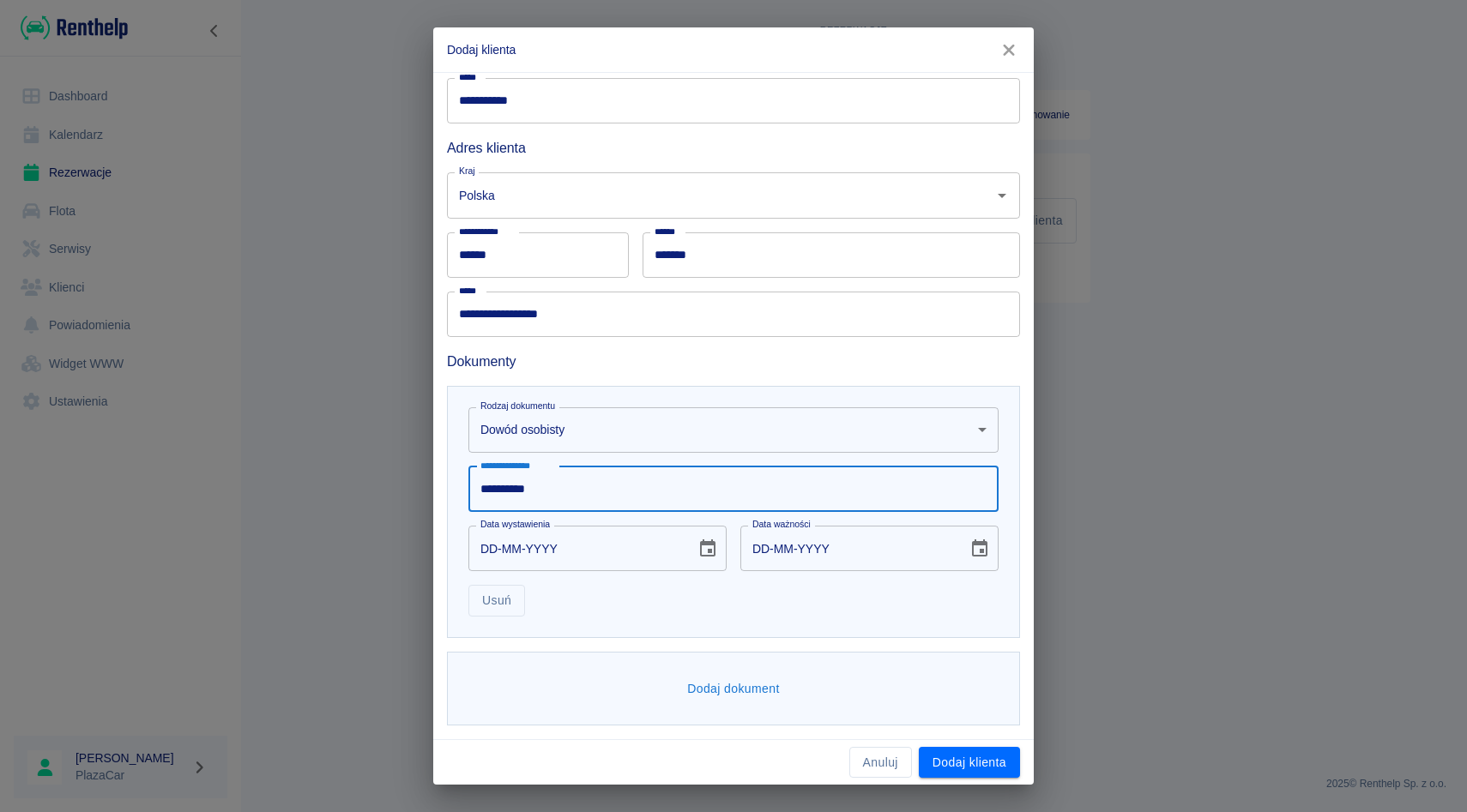
type input "**********"
click at [706, 549] on icon "Choose date" at bounding box center [707, 549] width 21 height 21
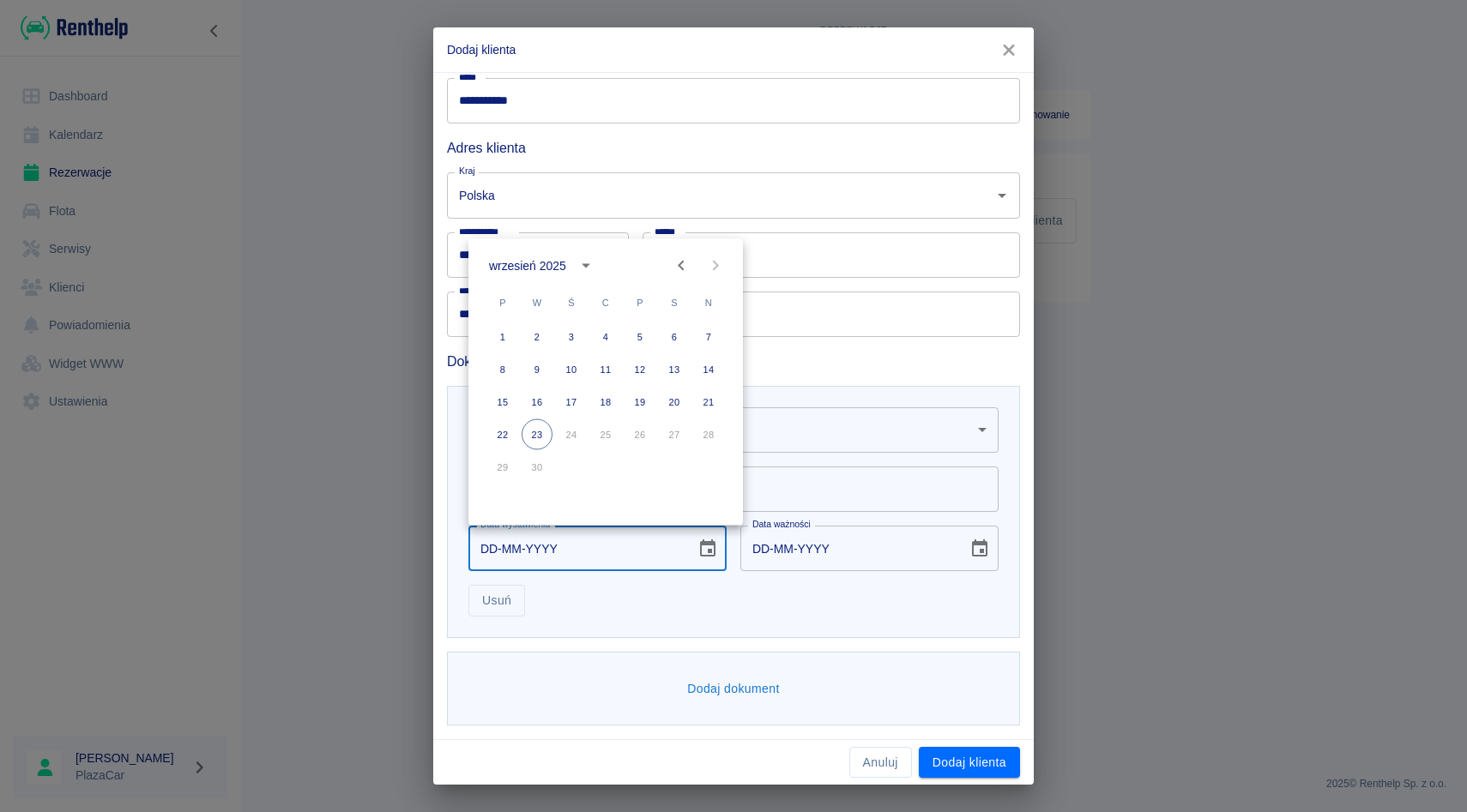
click at [584, 251] on button "calendar view is open, switch to year view" at bounding box center [585, 265] width 29 height 29
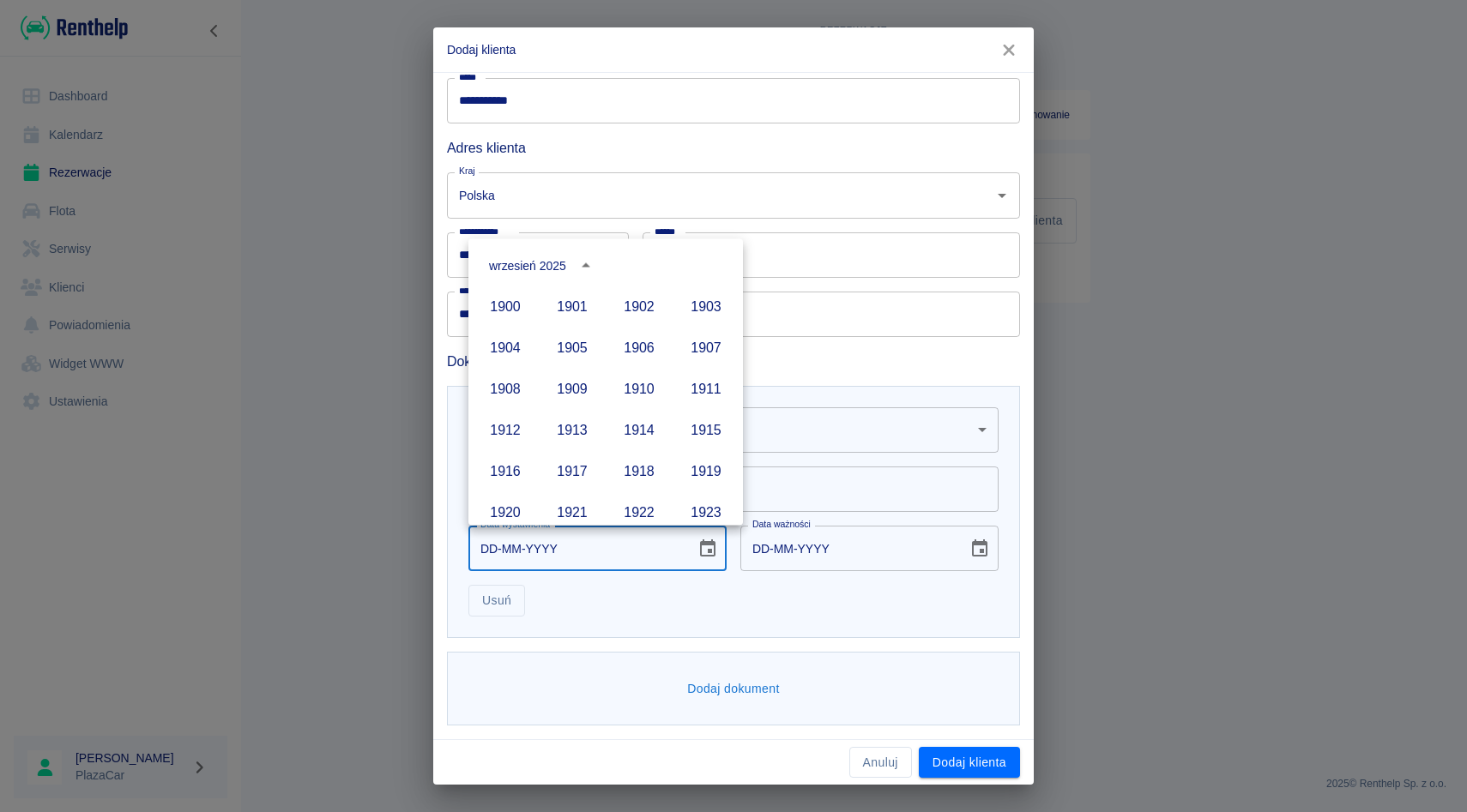
scroll to position [1176, 0]
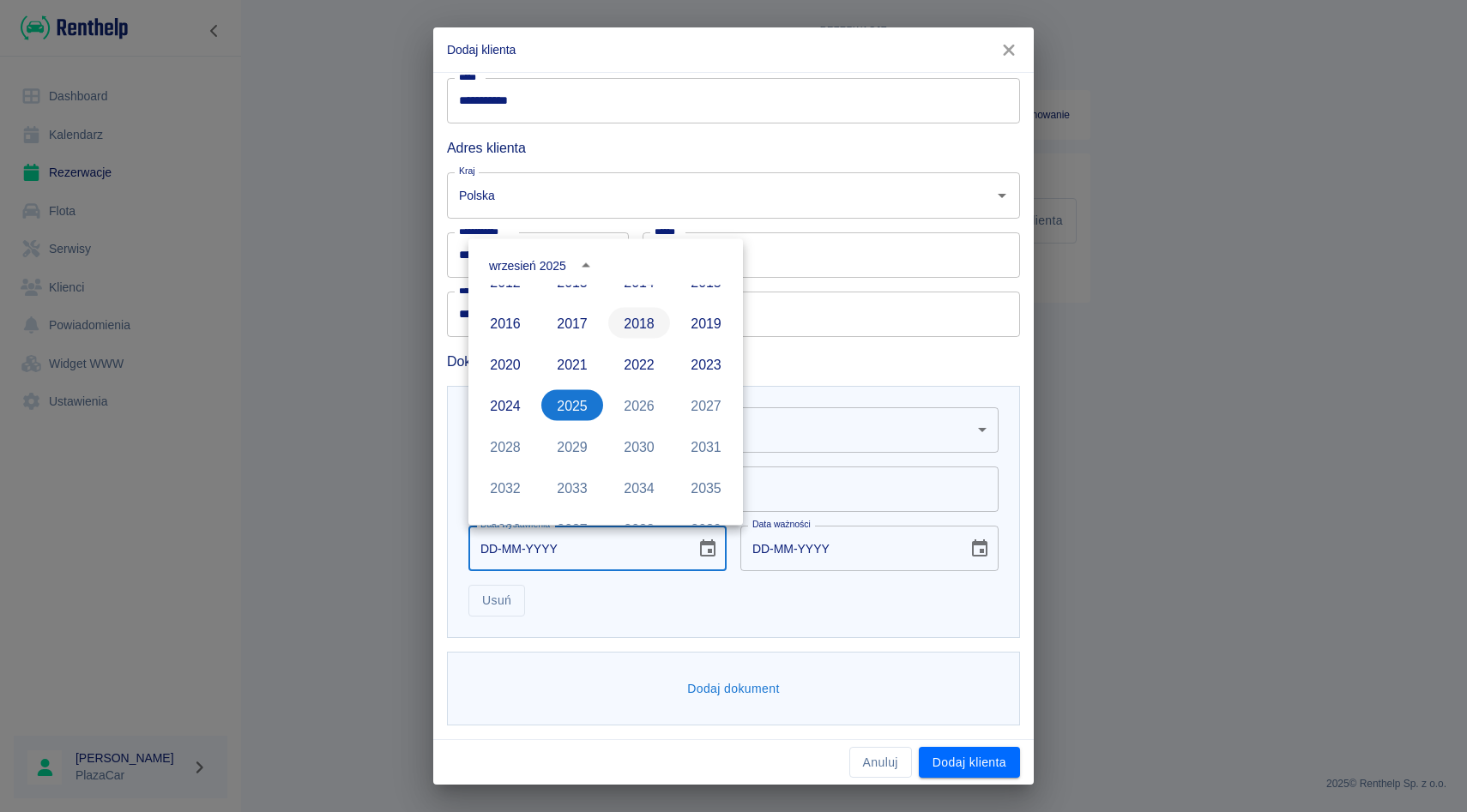
click at [643, 321] on button "2018" at bounding box center [640, 323] width 62 height 31
type input "23-09-2018"
type input "23-09-2028"
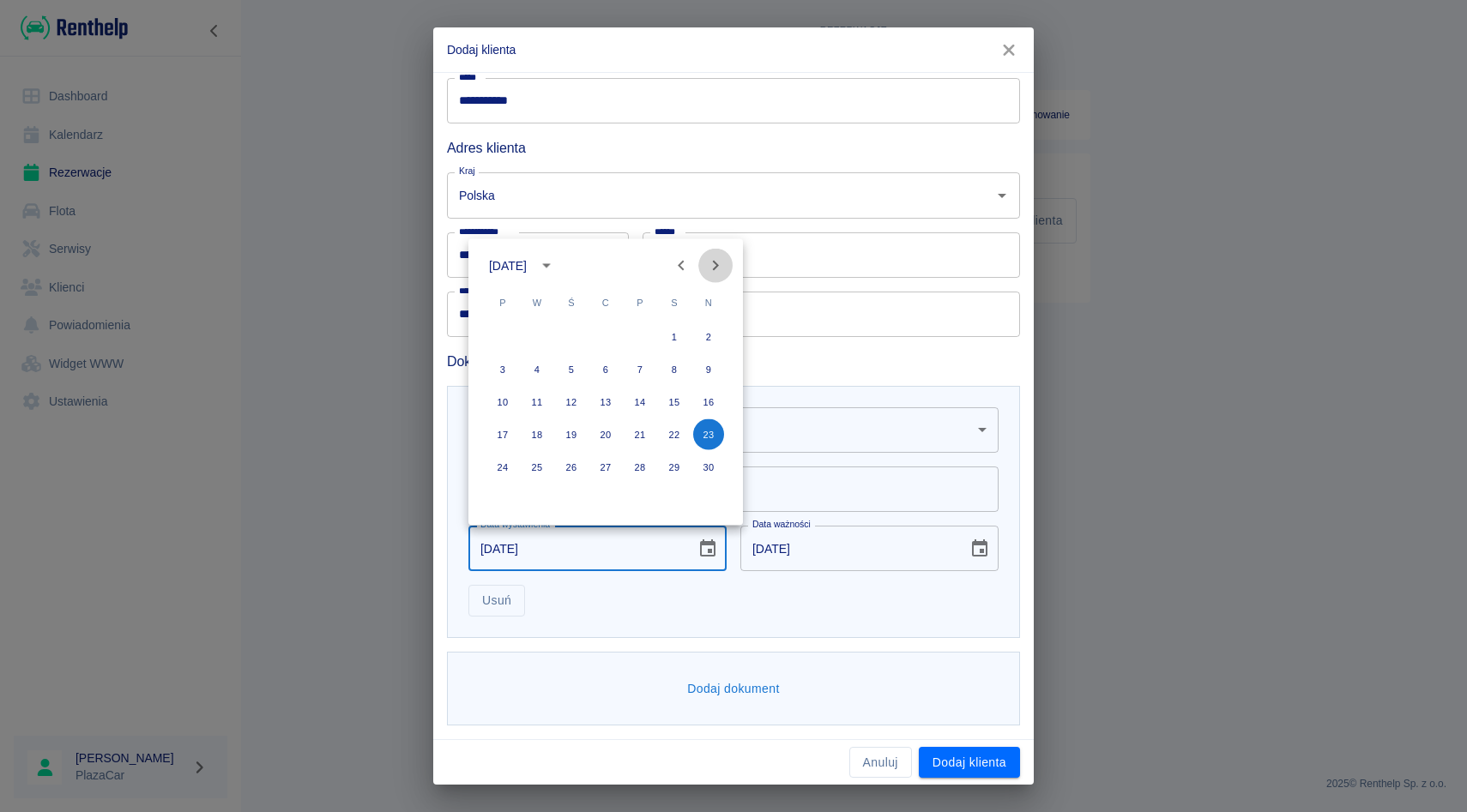
click at [716, 276] on button "Next month" at bounding box center [715, 266] width 35 height 35
click at [539, 401] on button "16" at bounding box center [536, 402] width 31 height 31
type input "16-10-2018"
type input "16-10-2028"
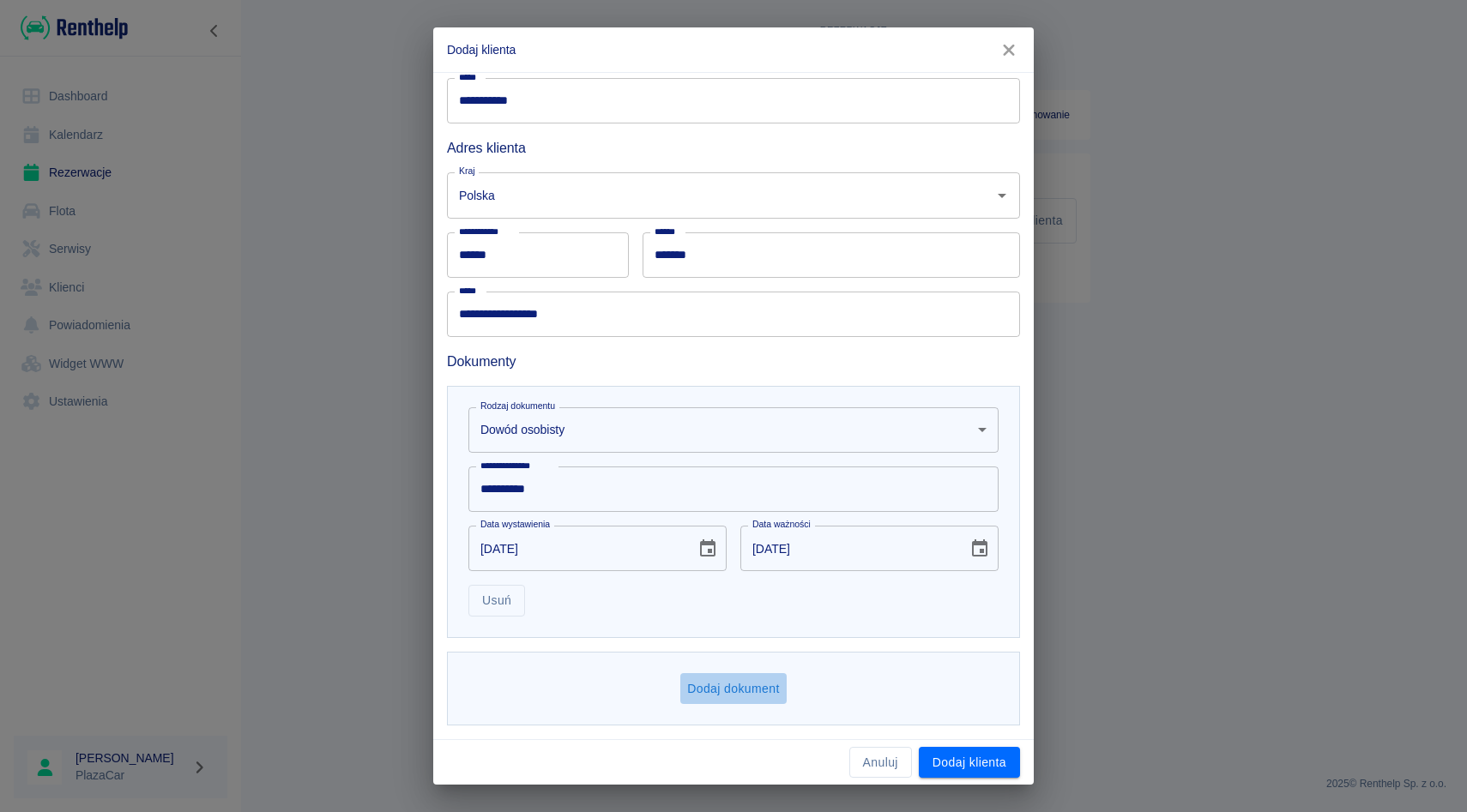
click at [723, 700] on button "Dodaj dokument" at bounding box center [733, 689] width 106 height 32
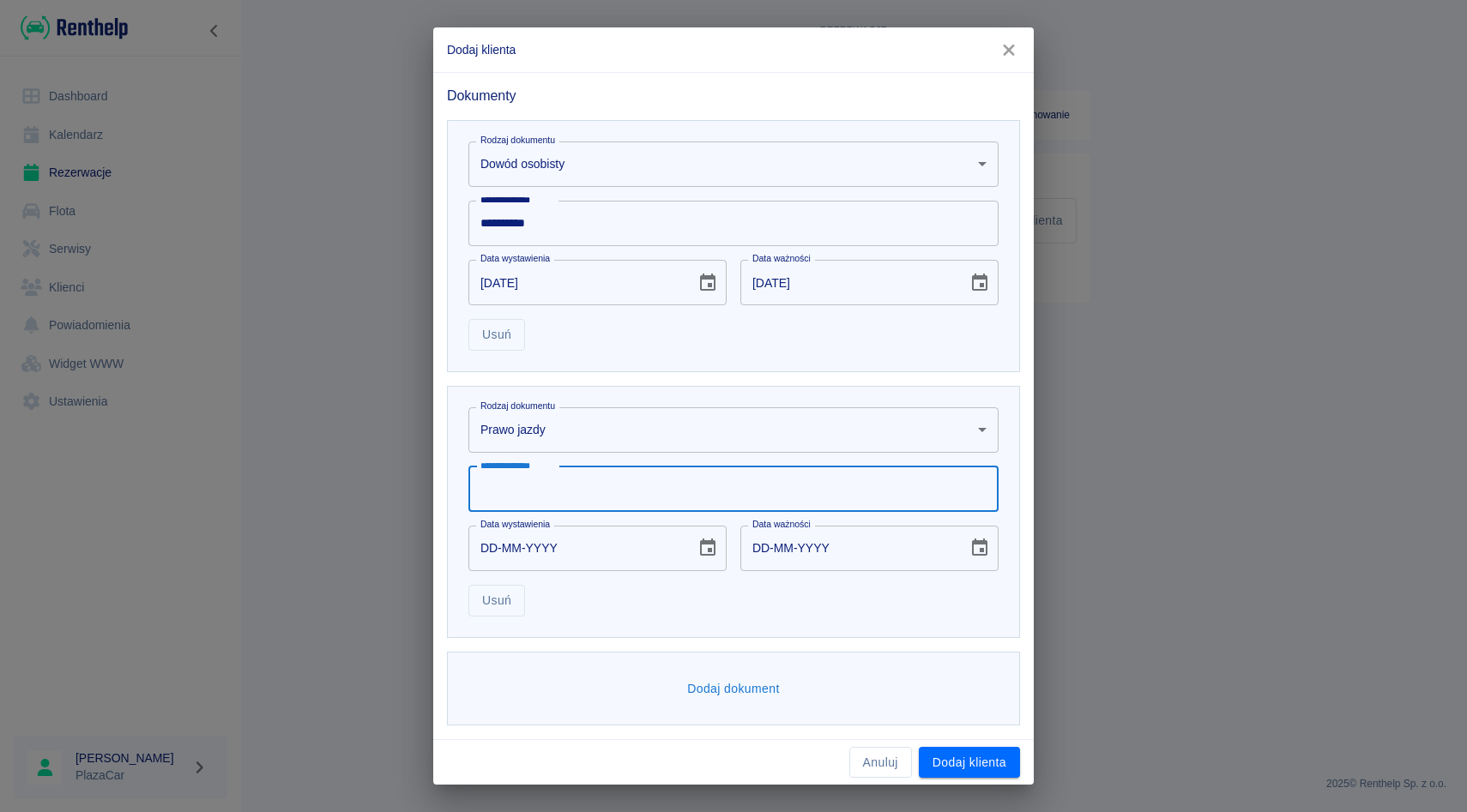
click at [612, 501] on input "**********" at bounding box center [734, 489] width 530 height 46
type input "**********"
click at [698, 558] on button "Choose date" at bounding box center [707, 548] width 35 height 35
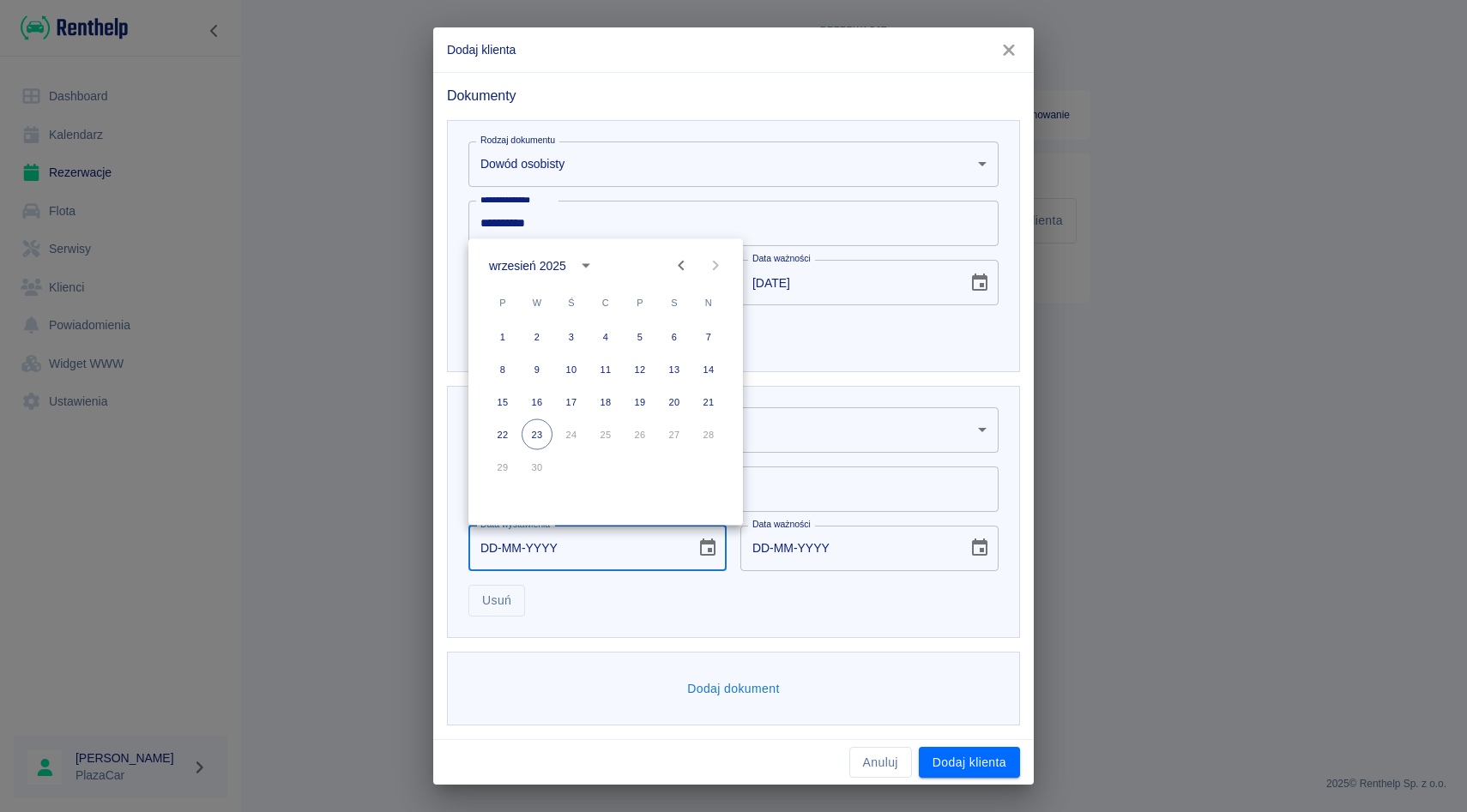
click at [582, 261] on icon "calendar view is open, switch to year view" at bounding box center [586, 265] width 21 height 21
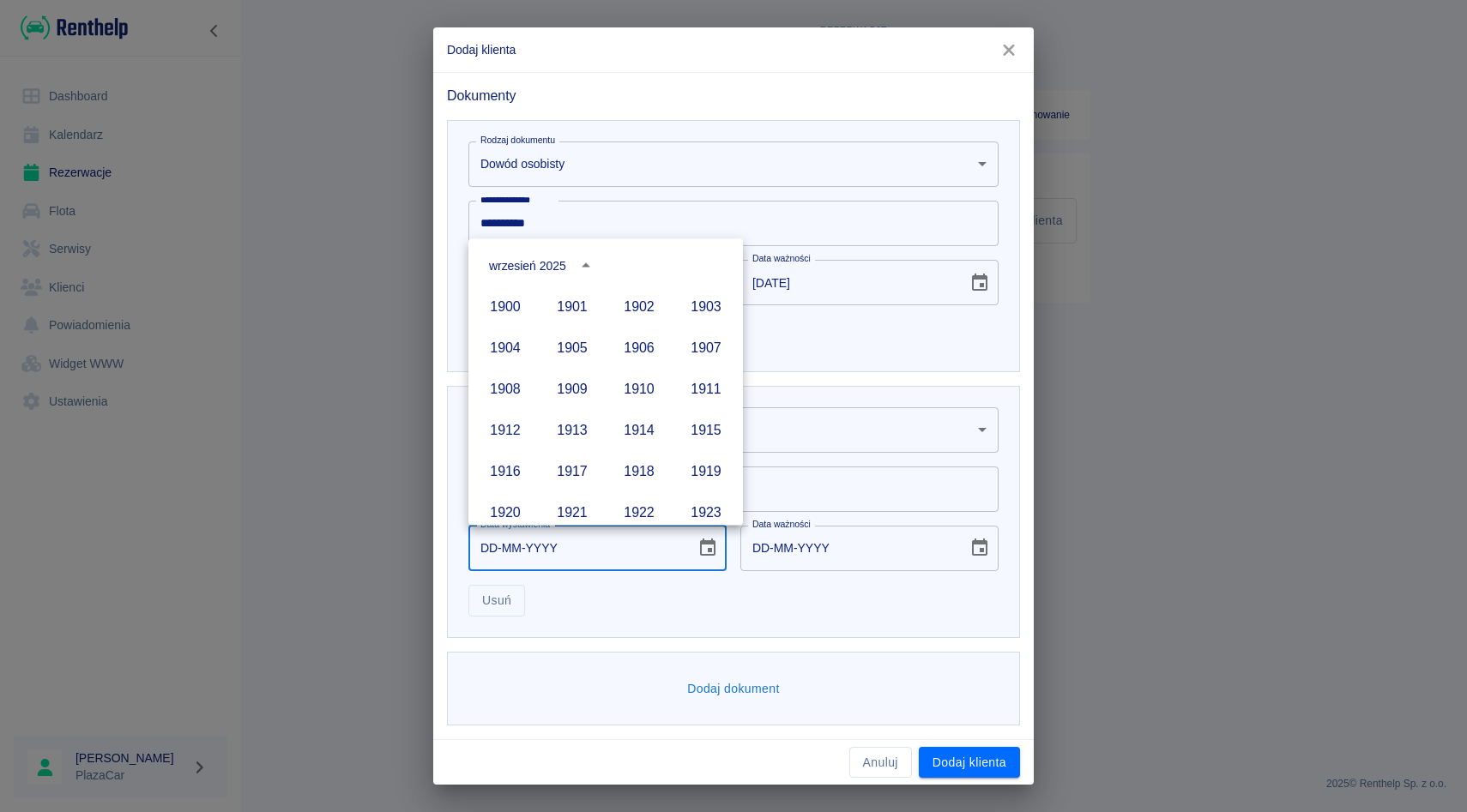
scroll to position [1176, 0]
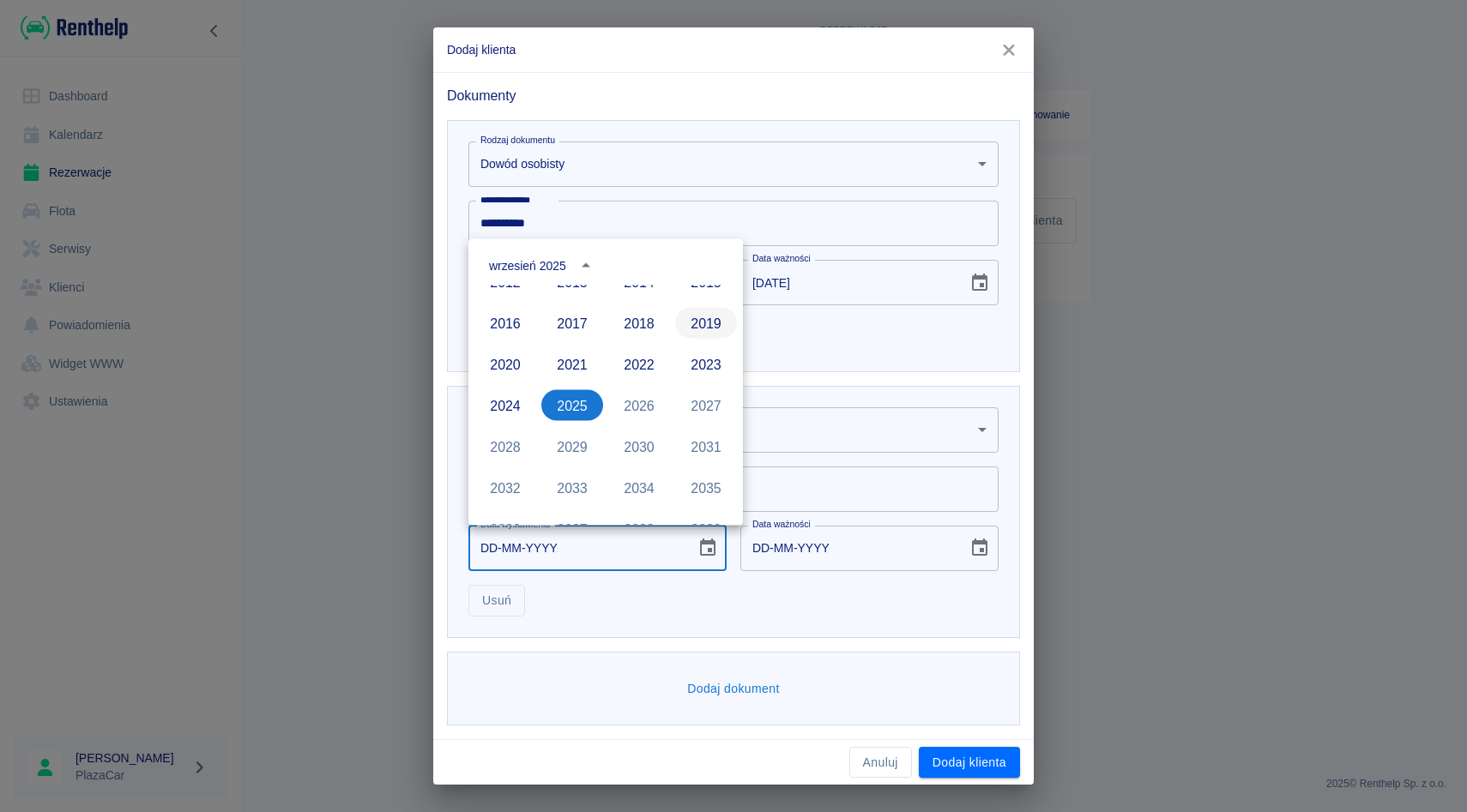
click at [722, 327] on button "2019" at bounding box center [706, 323] width 62 height 31
type input "23-09-2019"
type input "23-09-2029"
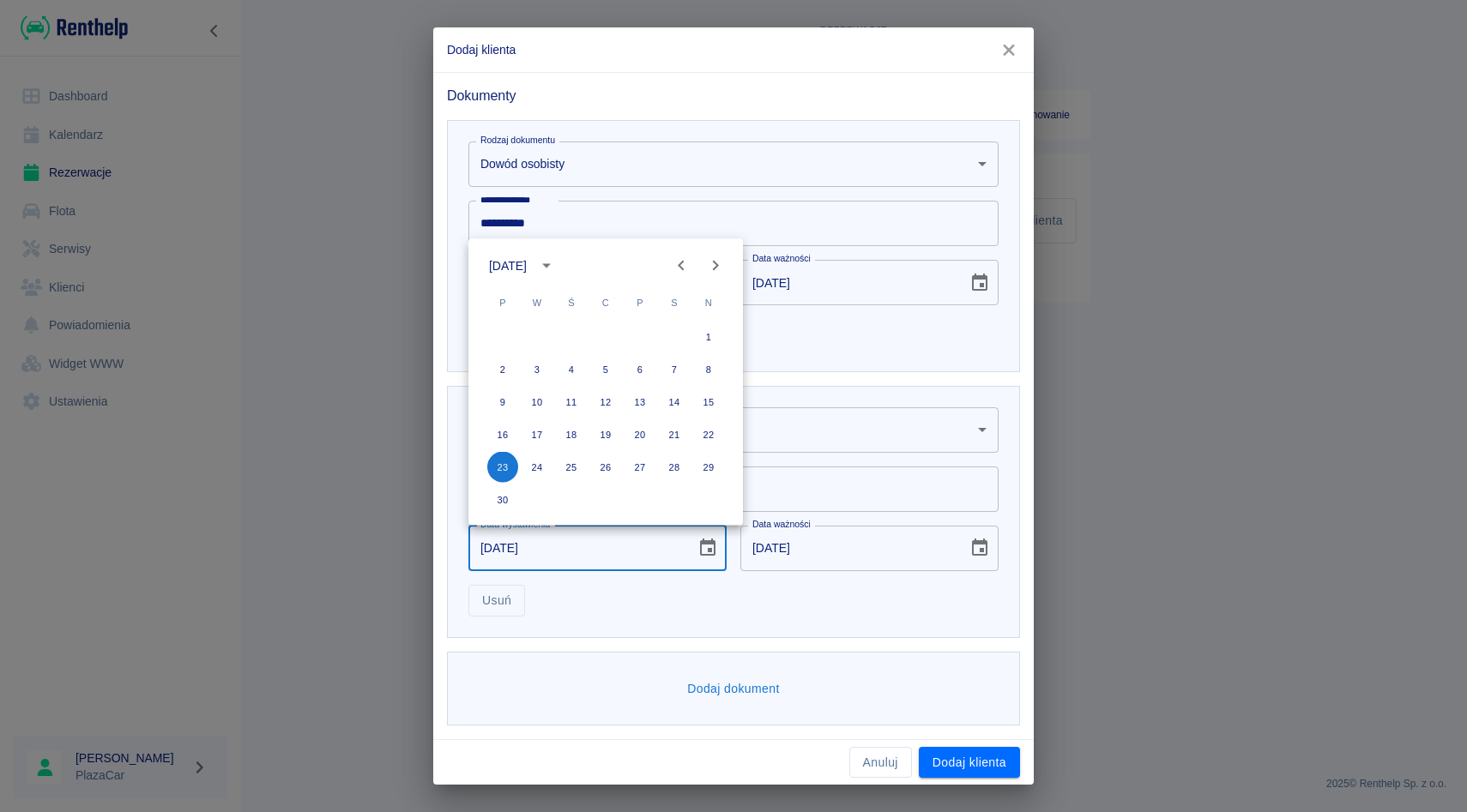
click at [724, 268] on icon "Next month" at bounding box center [715, 265] width 21 height 21
click at [535, 363] on button "5" at bounding box center [536, 369] width 31 height 31
type input "05-11-2019"
type input "05-11-2029"
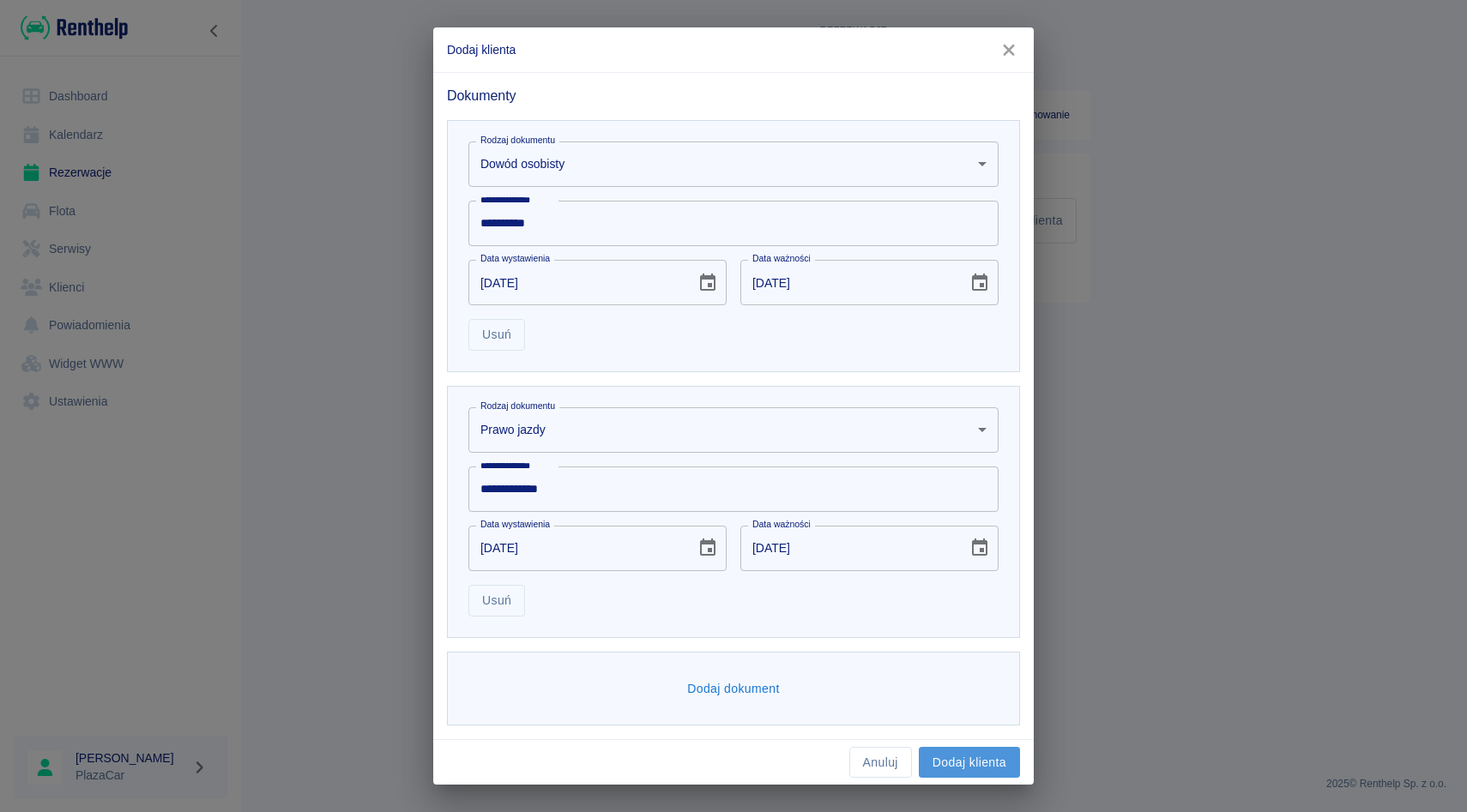
click at [959, 757] on button "Dodaj klienta" at bounding box center [969, 763] width 101 height 32
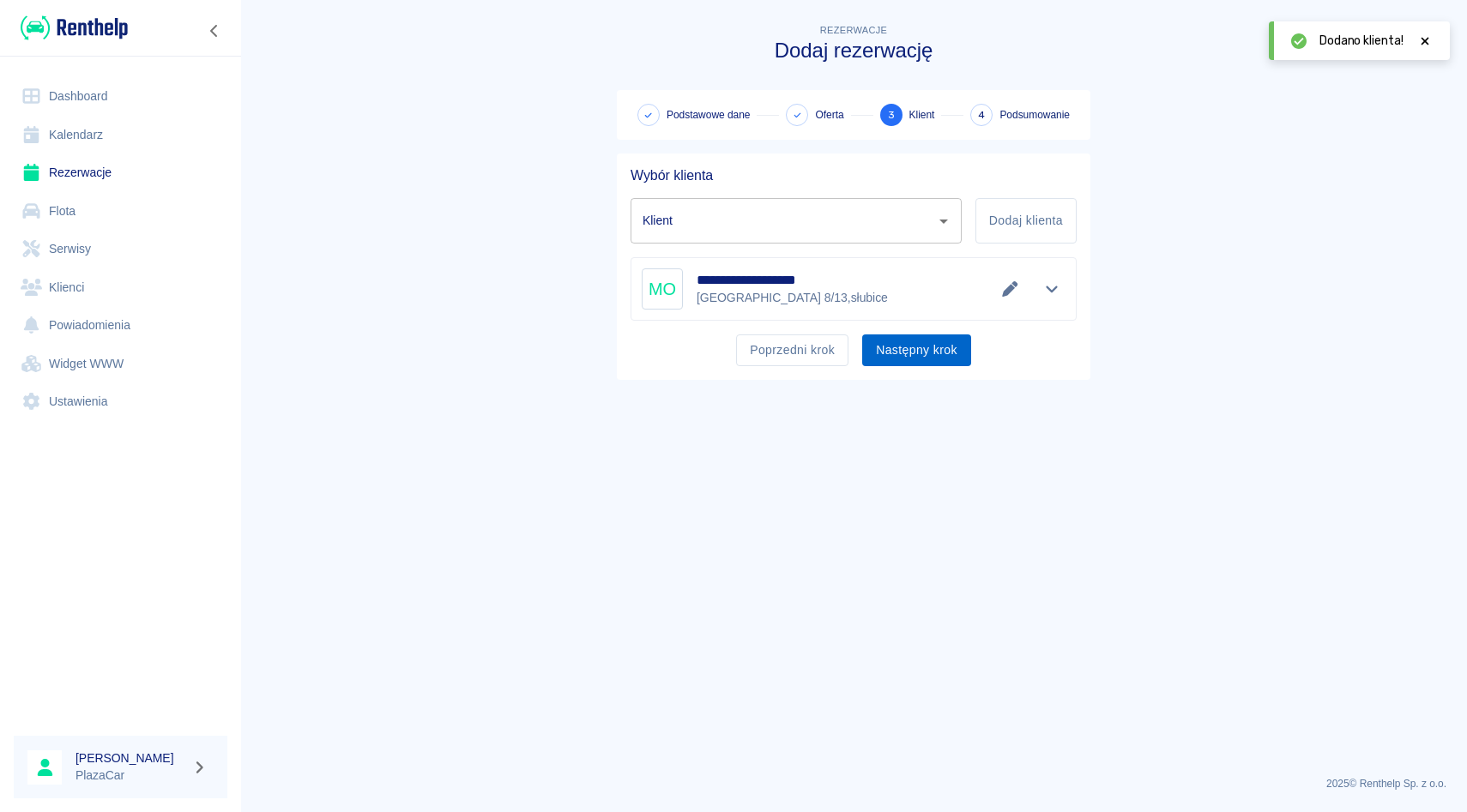
click at [931, 351] on button "Następny krok" at bounding box center [917, 350] width 109 height 32
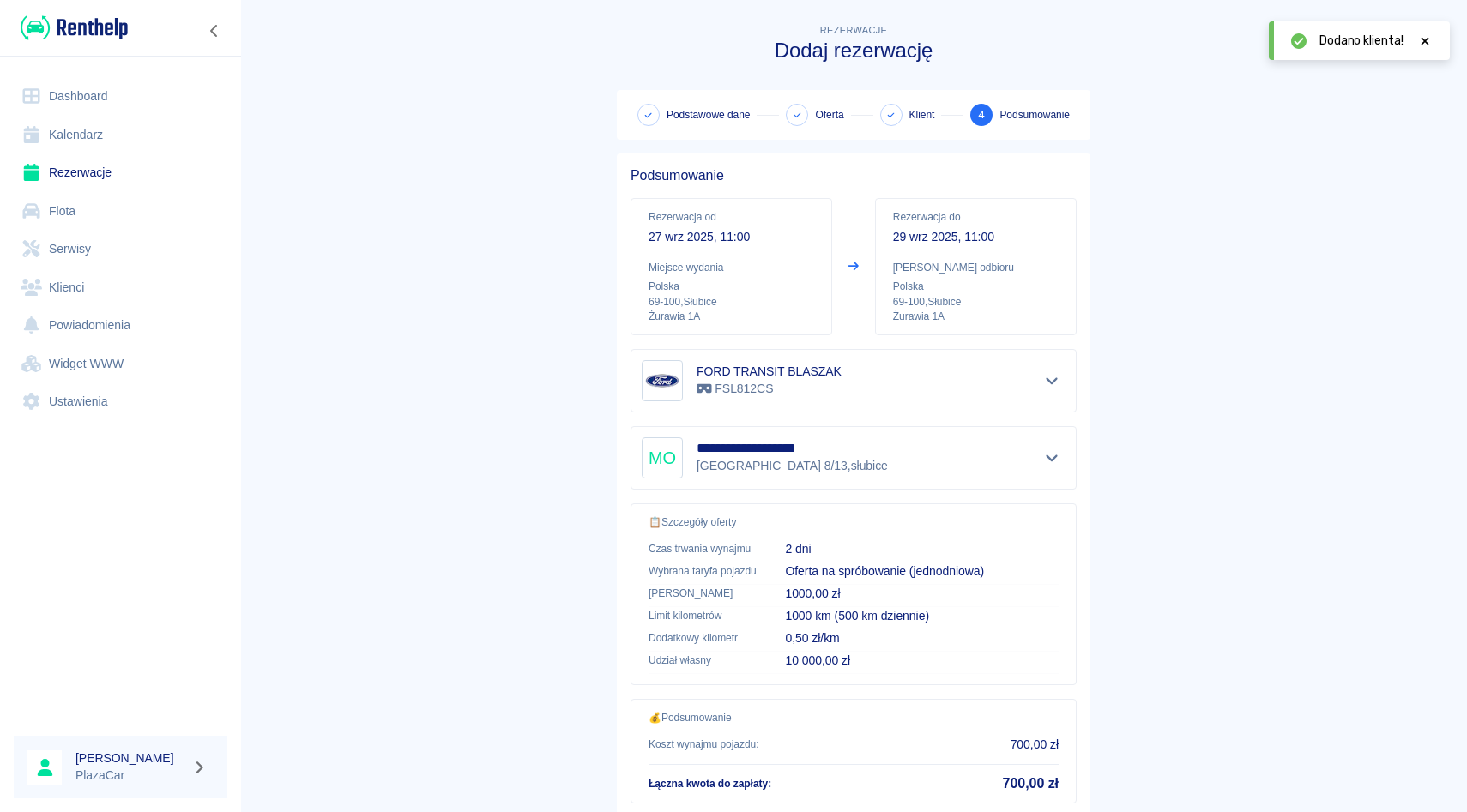
scroll to position [113, 0]
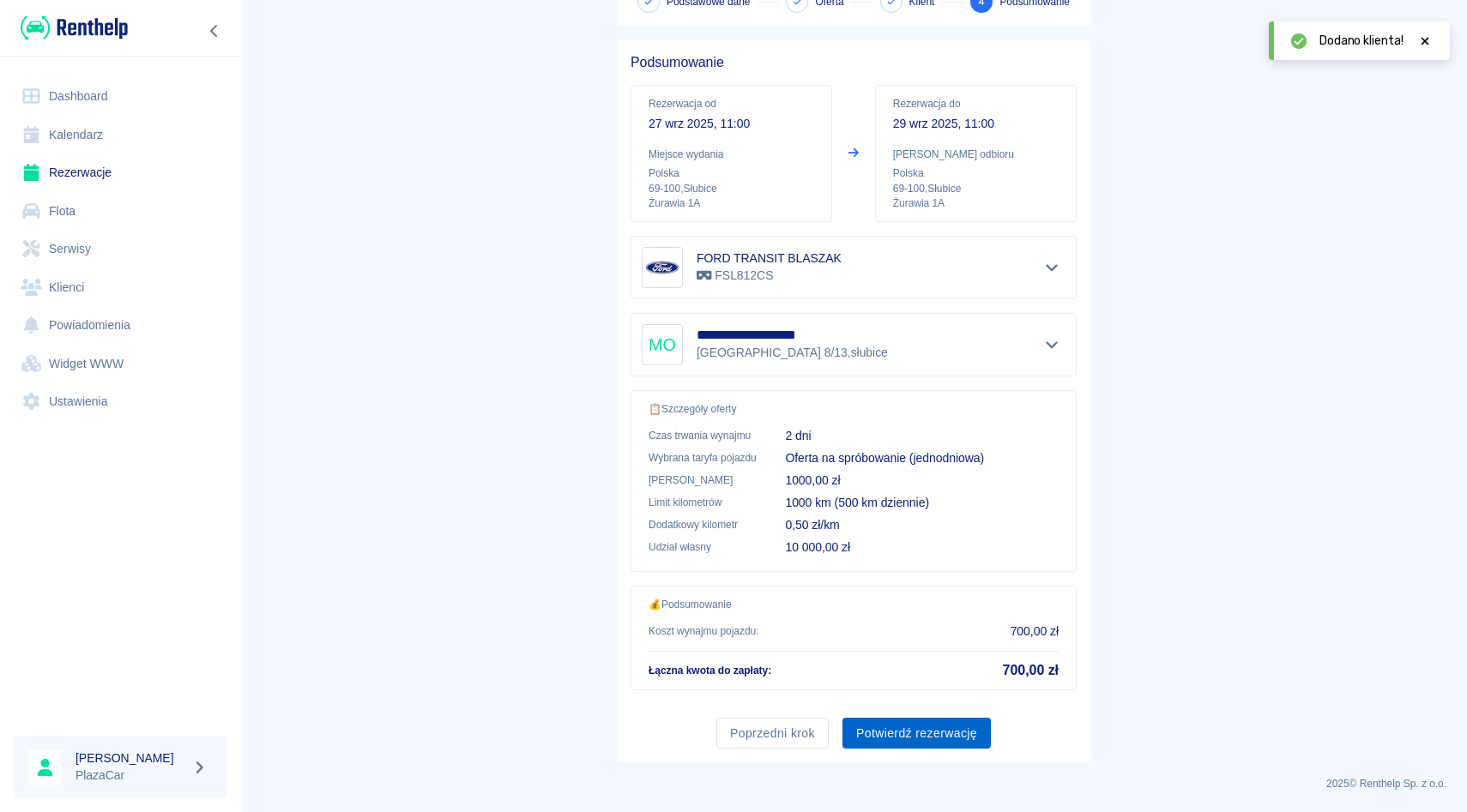
click at [905, 729] on button "Potwierdź rezerwację" at bounding box center [916, 734] width 148 height 32
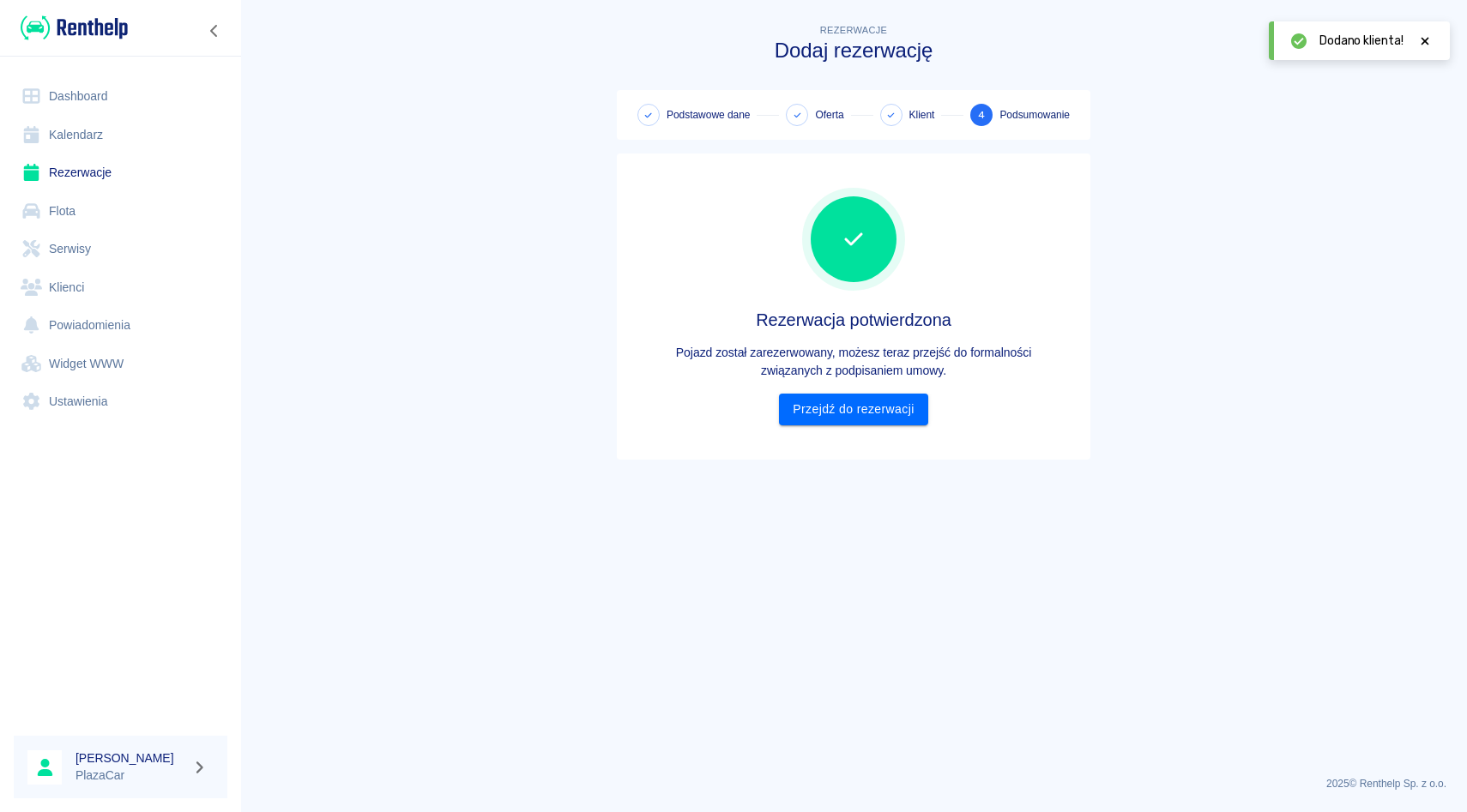
scroll to position [0, 0]
click at [868, 428] on div "Rezerwacja potwierdzona Pojazd został zarezerwowany, możesz teraz przejść do fo…" at bounding box center [853, 306] width 446 height 279
click at [869, 405] on link "Przejdź do rezerwacji" at bounding box center [852, 410] width 148 height 32
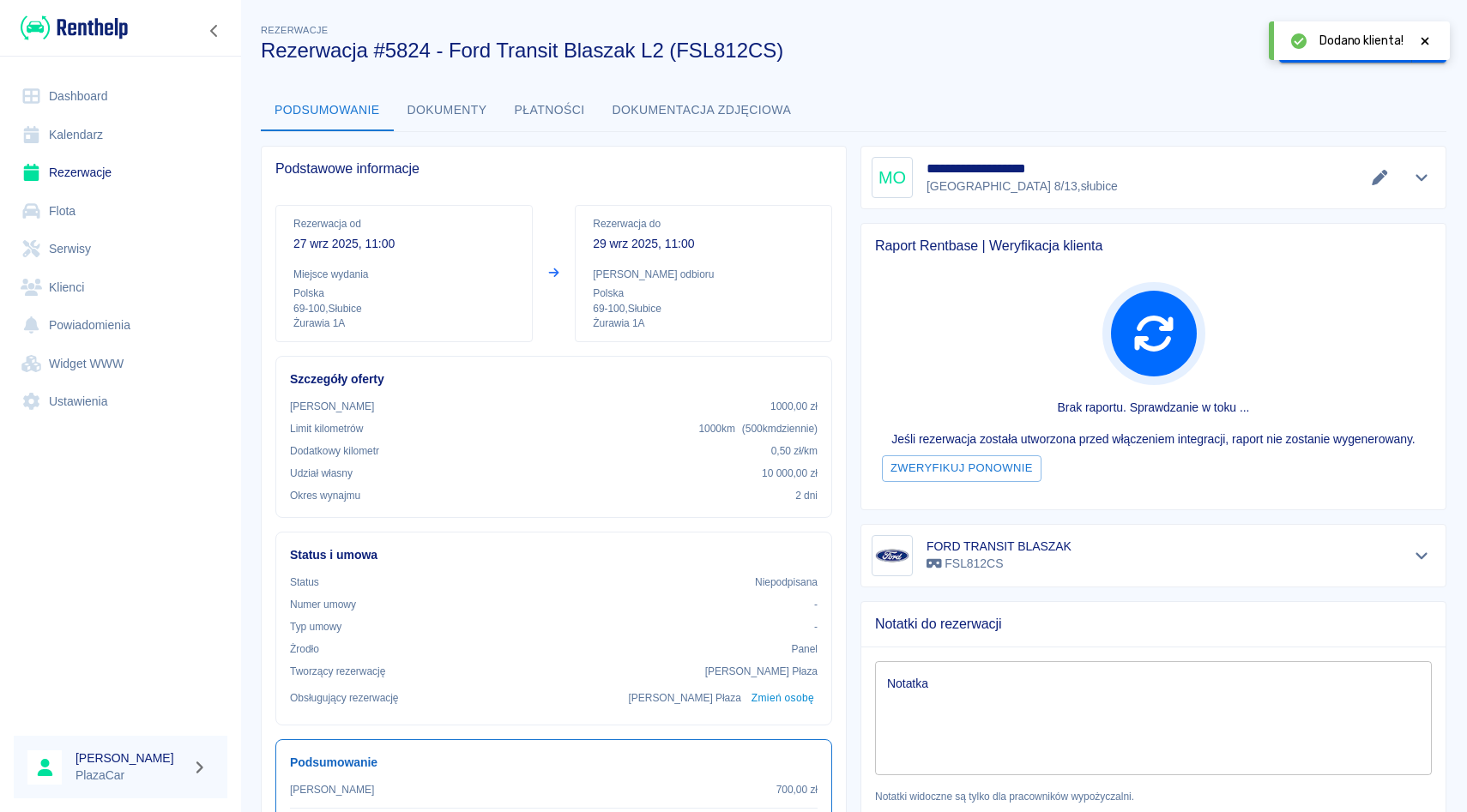
click at [1423, 43] on icon at bounding box center [1425, 41] width 16 height 12
